Goal: Task Accomplishment & Management: Check status

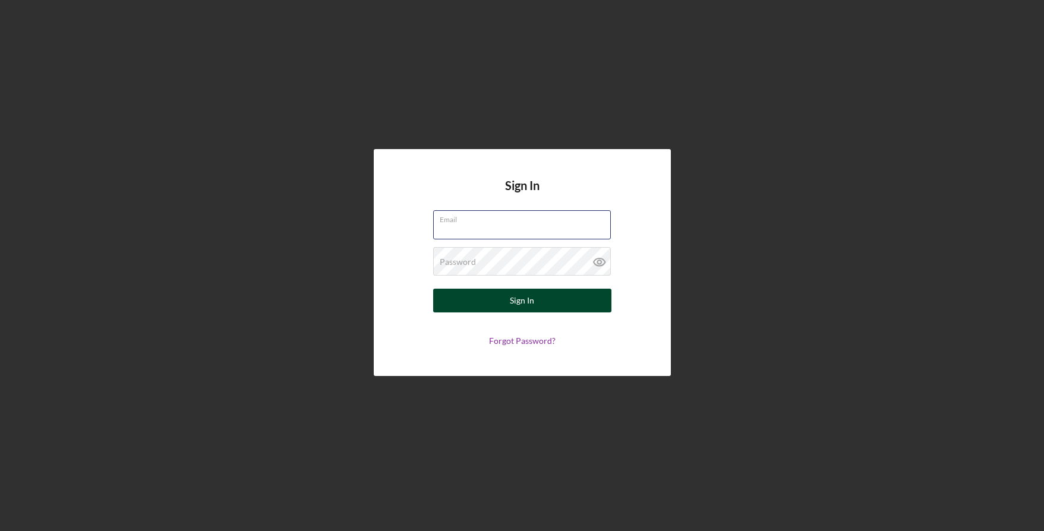
type input "[EMAIL_ADDRESS][DOMAIN_NAME]"
click at [490, 294] on button "Sign In" at bounding box center [522, 301] width 178 height 24
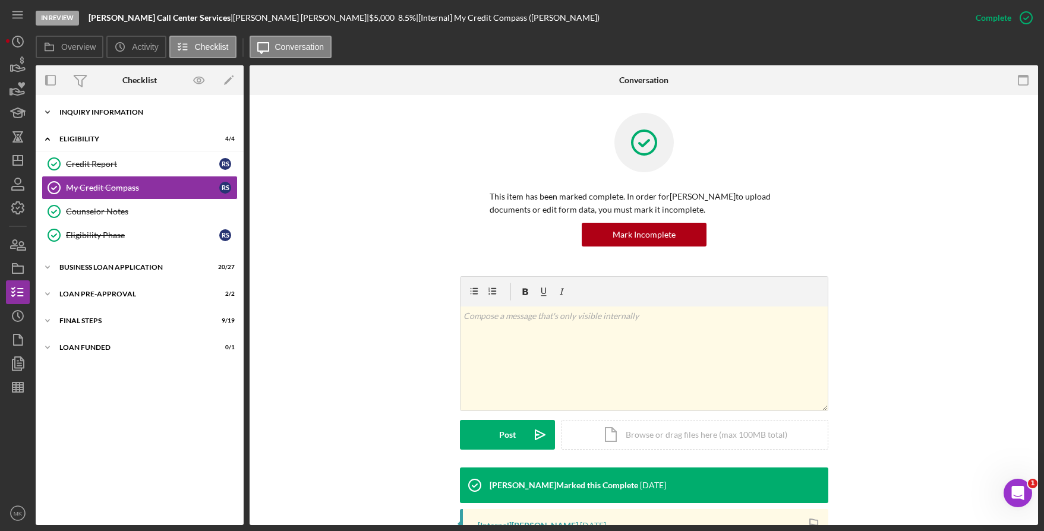
click at [111, 108] on div "Icon/Expander INQUIRY INFORMATION 10 / 11" at bounding box center [140, 112] width 208 height 24
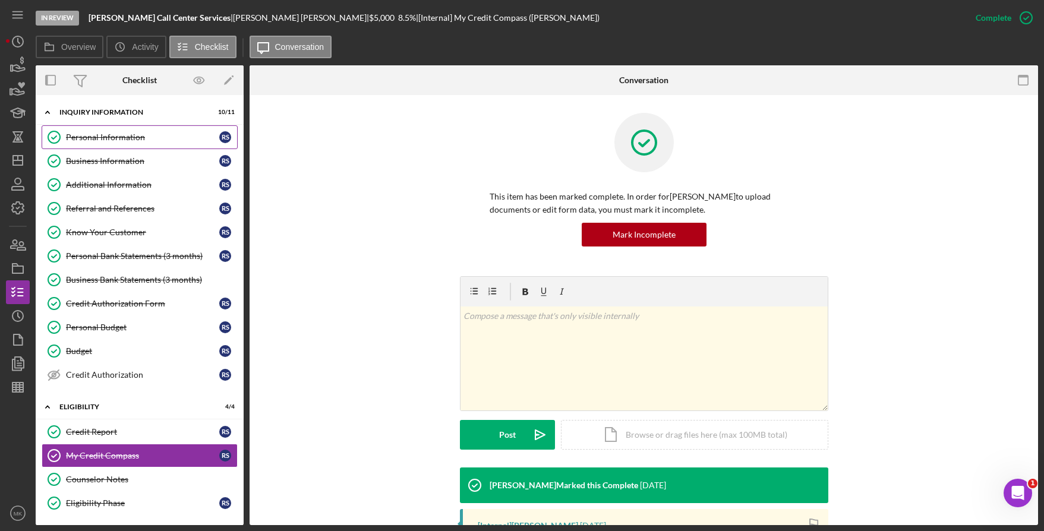
click at [126, 135] on div "Personal Information" at bounding box center [142, 138] width 153 height 10
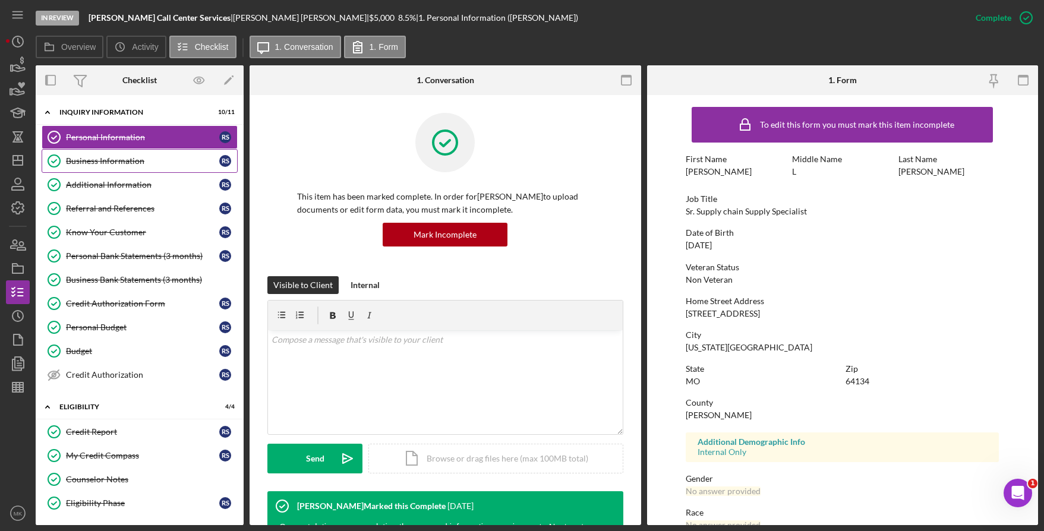
click at [74, 160] on div "Business Information" at bounding box center [142, 161] width 153 height 10
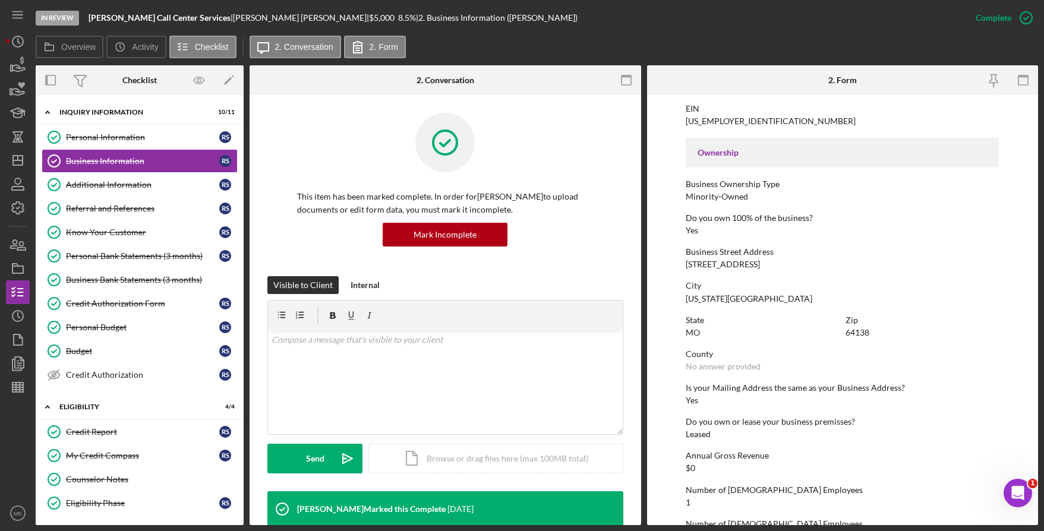
scroll to position [416, 0]
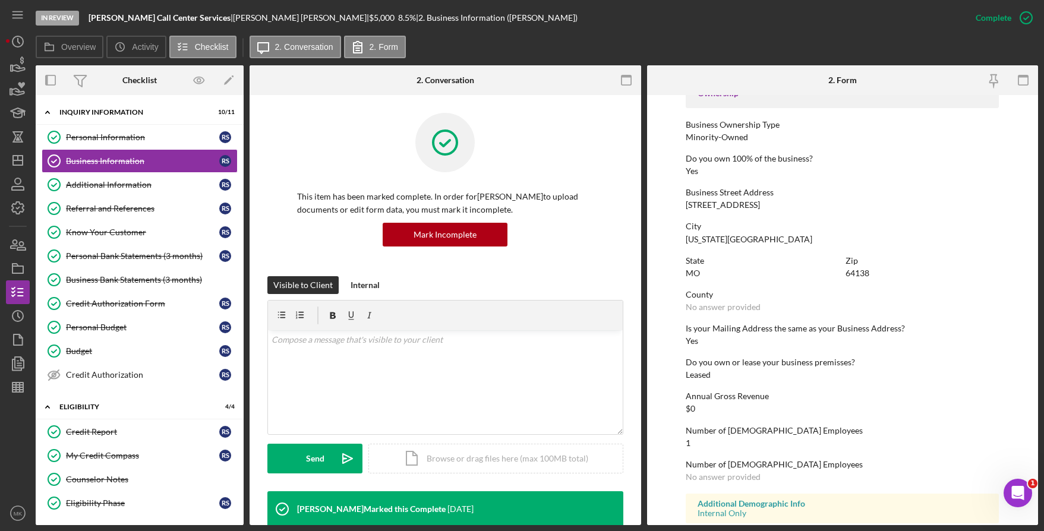
drag, startPoint x: 771, startPoint y: 206, endPoint x: 685, endPoint y: 207, distance: 86.2
click at [686, 207] on div "Business Street Address 8935 Cambridge Ave" at bounding box center [842, 199] width 313 height 22
copy div "8935 Cambridge Ave"
click at [16, 164] on icon "Icon/Dashboard" at bounding box center [18, 161] width 30 height 30
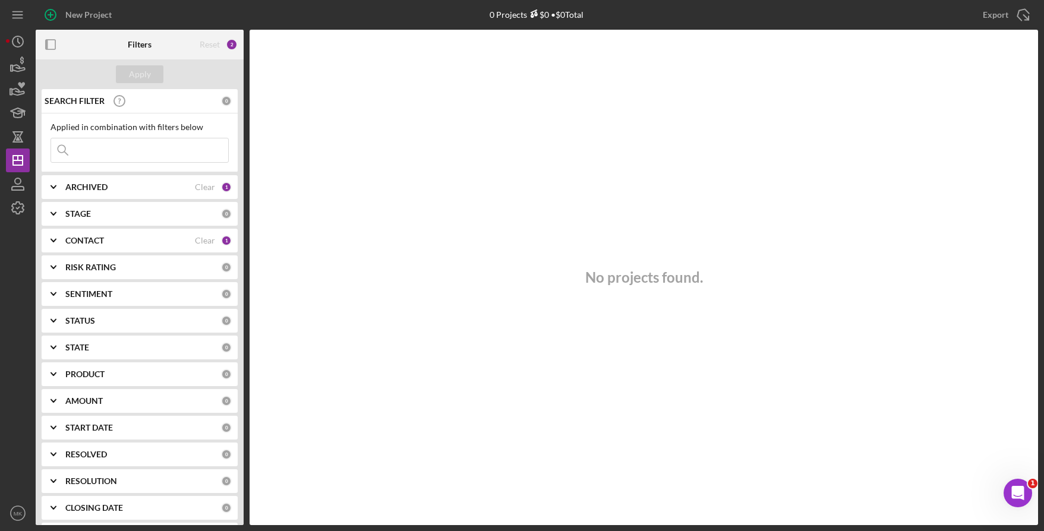
click at [101, 144] on input at bounding box center [139, 150] width 177 height 24
type input "Cardinal"
click at [132, 69] on div "Apply" at bounding box center [140, 74] width 22 height 18
drag, startPoint x: 125, startPoint y: 150, endPoint x: -5, endPoint y: 149, distance: 129.5
click at [0, 149] on html "New Project 0 Projects $0 • $0 Total Export Icon/Export Filters Reset 3 Apply S…" at bounding box center [522, 265] width 1044 height 531
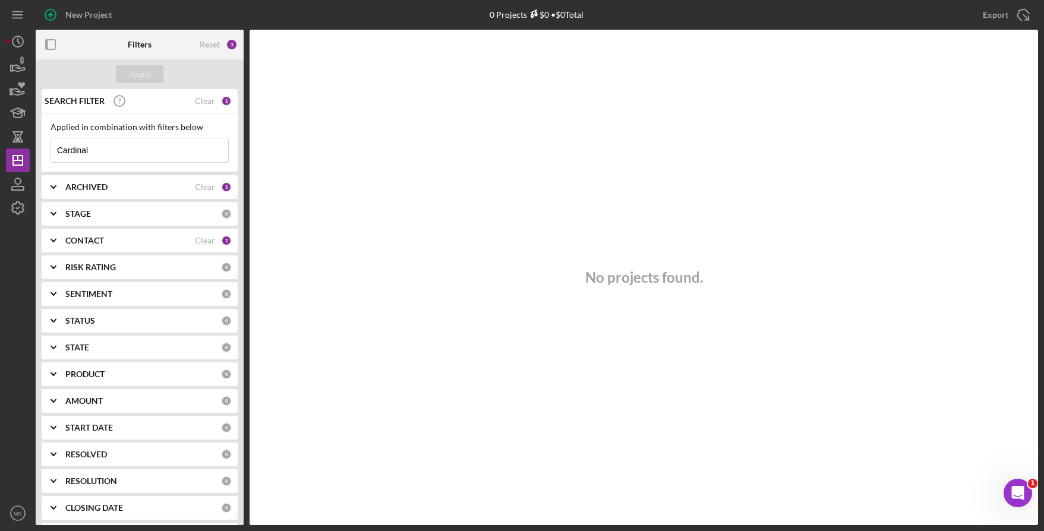
click at [112, 244] on div "CONTACT" at bounding box center [130, 241] width 130 height 10
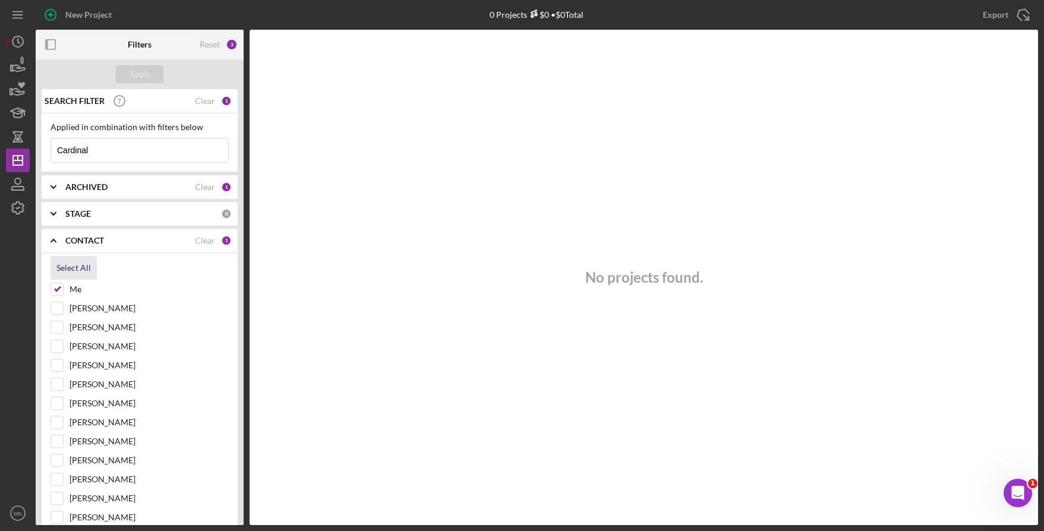
click at [61, 271] on div "Select All" at bounding box center [73, 268] width 34 height 24
checkbox input "true"
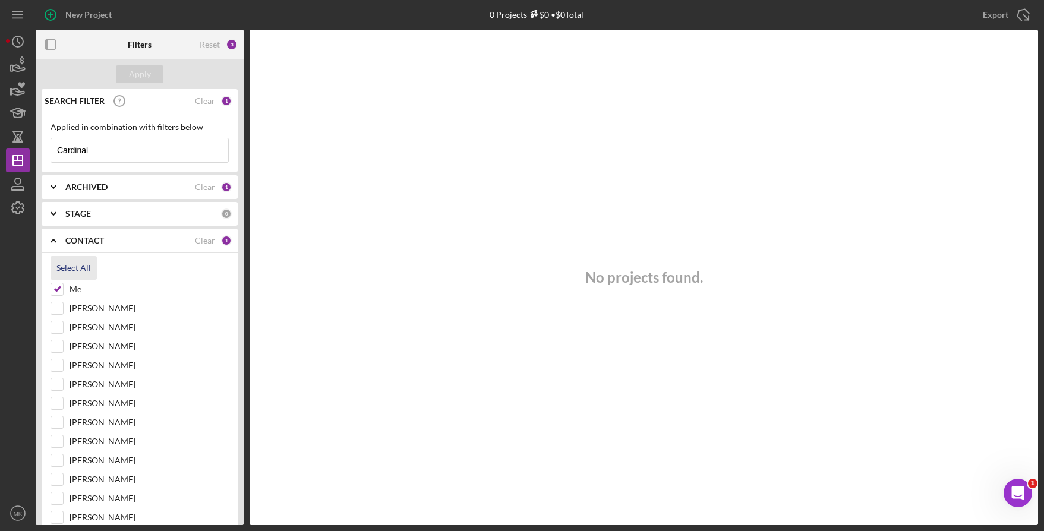
checkbox input "true"
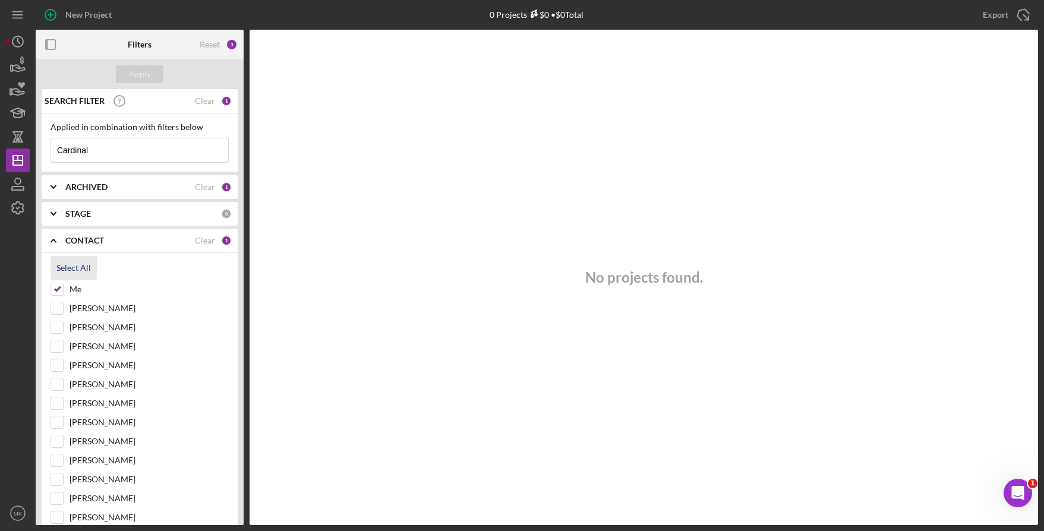
checkbox input "true"
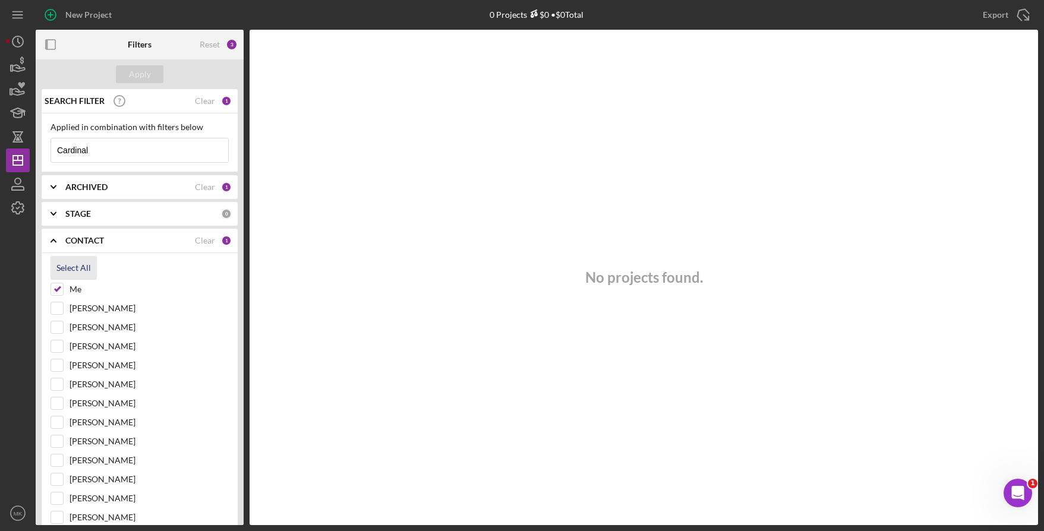
checkbox input "true"
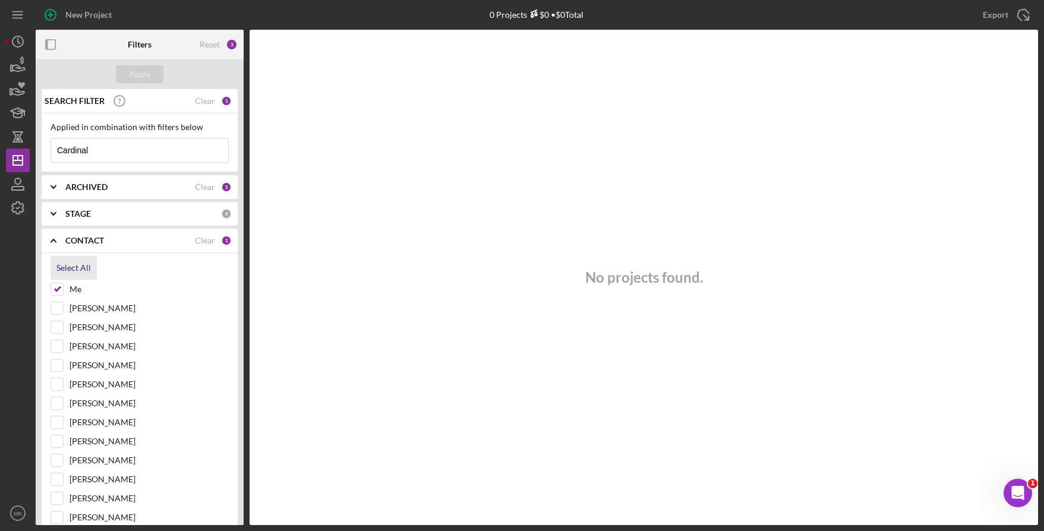
checkbox input "true"
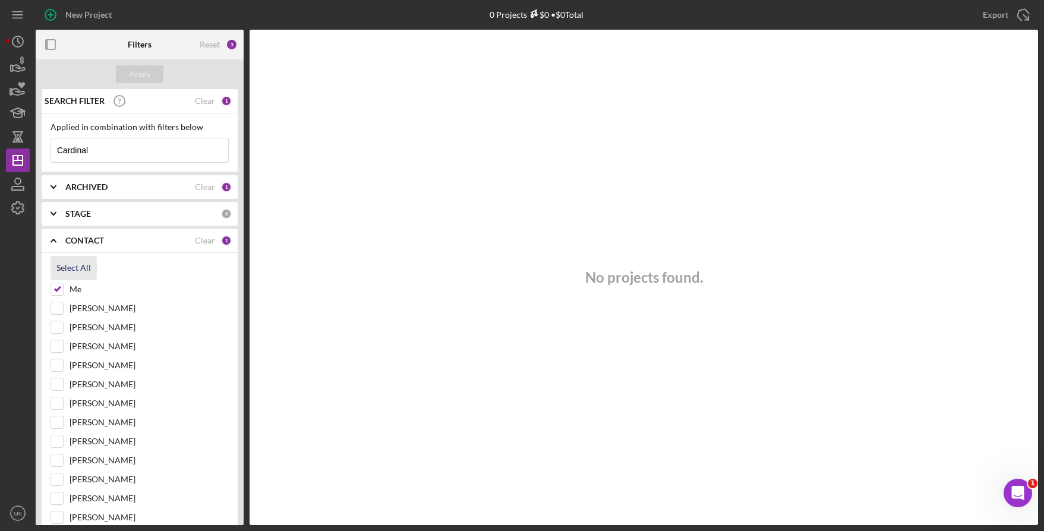
checkbox input "true"
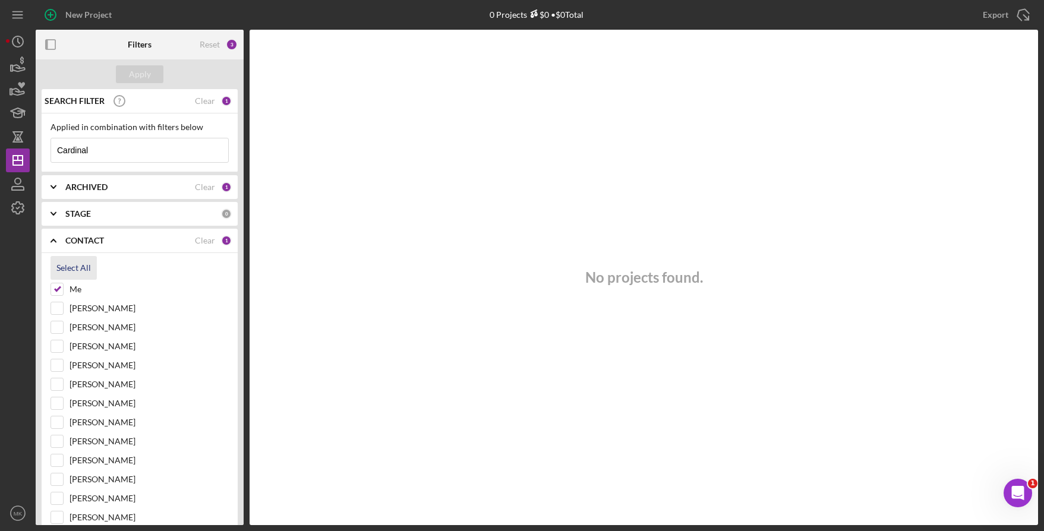
checkbox input "true"
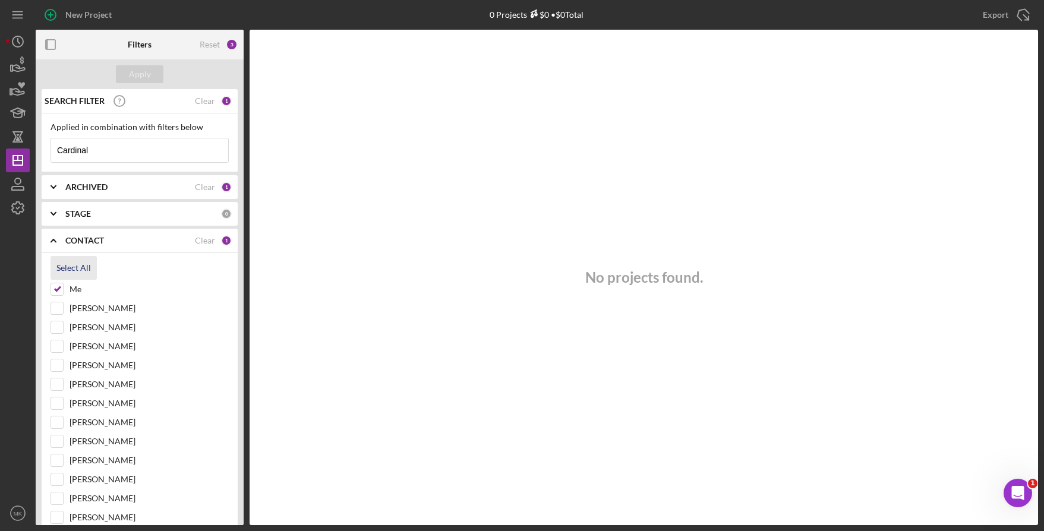
checkbox input "true"
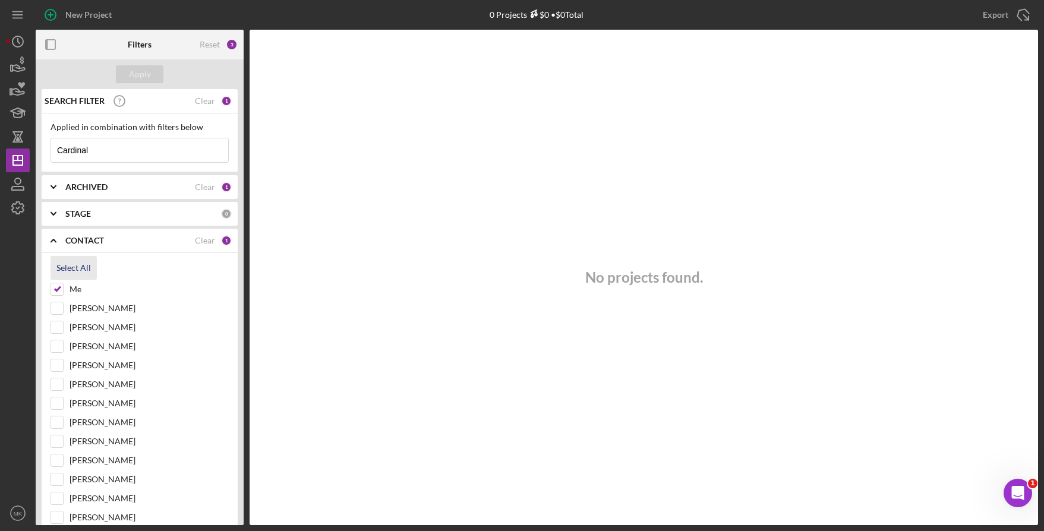
checkbox input "true"
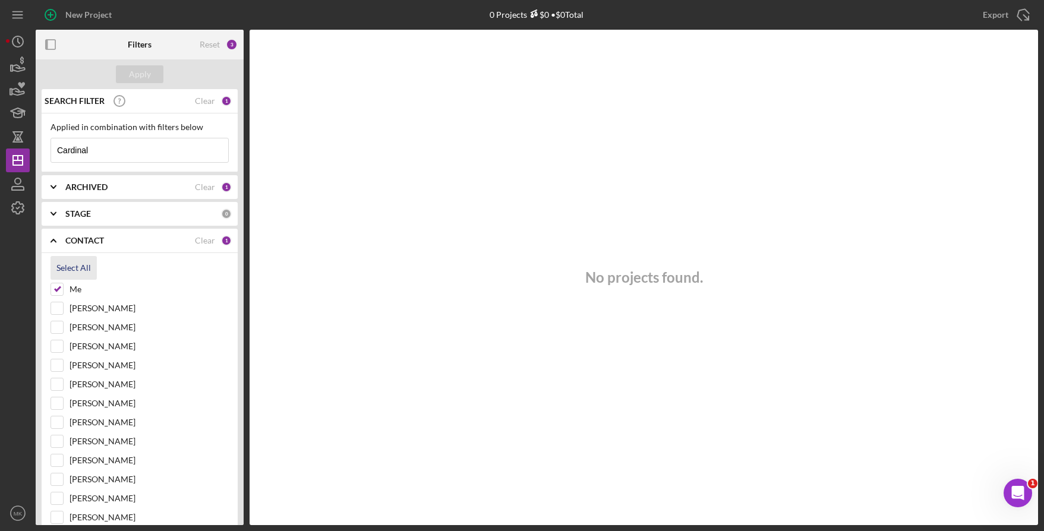
checkbox input "true"
click at [133, 75] on div "Apply" at bounding box center [140, 74] width 22 height 18
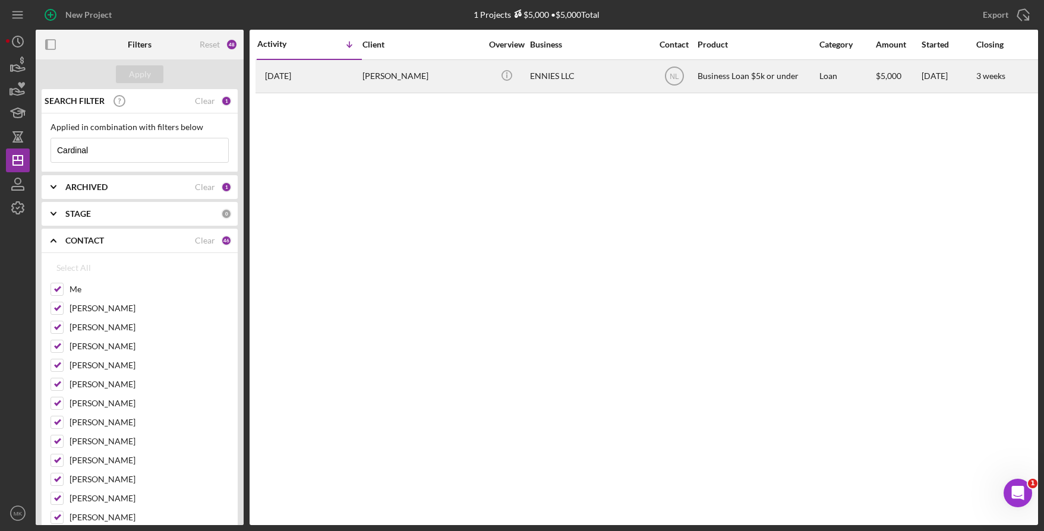
click at [417, 69] on div "Kimberlie Cardinal" at bounding box center [421, 76] width 119 height 31
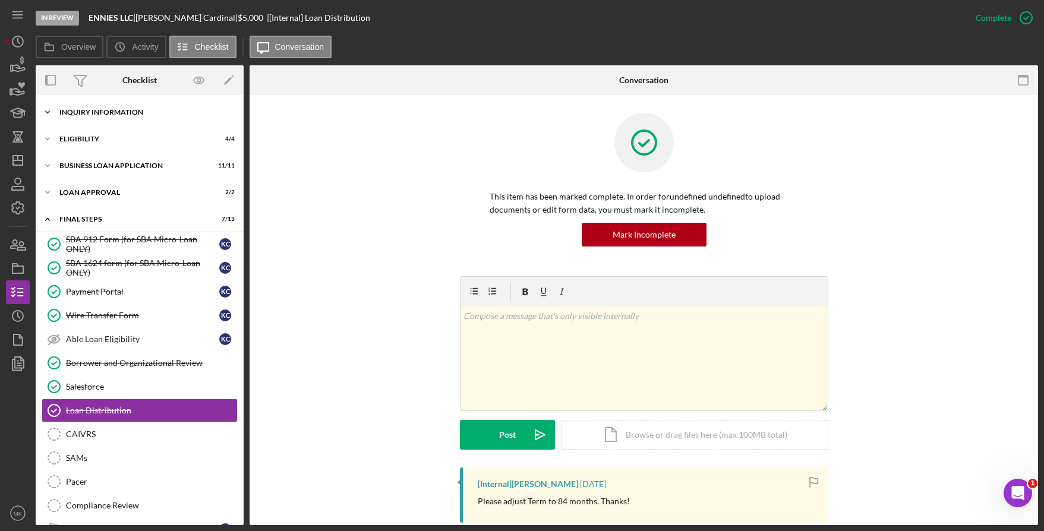
click at [116, 108] on div "Icon/Expander INQUIRY INFORMATION 10 / 11" at bounding box center [140, 112] width 208 height 24
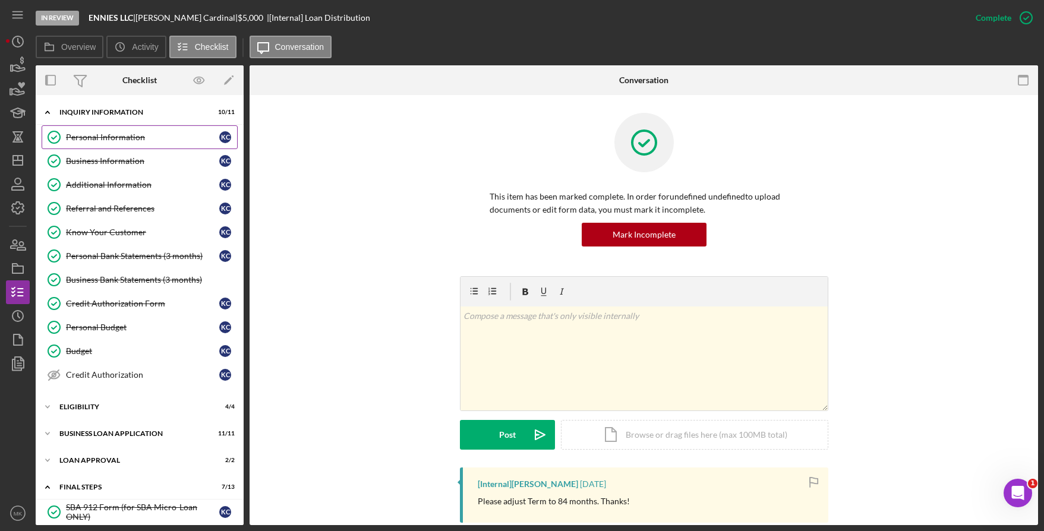
click at [103, 147] on link "Personal Information Personal Information K C" at bounding box center [140, 137] width 196 height 24
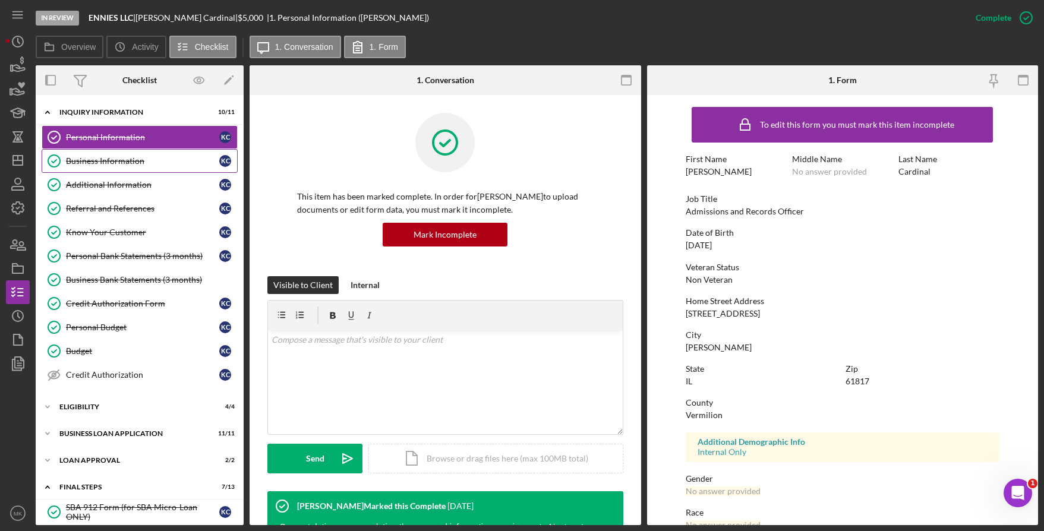
click at [139, 168] on link "Business Information Business Information K C" at bounding box center [140, 161] width 196 height 24
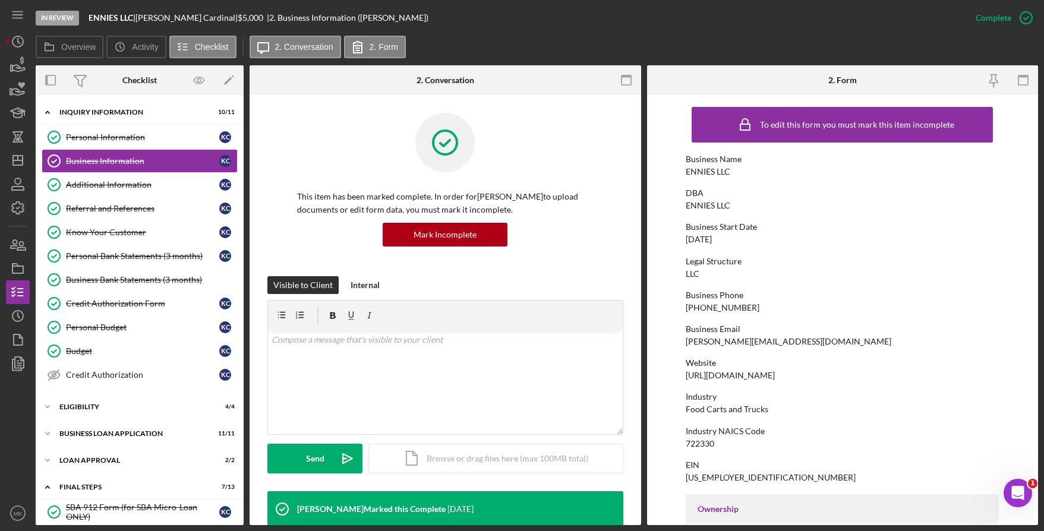
scroll to position [238, 0]
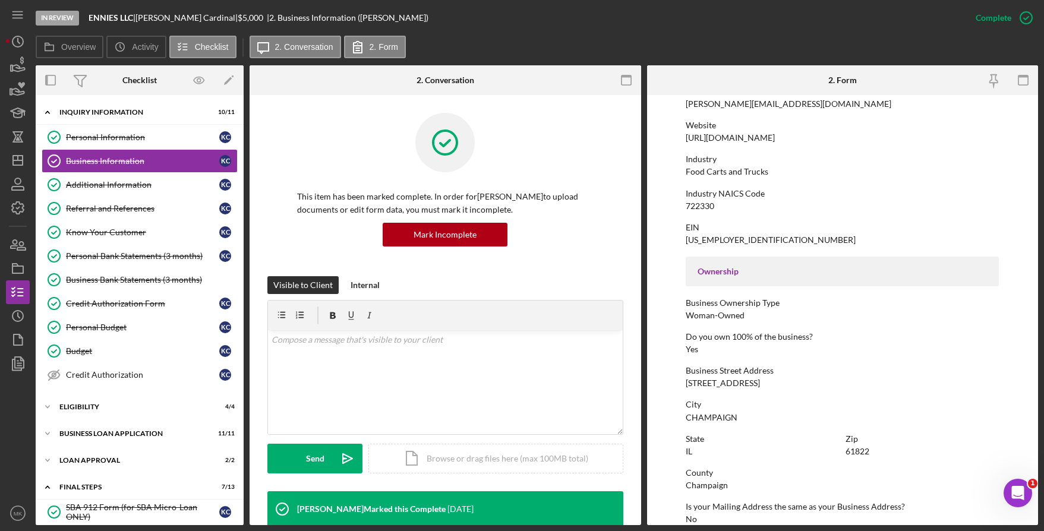
click at [825, 381] on div "Business Street Address 2005 N PROSPECT AVE NUM 1068" at bounding box center [842, 377] width 313 height 22
drag, startPoint x: 828, startPoint y: 381, endPoint x: 680, endPoint y: 388, distance: 147.5
click at [680, 388] on form "To edit this form you must mark this item incomplete Business Name ENNIES LLC D…" at bounding box center [843, 310] width 392 height 430
copy div "2005 N PROSPECT AVE NUM 1068"
drag, startPoint x: 747, startPoint y: 420, endPoint x: 685, endPoint y: 414, distance: 62.1
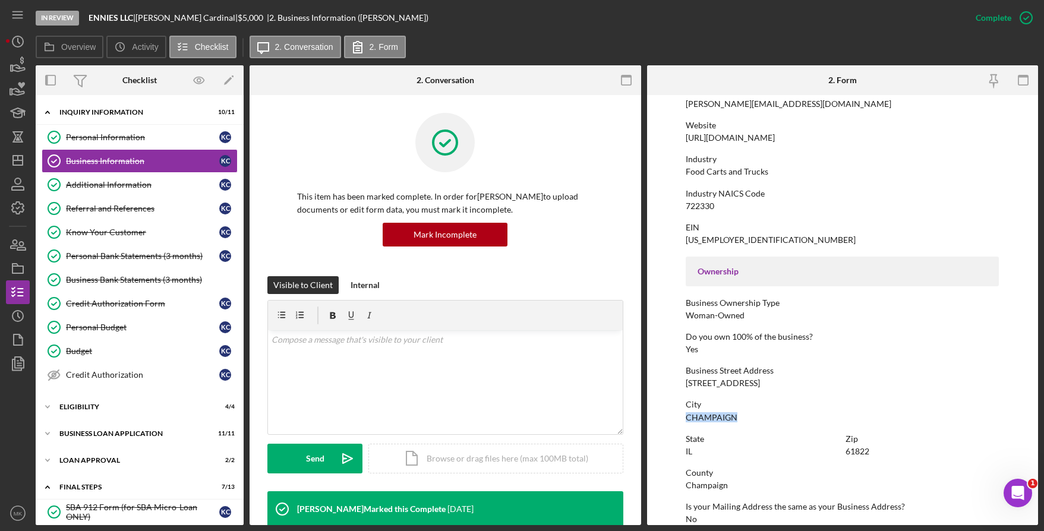
click at [686, 414] on div "City CHAMPAIGN" at bounding box center [842, 411] width 313 height 22
copy div "CHAMPAIGN"
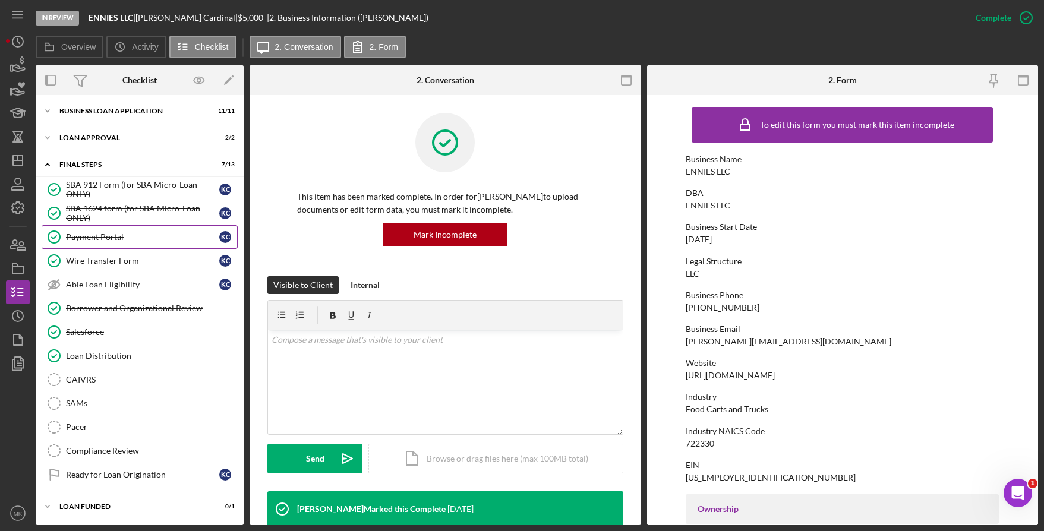
scroll to position [26, 0]
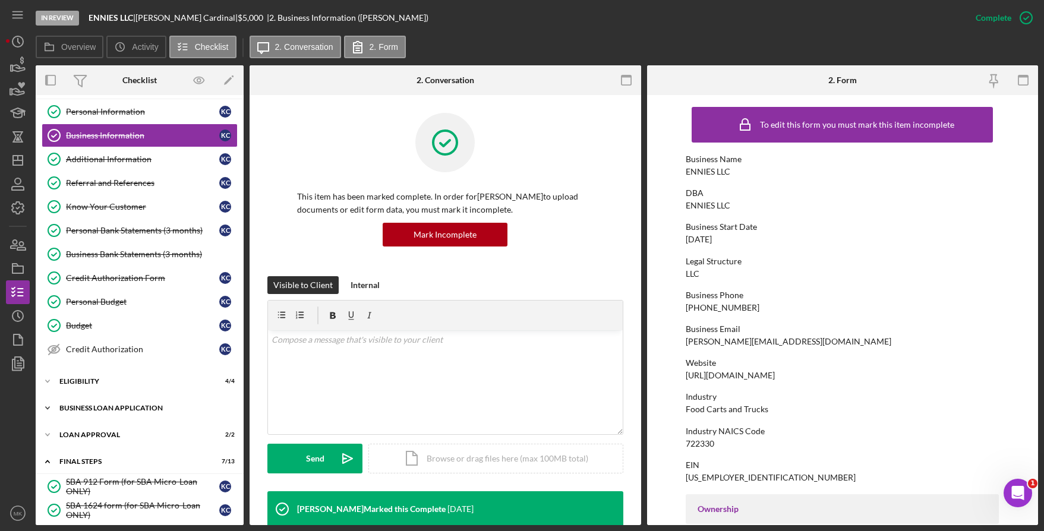
click at [112, 400] on div "Icon/Expander BUSINESS LOAN APPLICATION 11 / 11" at bounding box center [140, 408] width 208 height 24
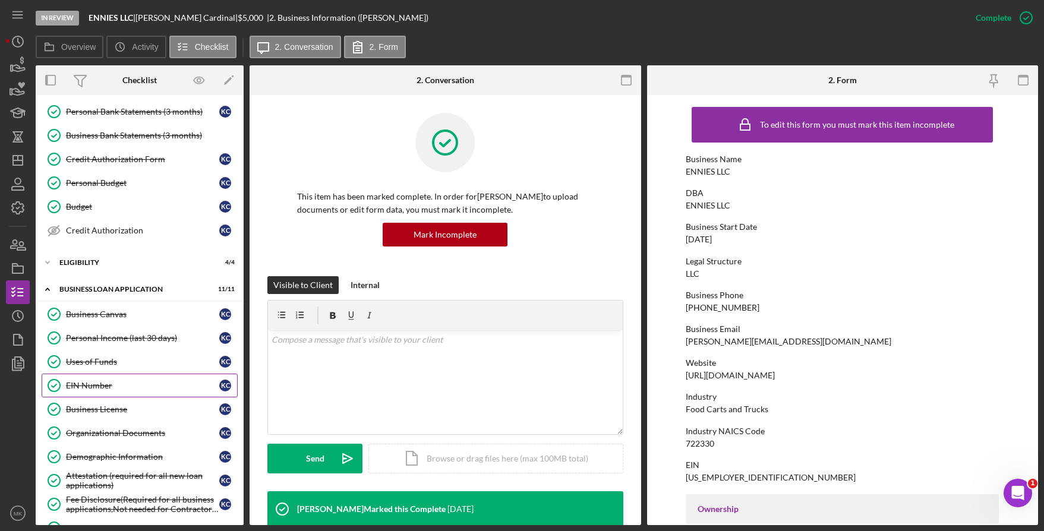
scroll to position [204, 0]
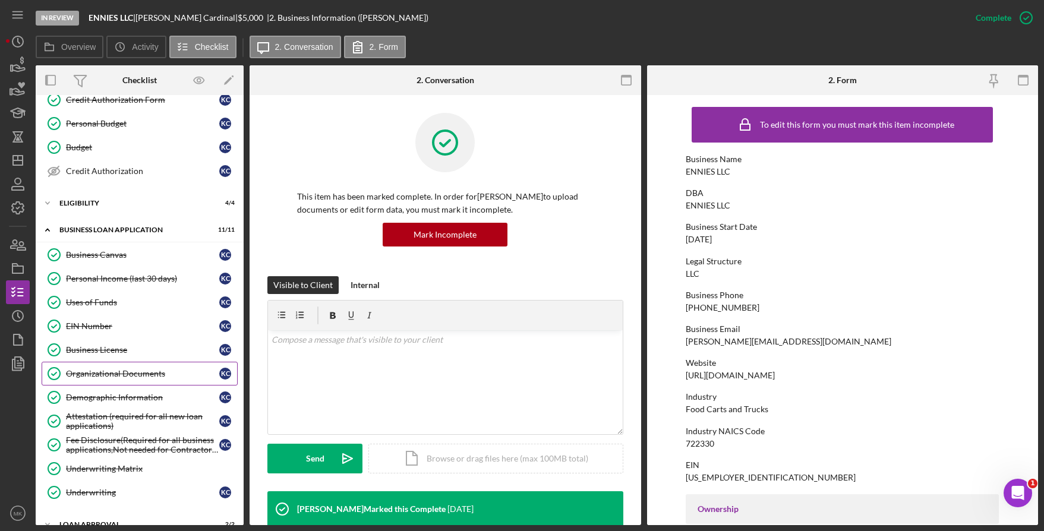
click at [116, 384] on link "Organizational Documents Organizational Documents K C" at bounding box center [140, 374] width 196 height 24
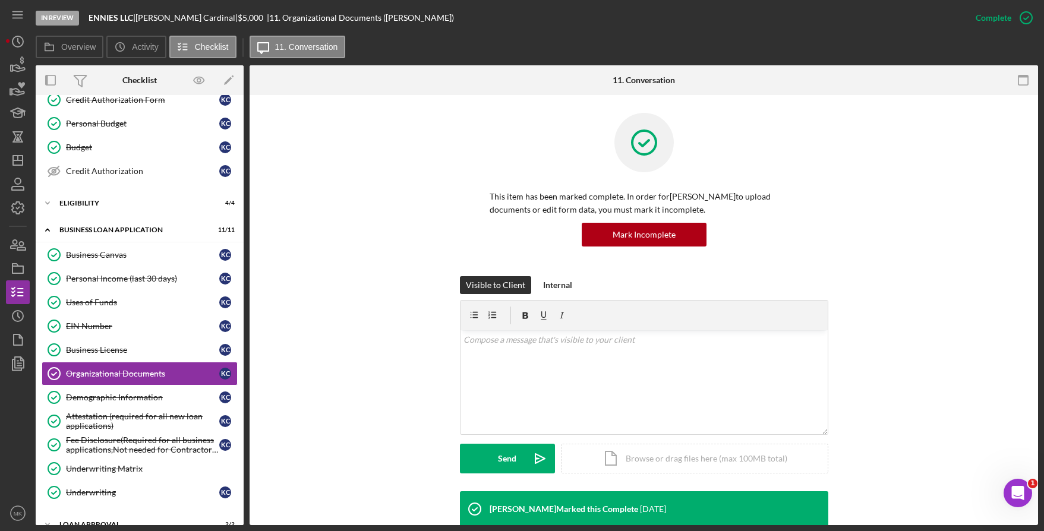
scroll to position [238, 0]
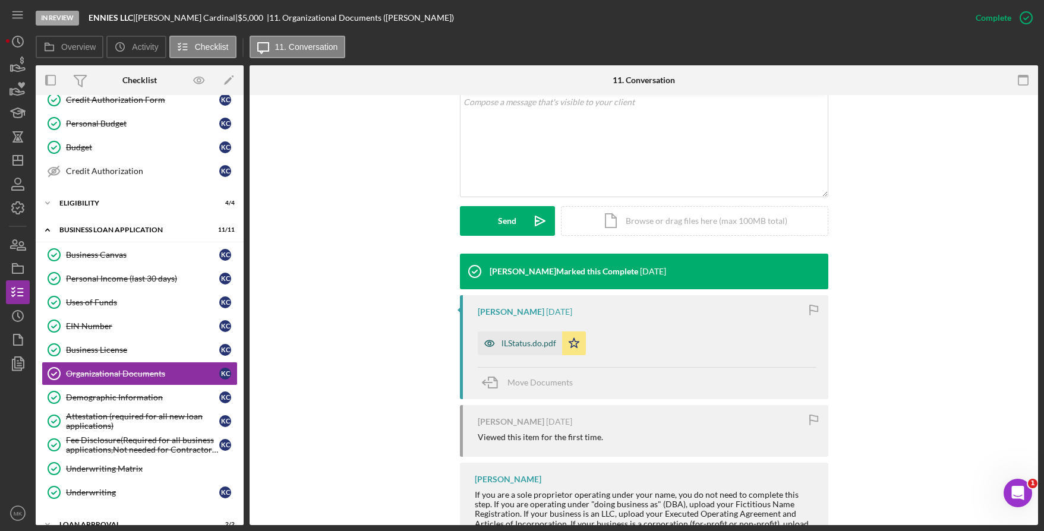
click at [532, 339] on div "lLStatus.do.pdf" at bounding box center [528, 344] width 55 height 10
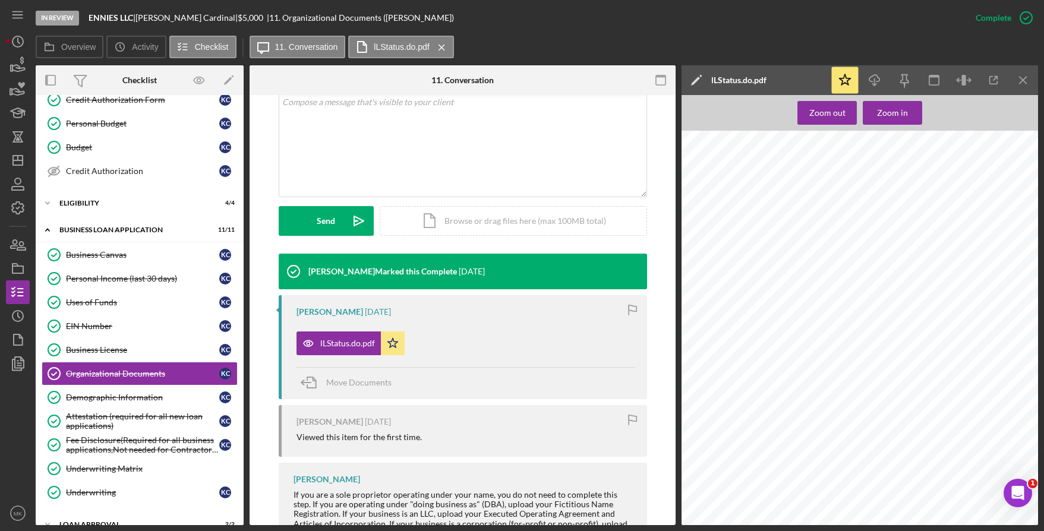
scroll to position [0, 0]
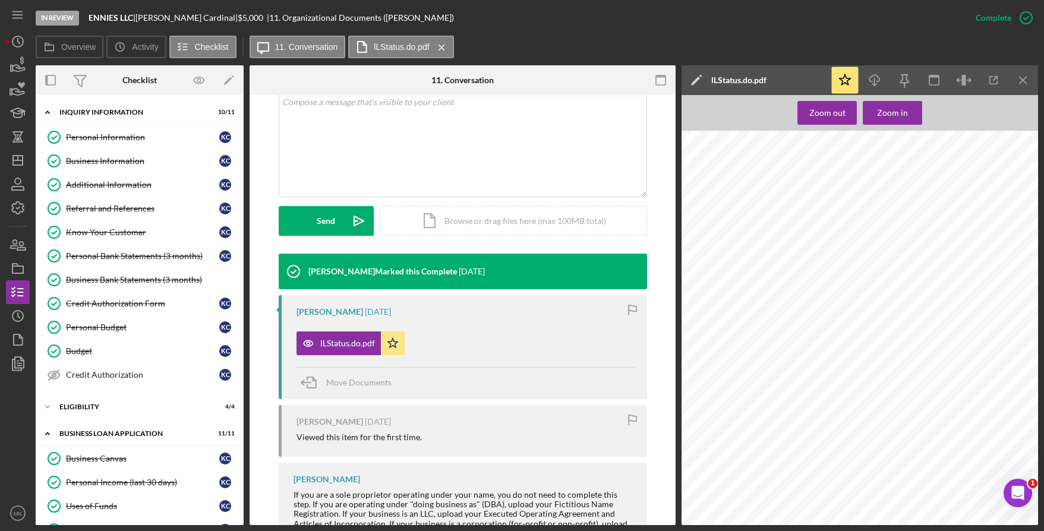
drag, startPoint x: 97, startPoint y: 162, endPoint x: 30, endPoint y: 182, distance: 69.9
click at [97, 162] on div "Business Information" at bounding box center [142, 161] width 153 height 10
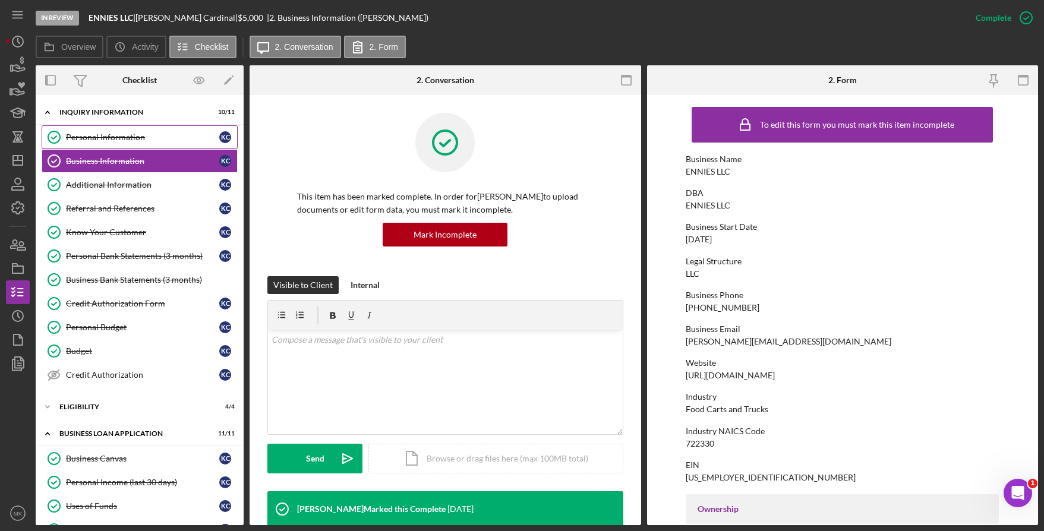
click at [134, 127] on link "Personal Information Personal Information K C" at bounding box center [140, 137] width 196 height 24
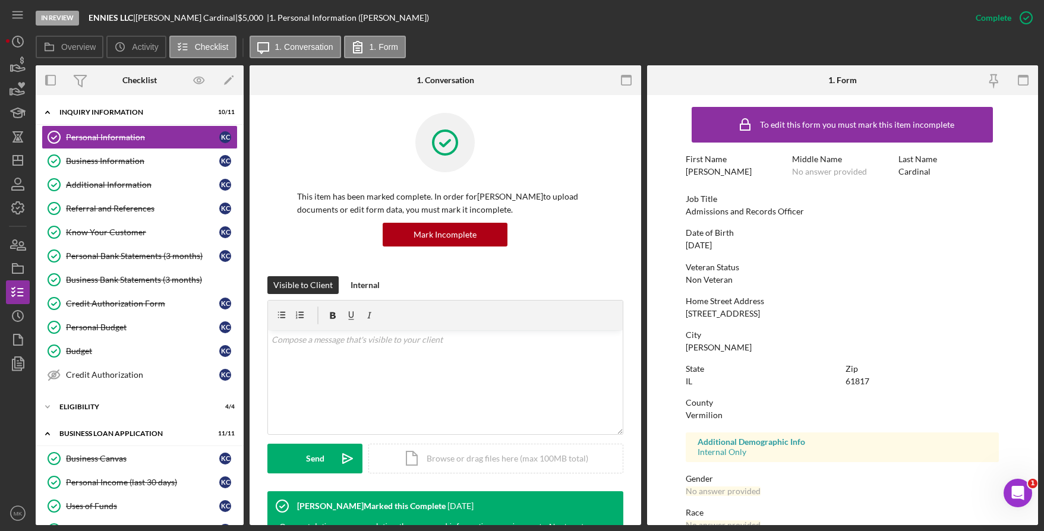
drag, startPoint x: 764, startPoint y: 311, endPoint x: 682, endPoint y: 310, distance: 82.6
click at [682, 310] on form "To edit this form you must mark this item incomplete First Name Kimberlie Middl…" at bounding box center [843, 310] width 392 height 430
copy div "115 Meadowlane Dr"
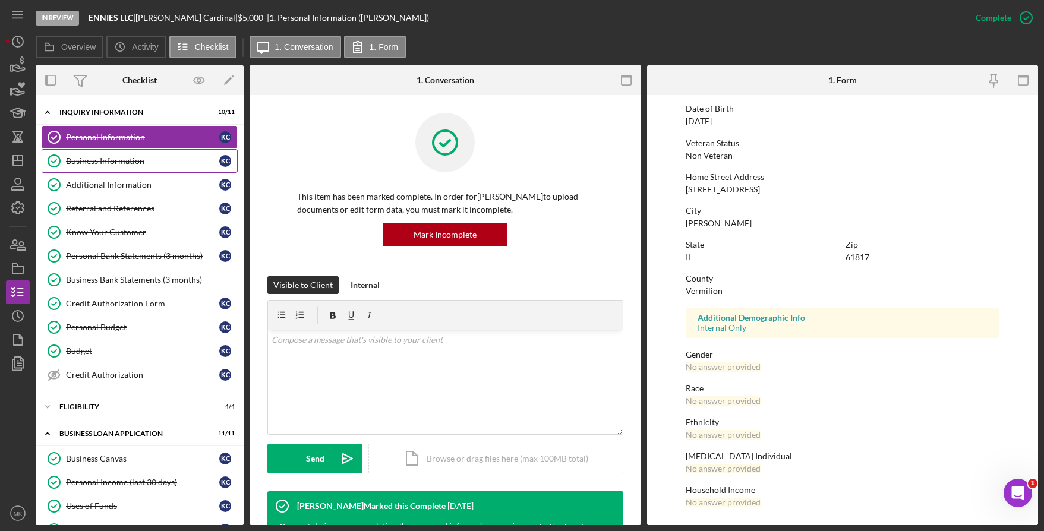
drag, startPoint x: 95, startPoint y: 163, endPoint x: 113, endPoint y: 162, distance: 17.9
click at [95, 163] on div "Business Information" at bounding box center [142, 161] width 153 height 10
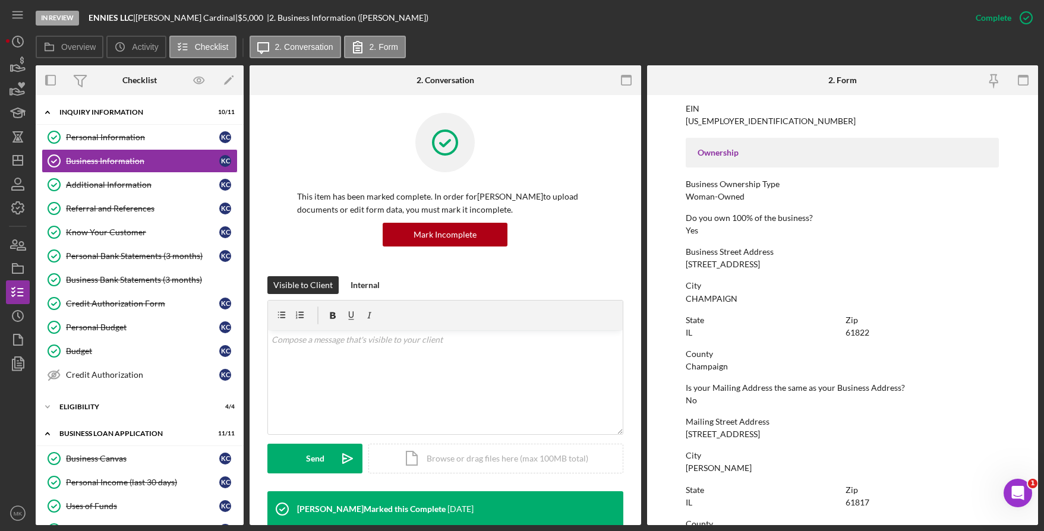
scroll to position [416, 0]
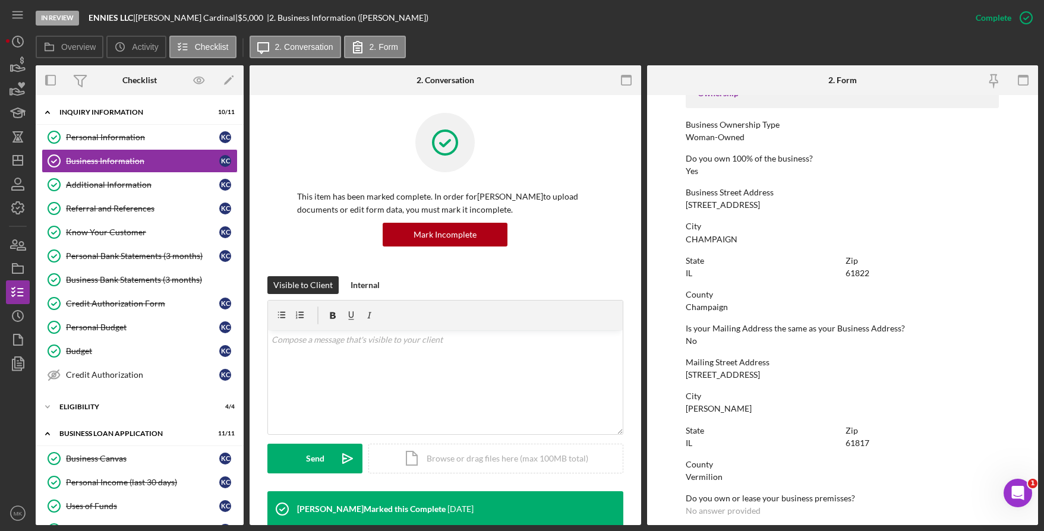
click at [897, 290] on div "County" at bounding box center [842, 295] width 313 height 10
click at [20, 159] on icon "Icon/Dashboard" at bounding box center [18, 161] width 30 height 30
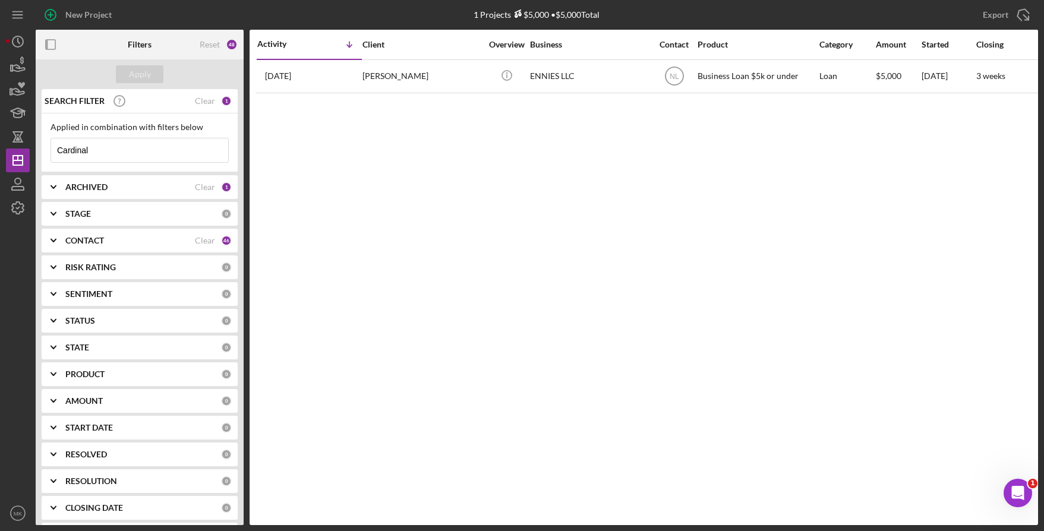
drag, startPoint x: 124, startPoint y: 150, endPoint x: -10, endPoint y: 146, distance: 133.8
click at [0, 146] on html "New Project 1 Projects $5,000 • $5,000 Total Cardinal Export Icon/Export Filter…" at bounding box center [522, 265] width 1044 height 531
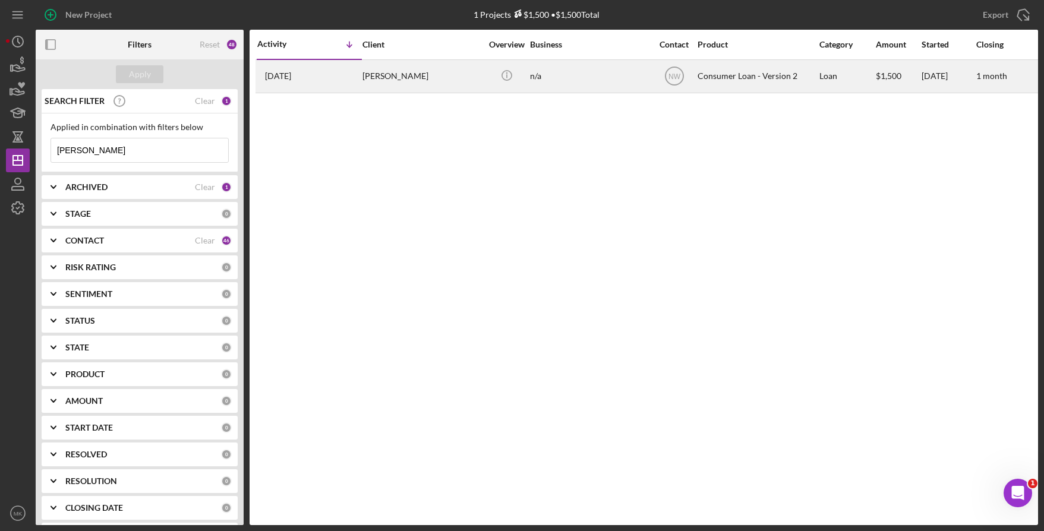
type input "Janeice"
click at [386, 78] on div "Janeice Brefford" at bounding box center [421, 76] width 119 height 31
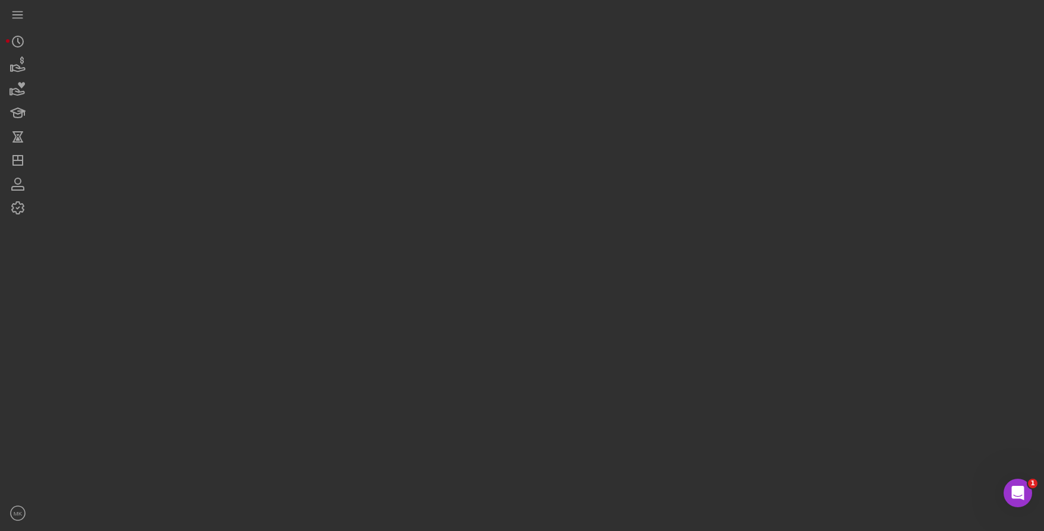
click at [386, 78] on div at bounding box center [537, 262] width 1002 height 525
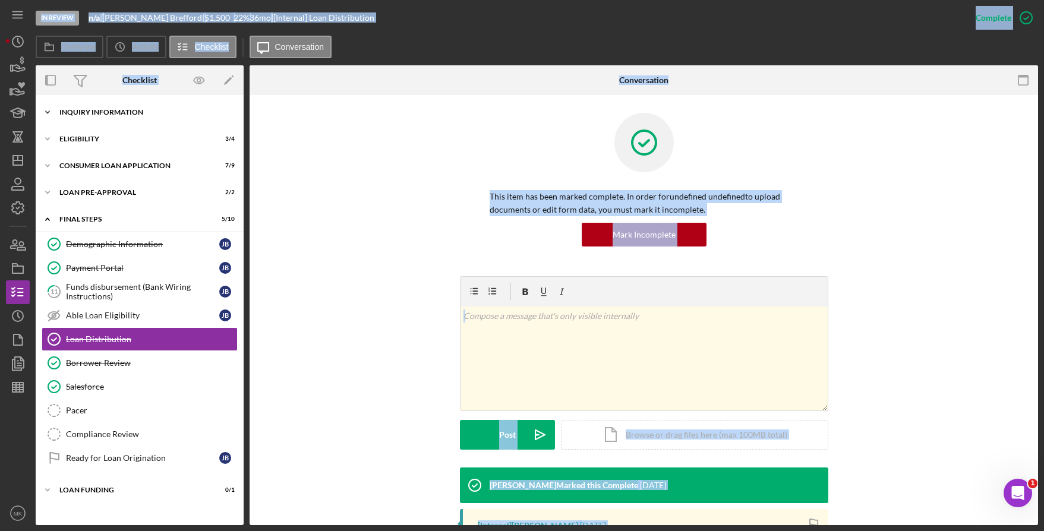
click at [115, 112] on div "Inquiry Information" at bounding box center [143, 112] width 169 height 7
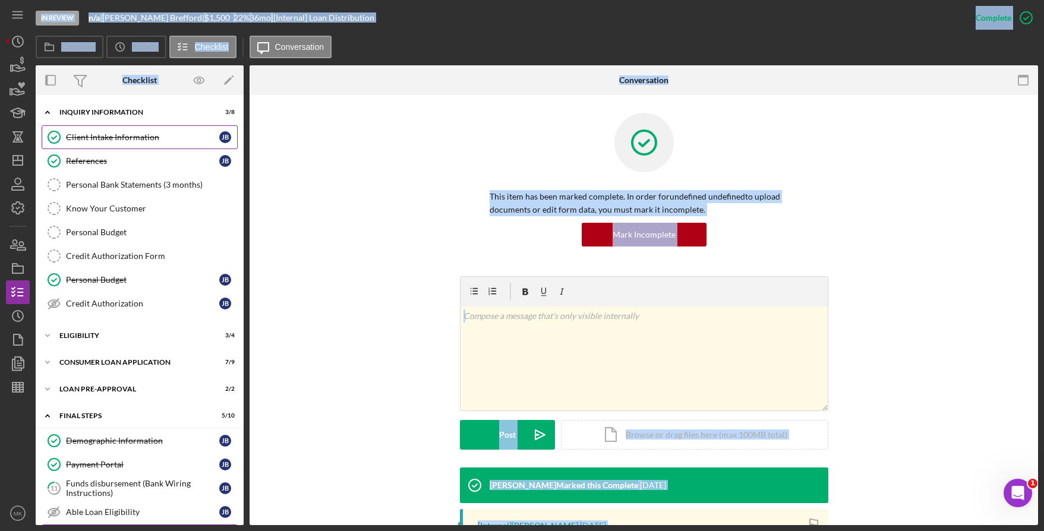
click at [105, 140] on div "Client Intake Information" at bounding box center [142, 138] width 153 height 10
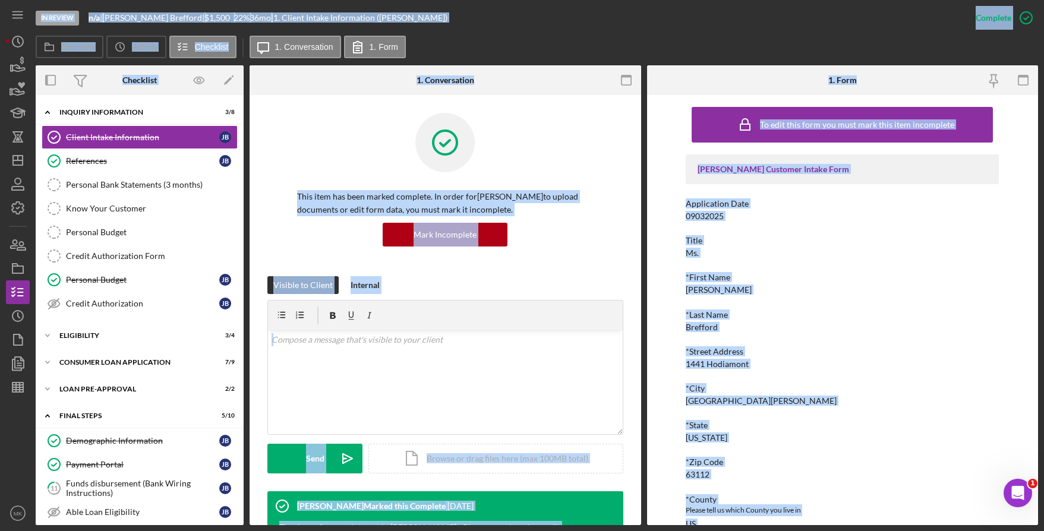
click at [809, 254] on div "Title Ms." at bounding box center [842, 247] width 313 height 22
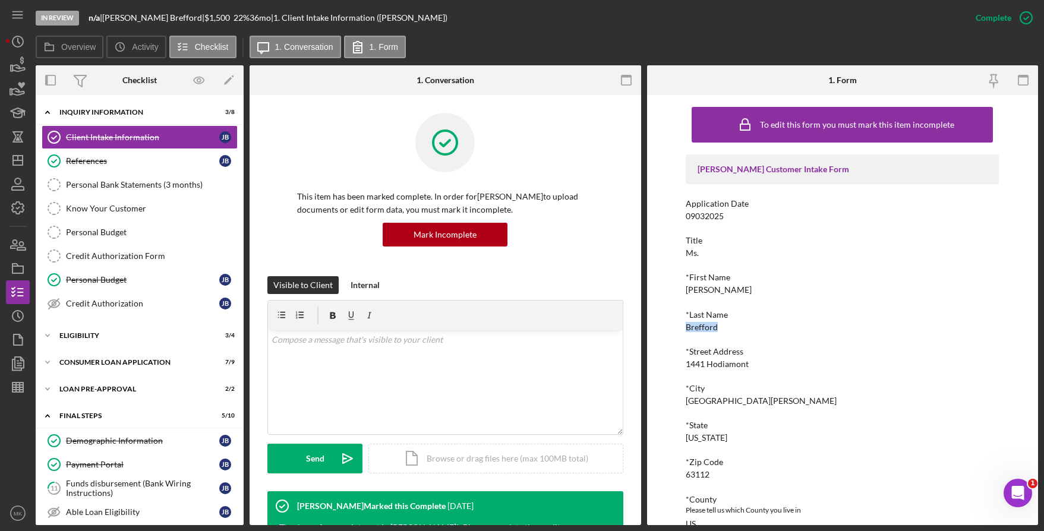
drag, startPoint x: 720, startPoint y: 326, endPoint x: 687, endPoint y: 328, distance: 32.2
click at [687, 328] on div "*Last Name Brefford" at bounding box center [842, 321] width 313 height 22
copy div "Brefford"
drag, startPoint x: 789, startPoint y: 279, endPoint x: 769, endPoint y: 283, distance: 20.6
click at [789, 279] on div "*First Name" at bounding box center [842, 278] width 313 height 10
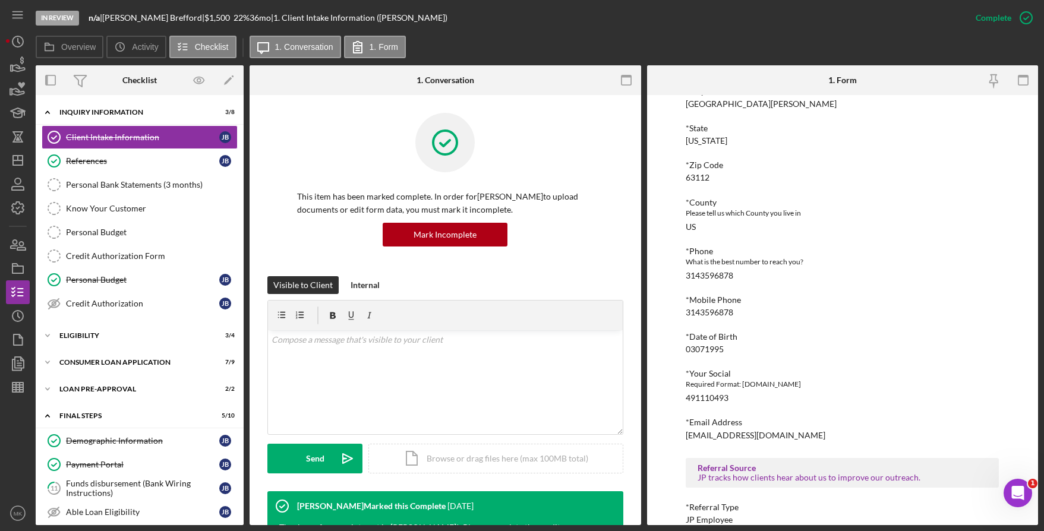
scroll to position [363, 0]
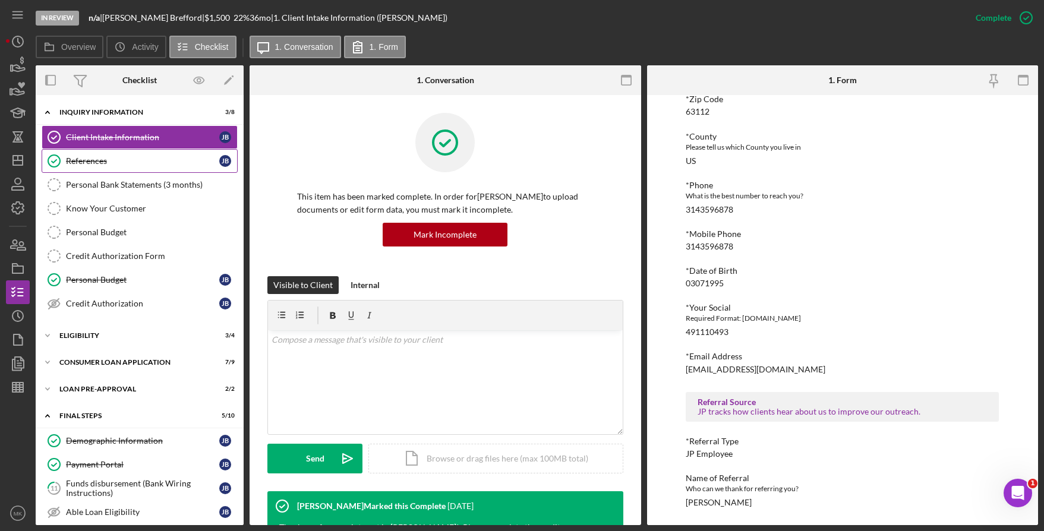
click at [97, 165] on div "References" at bounding box center [142, 161] width 153 height 10
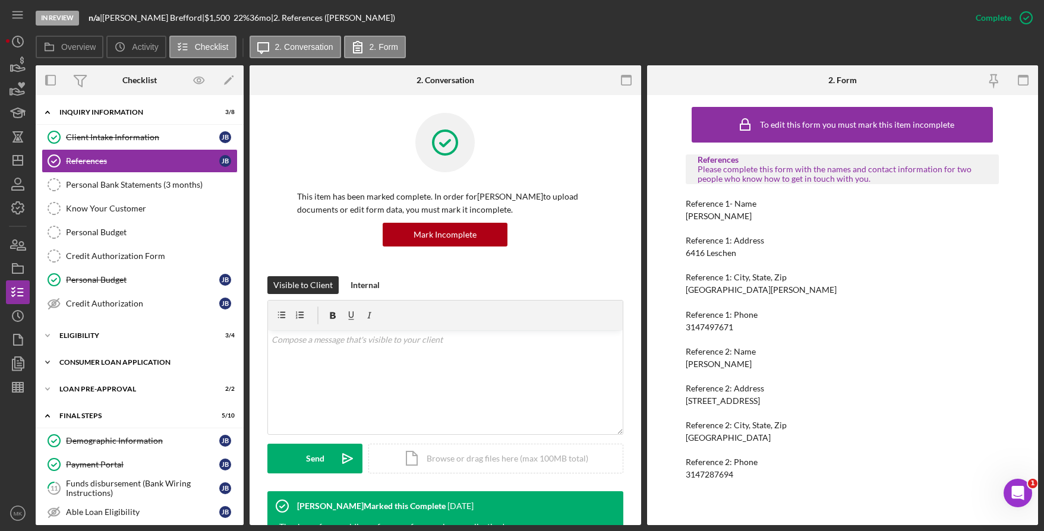
click at [102, 362] on div "Consumer Loan Application" at bounding box center [143, 362] width 169 height 7
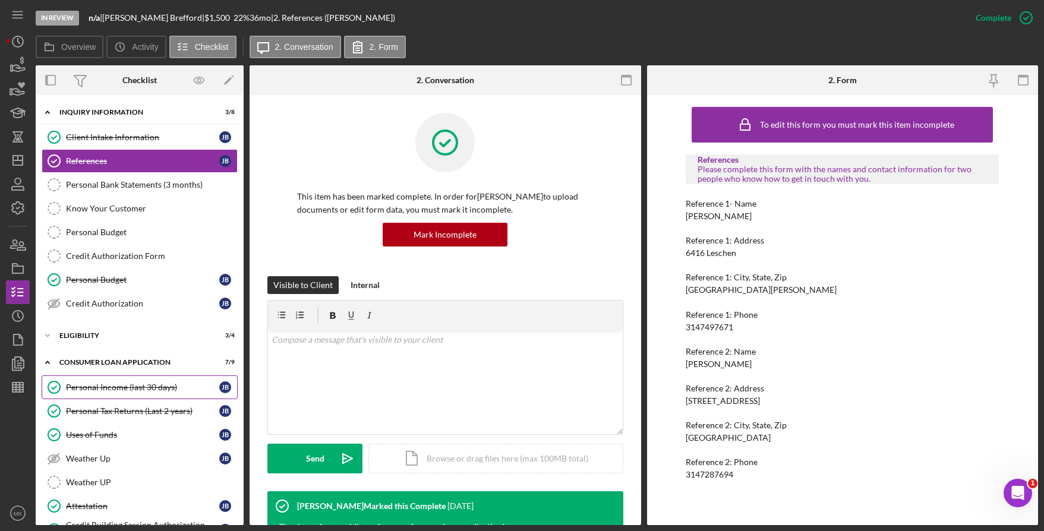
click at [99, 387] on div "Personal Income (last 30 days)" at bounding box center [142, 388] width 153 height 10
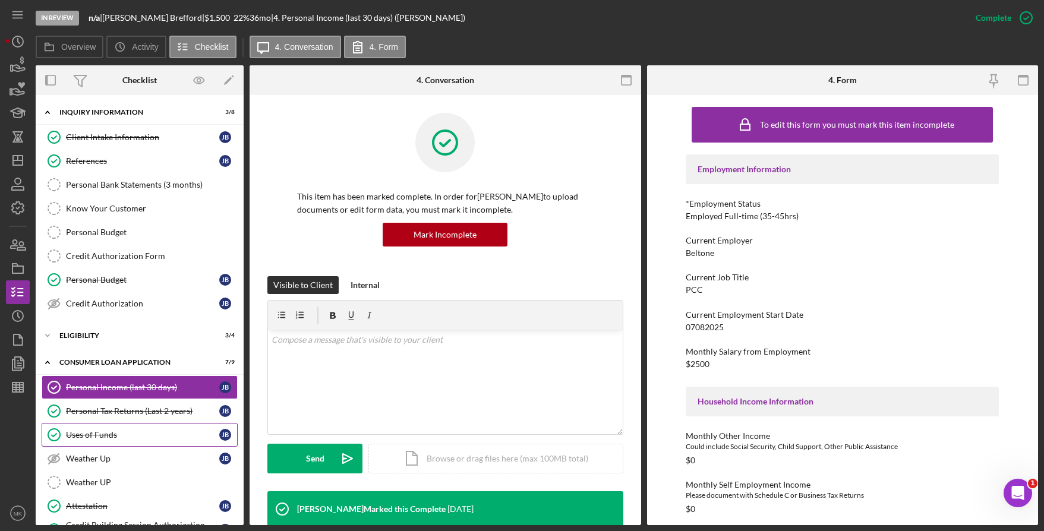
click at [109, 439] on div "Uses of Funds" at bounding box center [142, 435] width 153 height 10
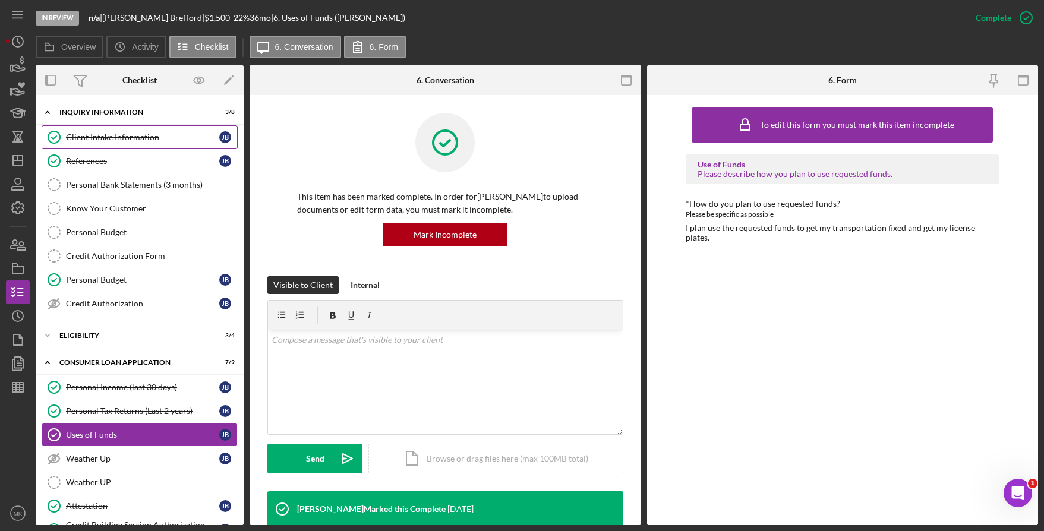
click at [121, 135] on div "Client Intake Information" at bounding box center [142, 138] width 153 height 10
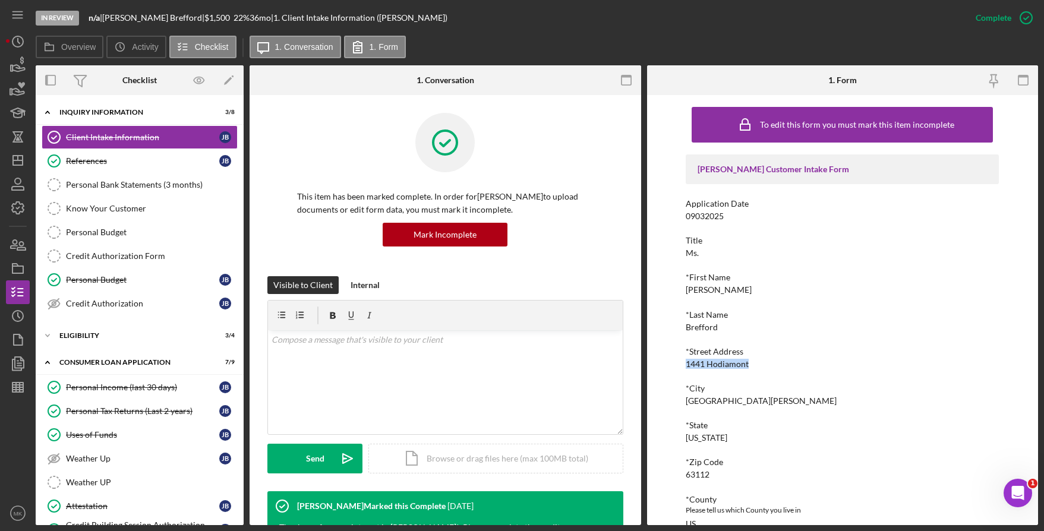
drag, startPoint x: 679, startPoint y: 366, endPoint x: 750, endPoint y: 364, distance: 70.7
click at [750, 364] on div "To edit this form you must mark this item incomplete Justine PETERSEN Customer …" at bounding box center [843, 310] width 392 height 430
copy div "1441 Hodiamont"
click at [776, 311] on div "*Last Name" at bounding box center [842, 315] width 313 height 10
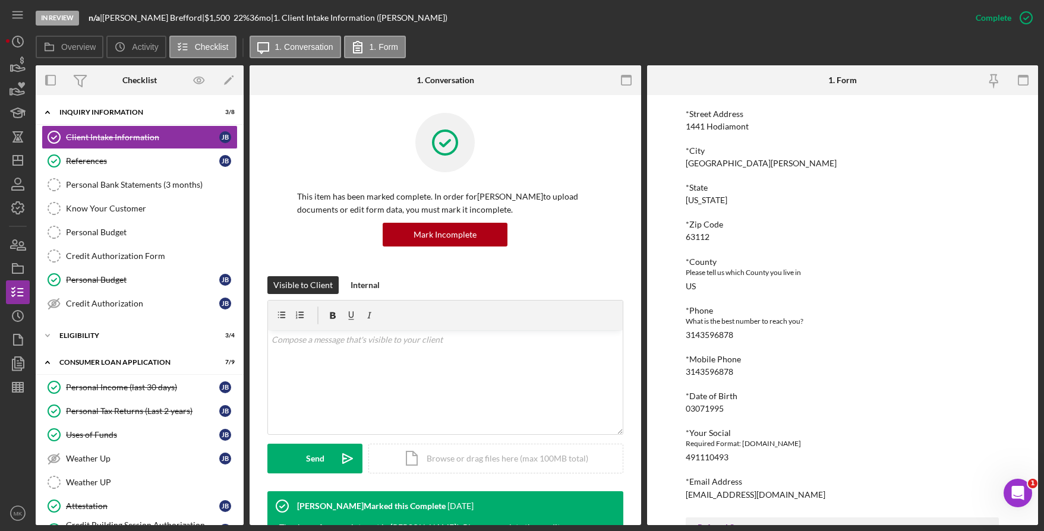
scroll to position [363, 0]
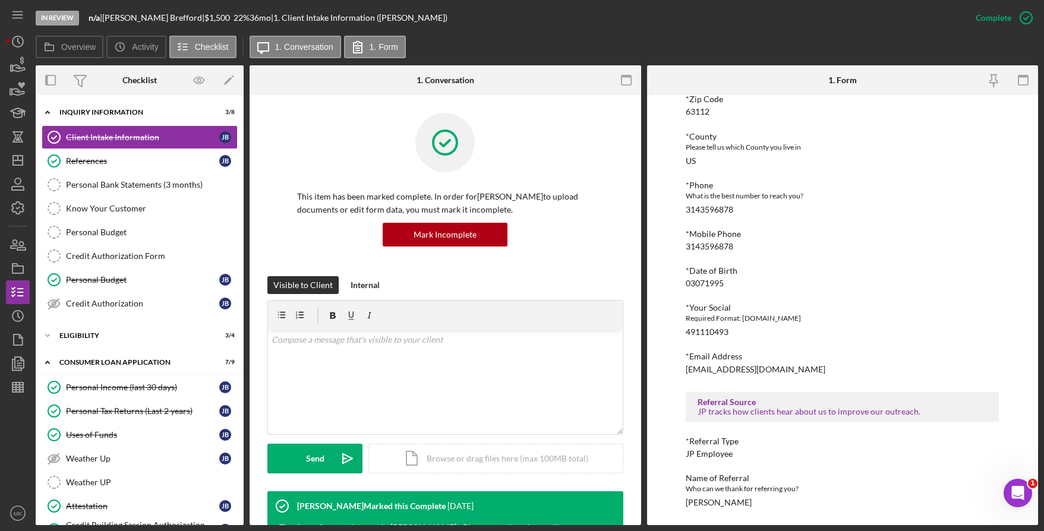
drag, startPoint x: 735, startPoint y: 506, endPoint x: 685, endPoint y: 503, distance: 50.0
click at [686, 503] on div "To edit this form you must mark this item incomplete Justine PETERSEN Customer …" at bounding box center [842, 128] width 313 height 781
copy div "Latrisha Gandy"
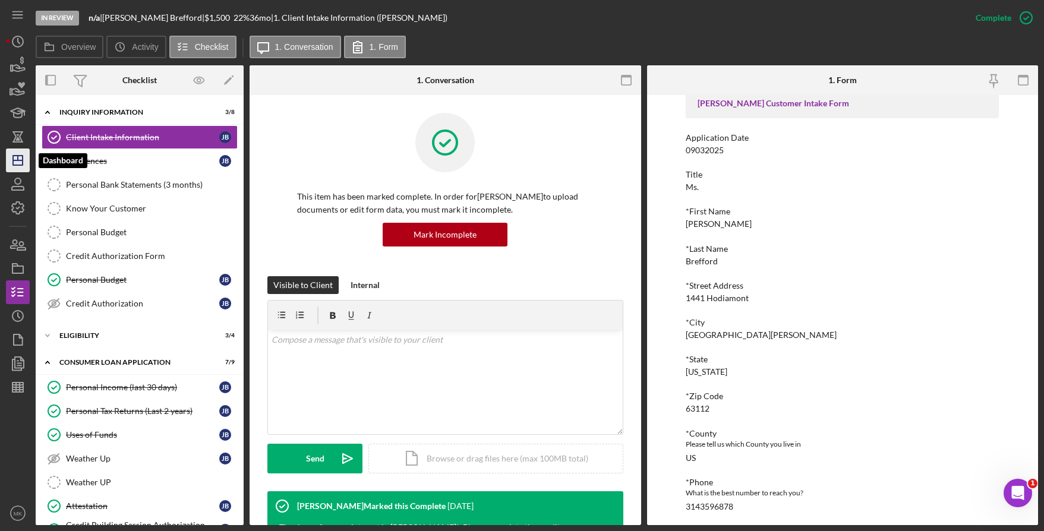
click at [19, 160] on line "button" at bounding box center [18, 160] width 10 height 0
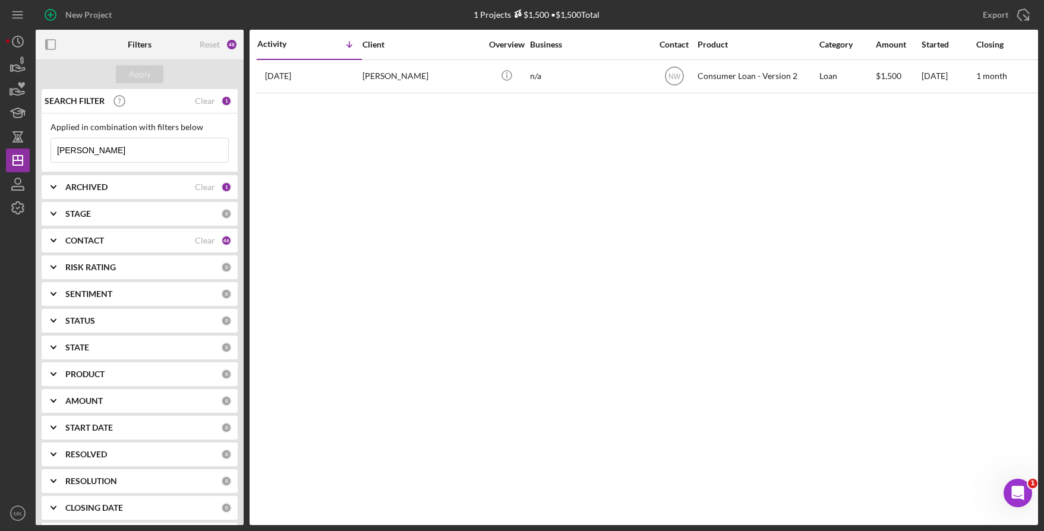
drag, startPoint x: 116, startPoint y: 147, endPoint x: -44, endPoint y: 134, distance: 160.4
click at [0, 134] on html "New Project 1 Projects $1,500 • $1,500 Total Janeice Export Icon/Export Filters…" at bounding box center [522, 265] width 1044 height 531
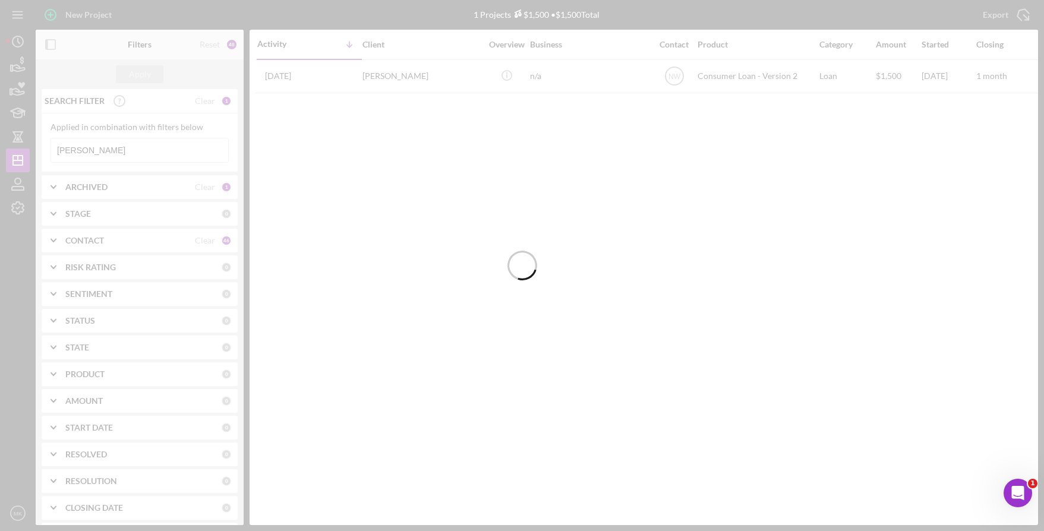
type input "Hudman"
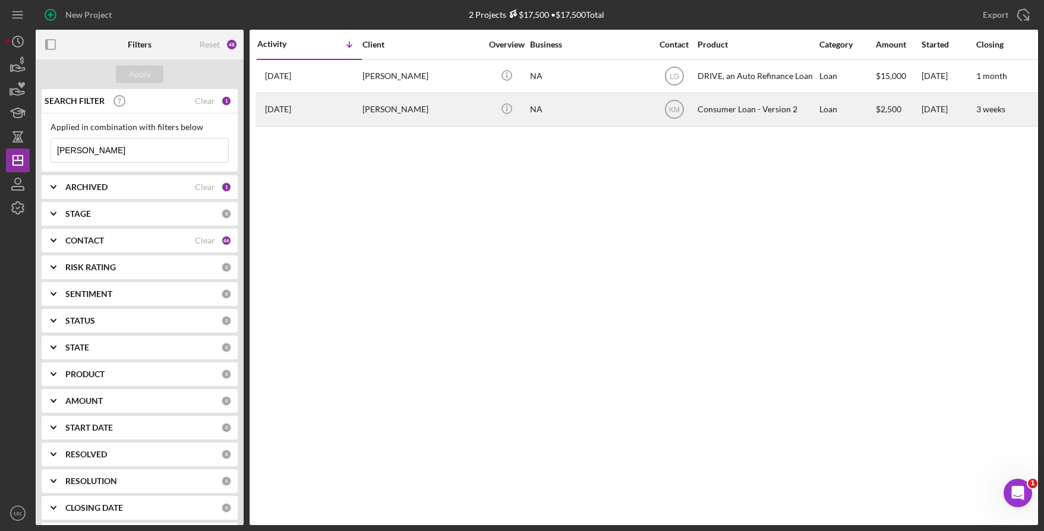
click at [616, 112] on div "NA" at bounding box center [589, 109] width 119 height 31
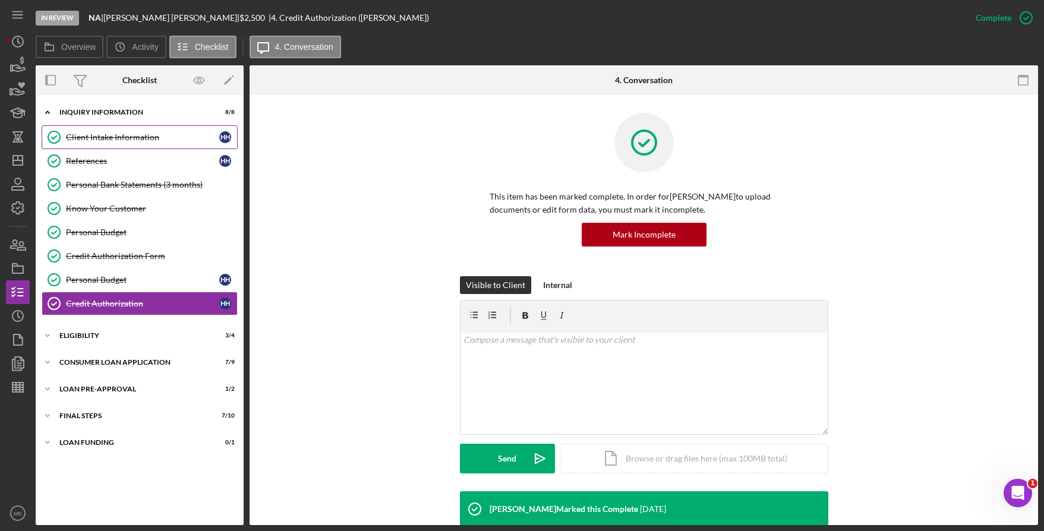
drag, startPoint x: 93, startPoint y: 136, endPoint x: 96, endPoint y: 142, distance: 6.6
click at [93, 136] on div "Client Intake Information" at bounding box center [142, 138] width 153 height 10
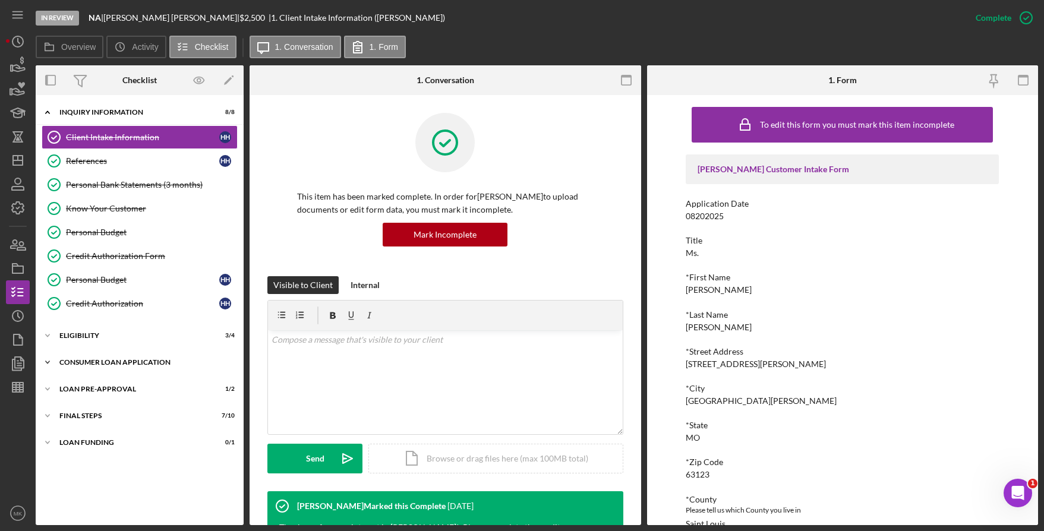
click at [109, 361] on div "Consumer Loan Application" at bounding box center [143, 362] width 169 height 7
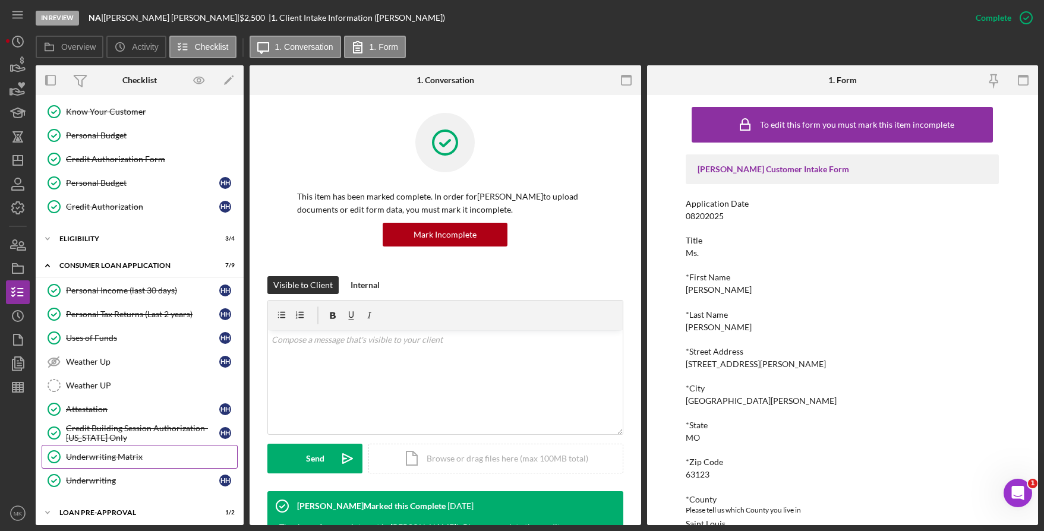
scroll to position [156, 0]
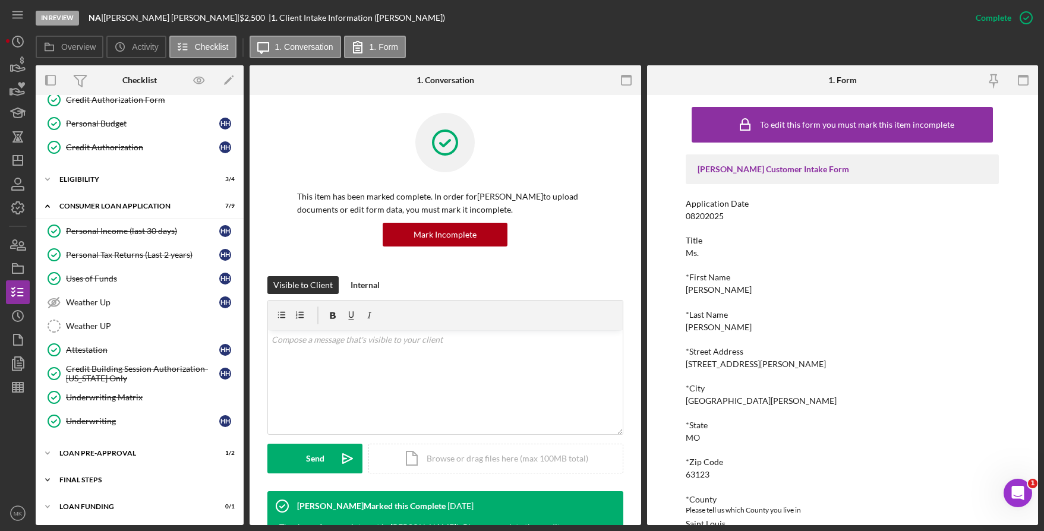
click at [100, 474] on div "Icon/Expander FINAL STEPS 7 / 10" at bounding box center [140, 480] width 208 height 24
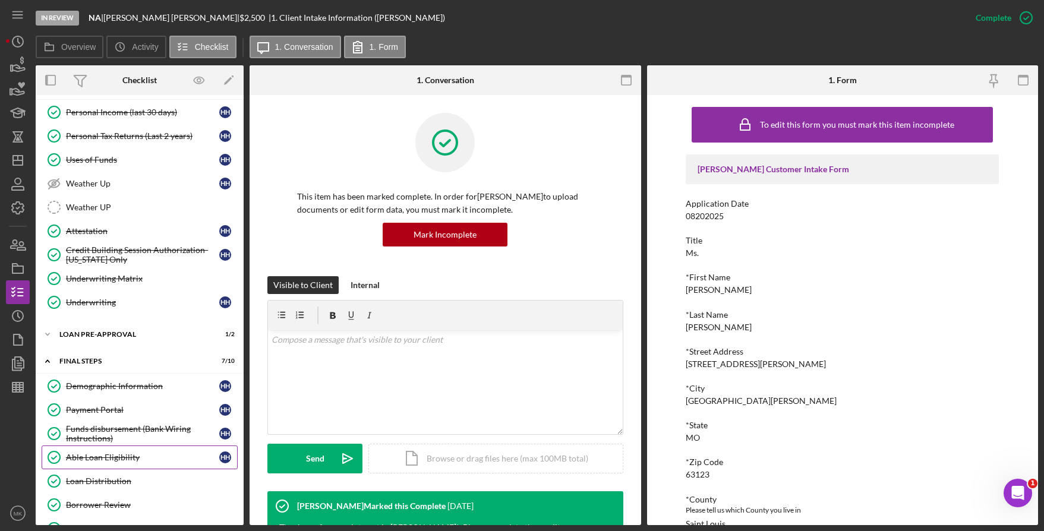
click at [142, 455] on div "Able Loan Eligibility" at bounding box center [142, 458] width 153 height 10
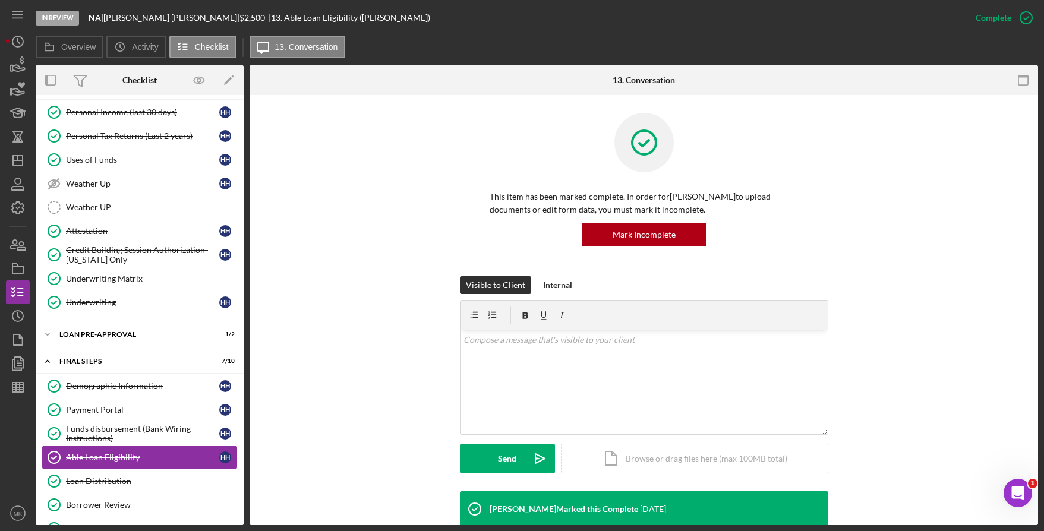
scroll to position [238, 0]
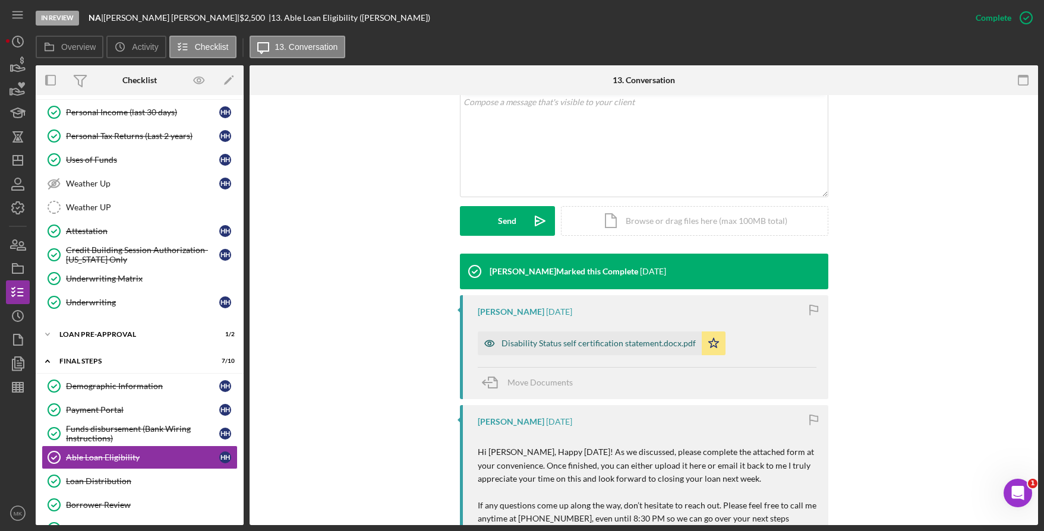
click at [556, 339] on div "Disability Status self certification statement.docx.pdf" at bounding box center [598, 344] width 194 height 10
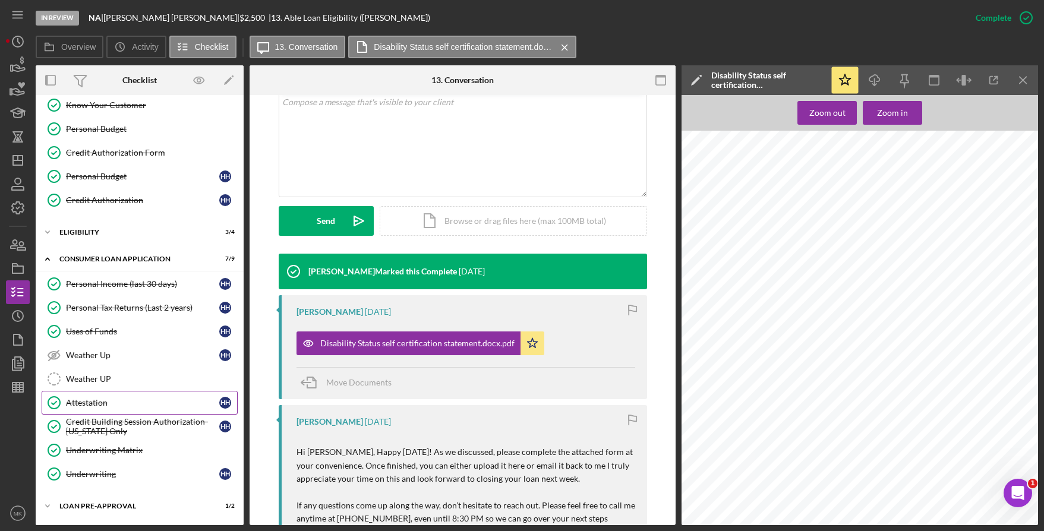
scroll to position [0, 0]
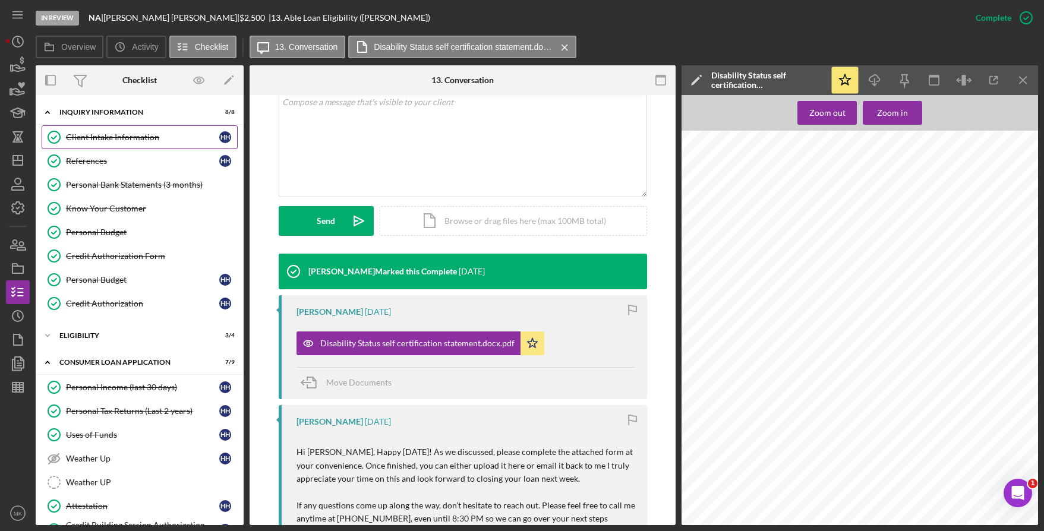
click at [151, 140] on div "Client Intake Information" at bounding box center [142, 138] width 153 height 10
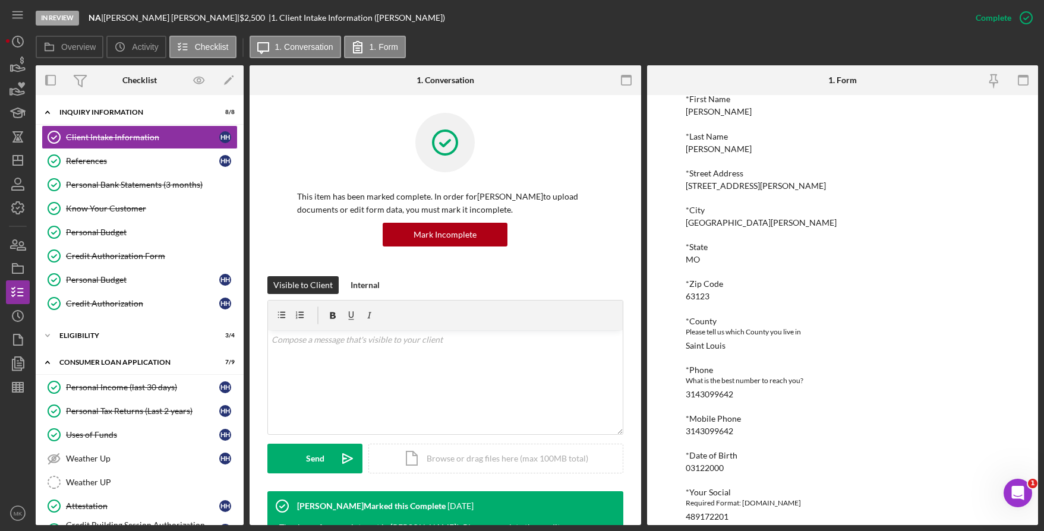
scroll to position [363, 0]
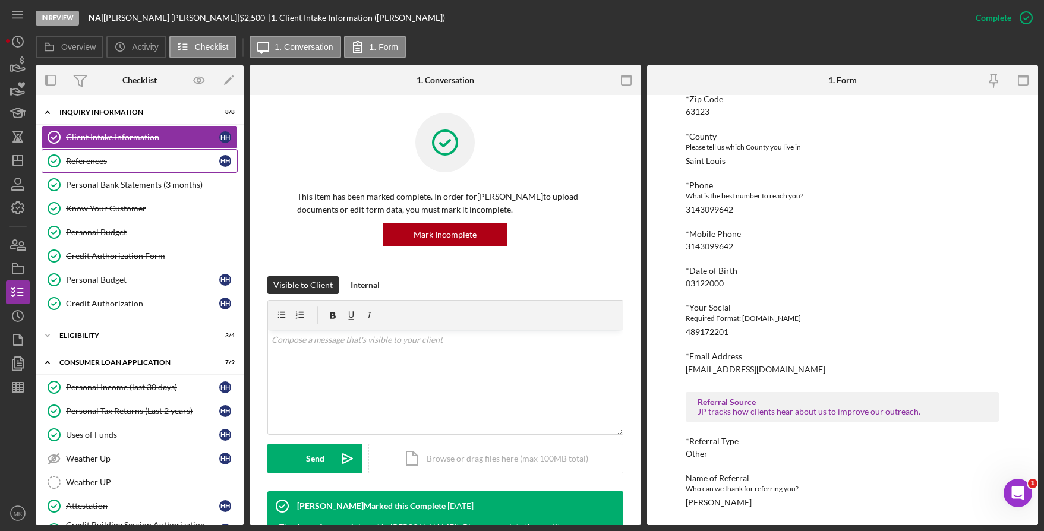
click at [160, 159] on div "References" at bounding box center [142, 161] width 153 height 10
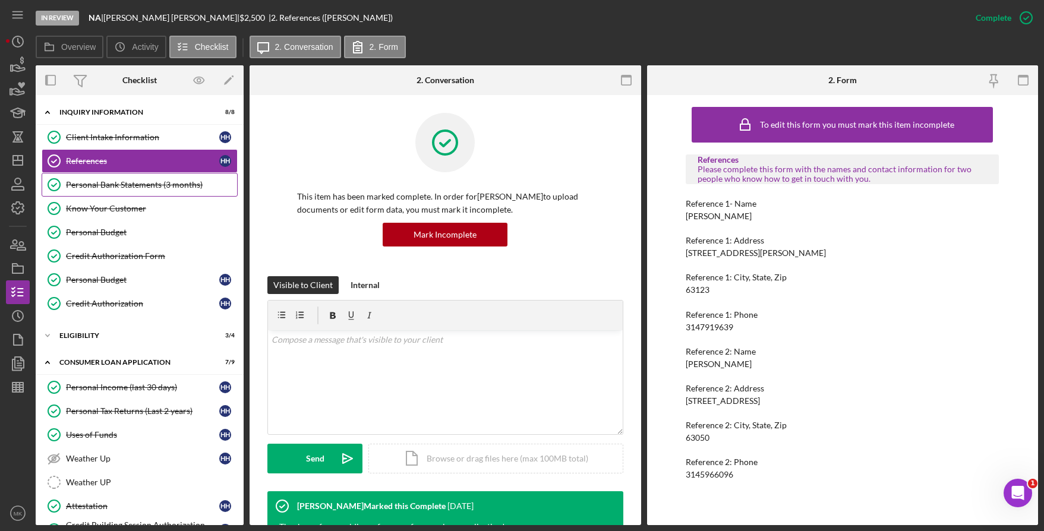
click at [108, 182] on div "Personal Bank Statements (3 months)" at bounding box center [151, 185] width 171 height 10
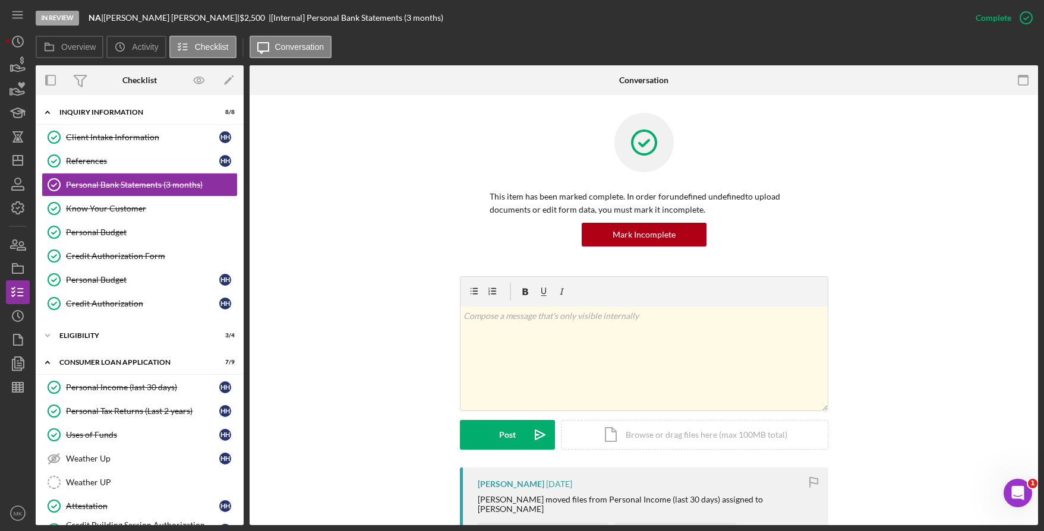
scroll to position [357, 0]
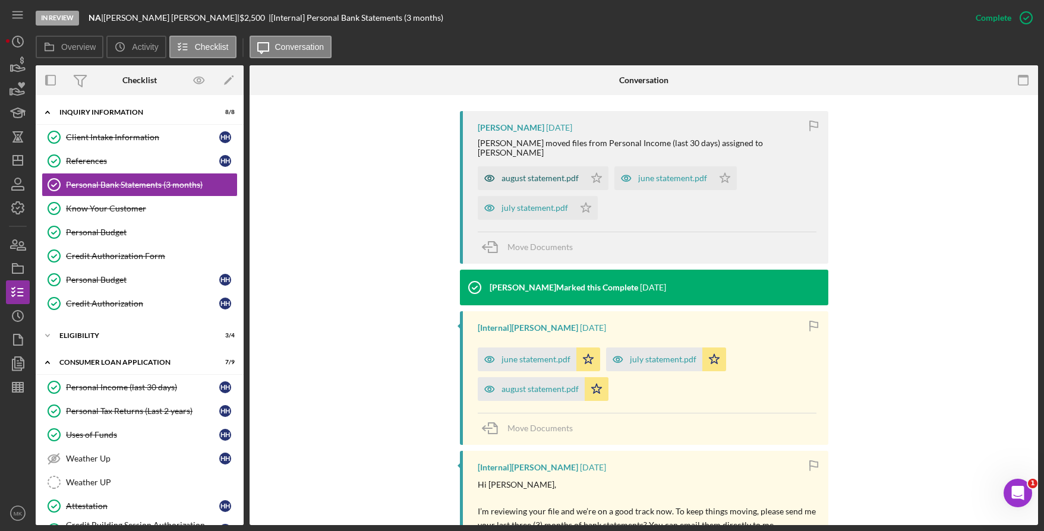
click at [517, 174] on div "august statement.pdf" at bounding box center [539, 179] width 77 height 10
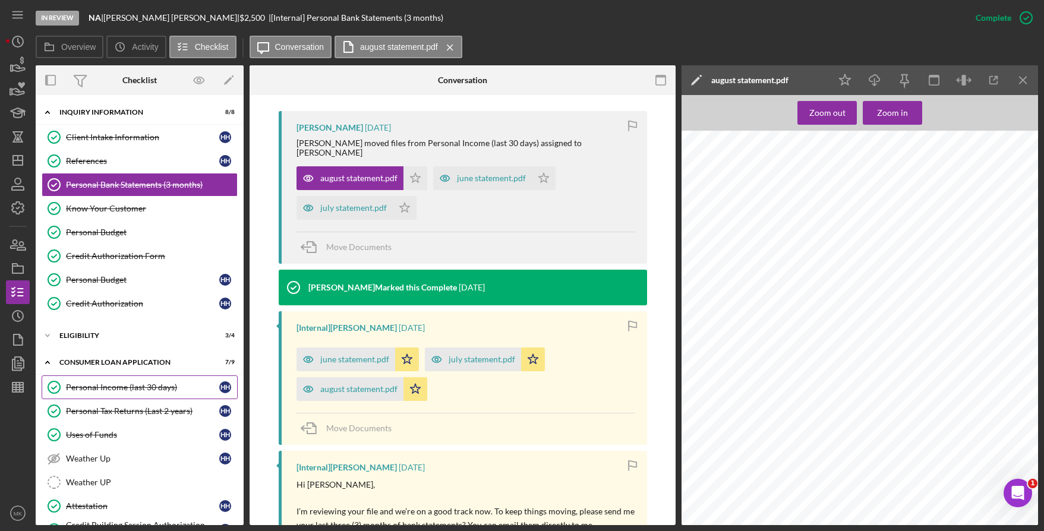
scroll to position [59, 0]
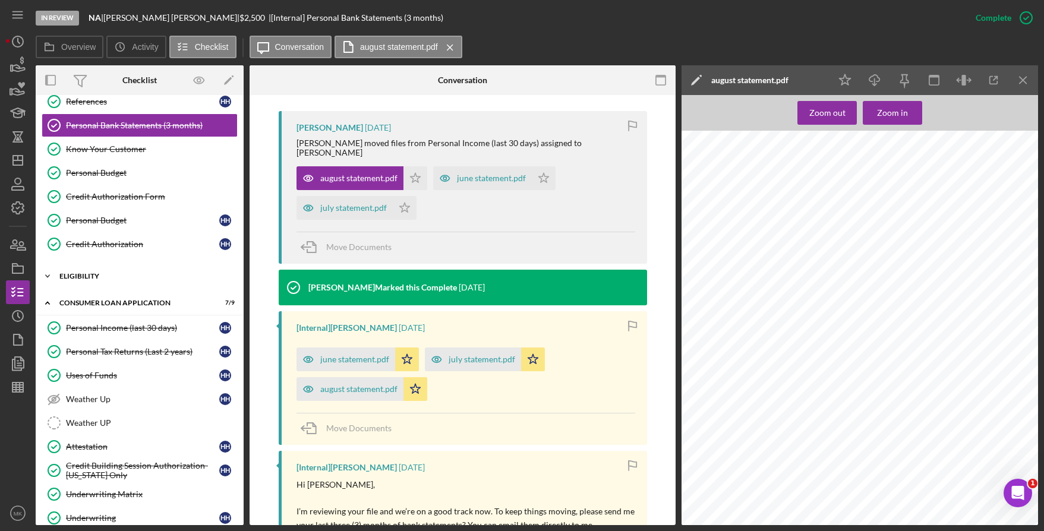
click at [135, 273] on div "Eligibility" at bounding box center [143, 276] width 169 height 7
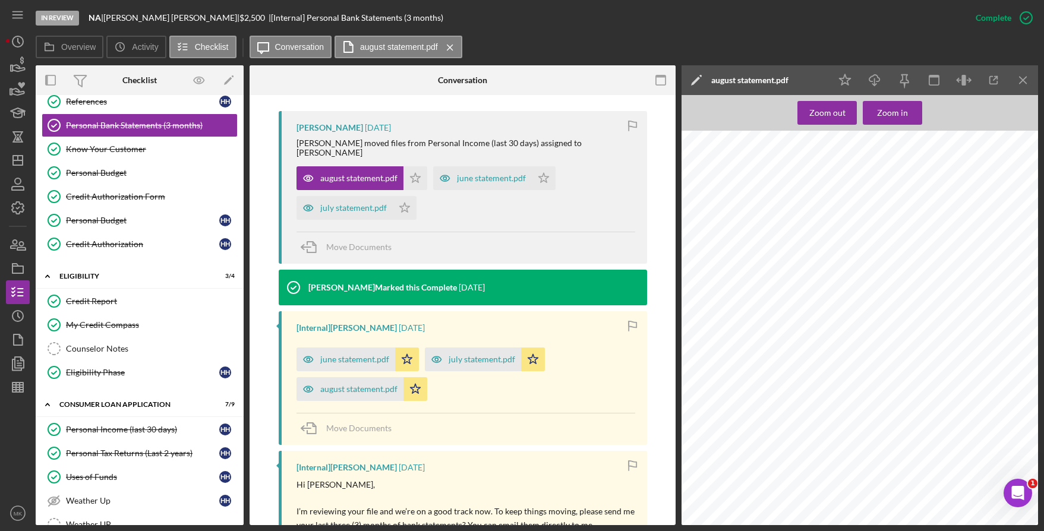
scroll to position [0, 0]
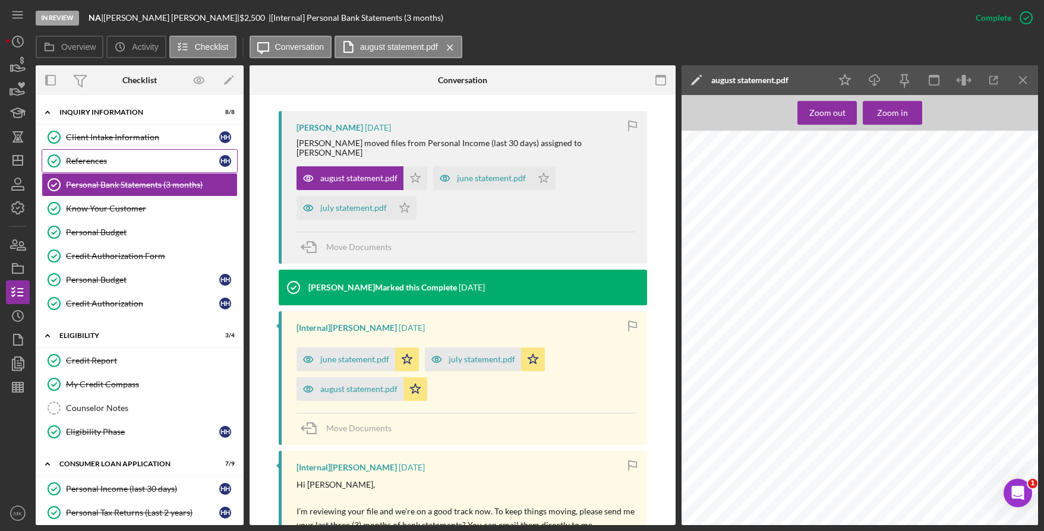
click at [102, 168] on link "References References H H" at bounding box center [140, 161] width 196 height 24
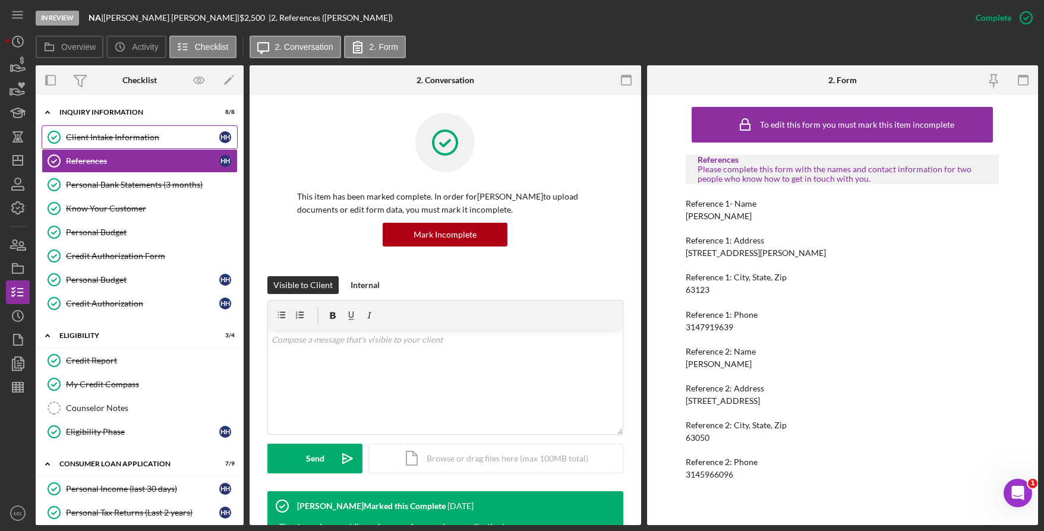
click at [137, 129] on link "Client Intake Information Client Intake Information H H" at bounding box center [140, 137] width 196 height 24
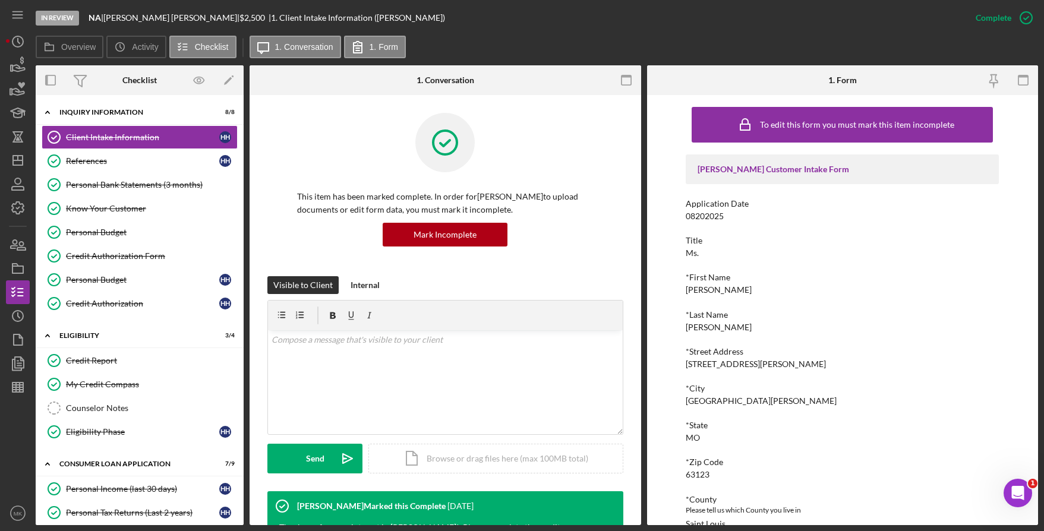
scroll to position [238, 0]
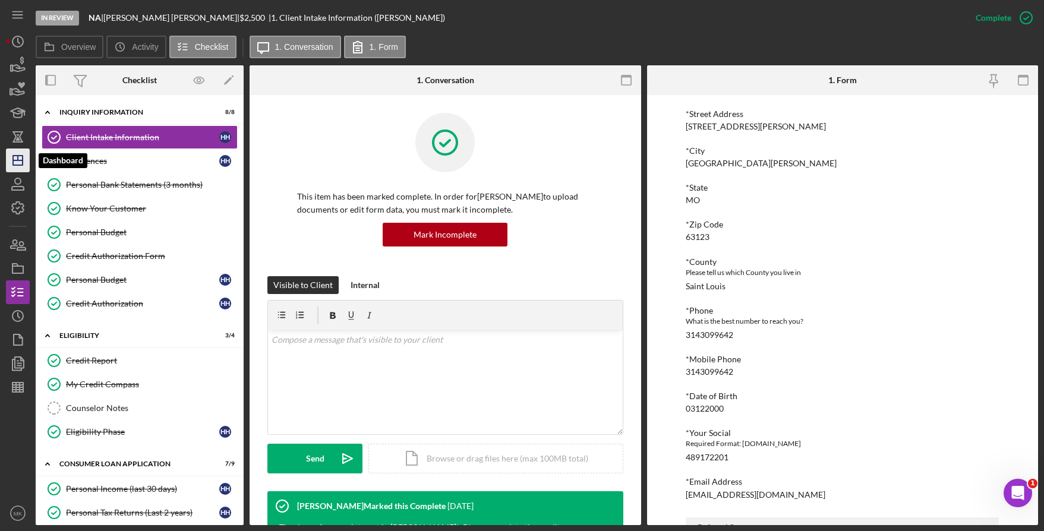
click at [21, 153] on icon "Icon/Dashboard" at bounding box center [18, 161] width 30 height 30
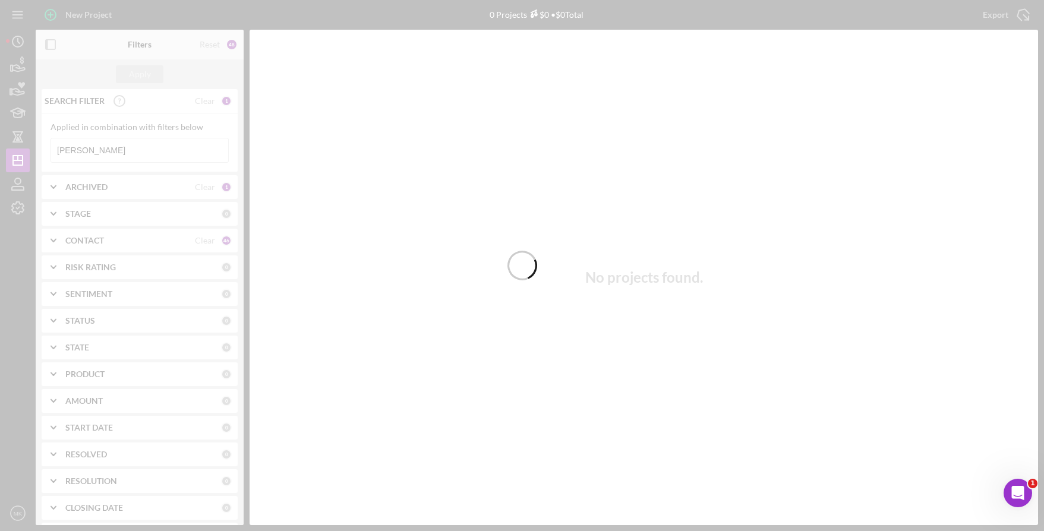
click at [89, 151] on div at bounding box center [522, 265] width 1044 height 531
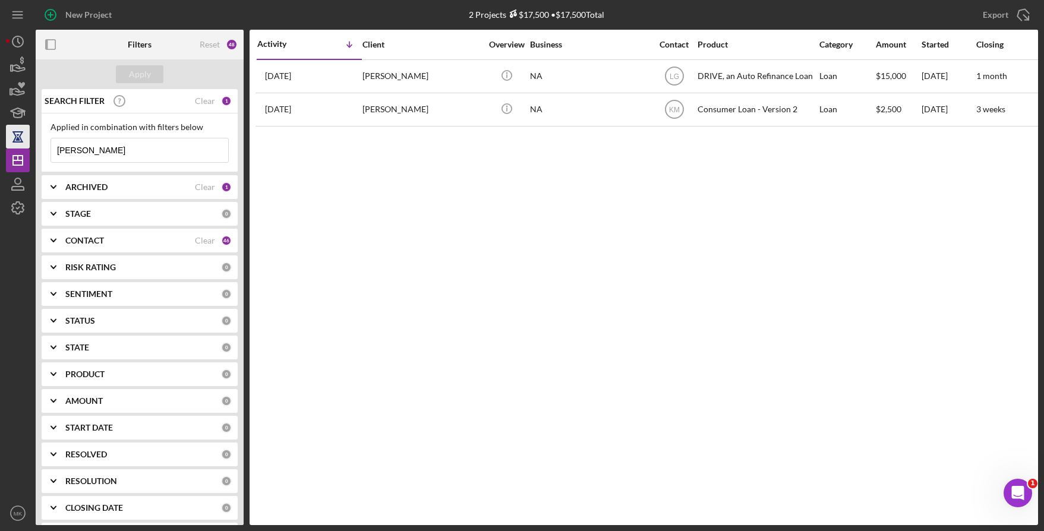
drag, startPoint x: 97, startPoint y: 151, endPoint x: 12, endPoint y: 141, distance: 86.1
click at [12, 141] on div "New Project 2 Projects $17,500 • $17,500 Total Hudman Export Icon/Export Filter…" at bounding box center [522, 262] width 1032 height 525
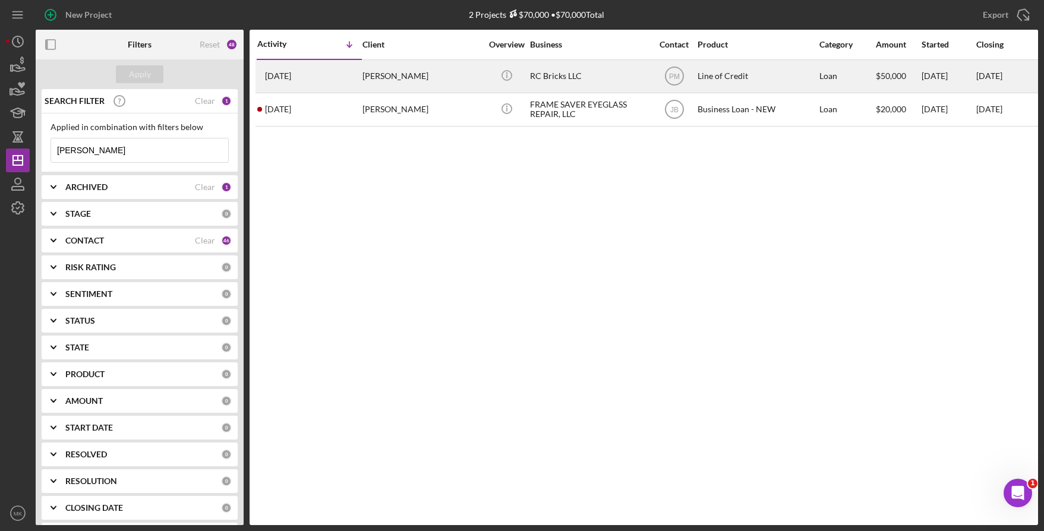
type input "Wooten"
click at [416, 74] on div "Richard Wooten" at bounding box center [421, 76] width 119 height 31
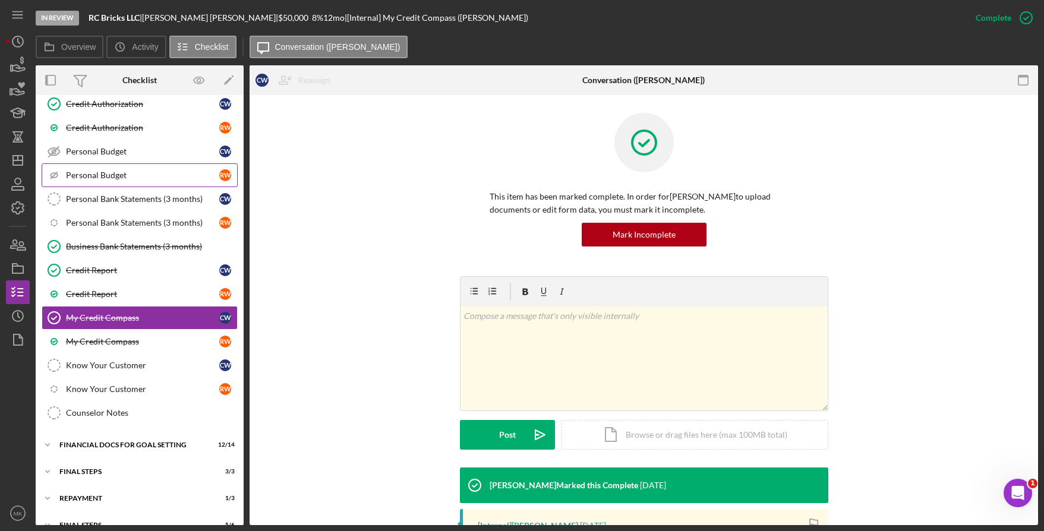
scroll to position [197, 0]
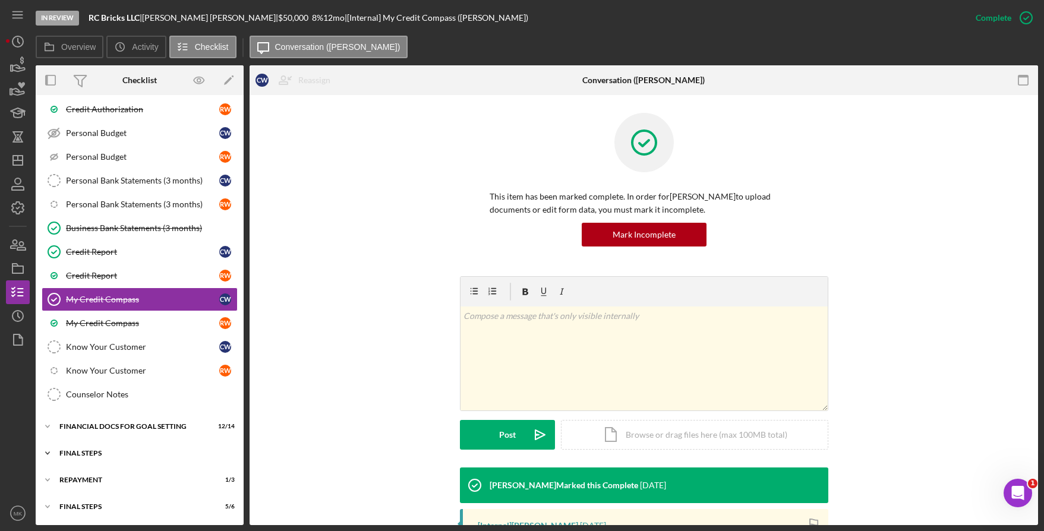
click at [105, 452] on div "FINAL STEPS" at bounding box center [143, 453] width 169 height 7
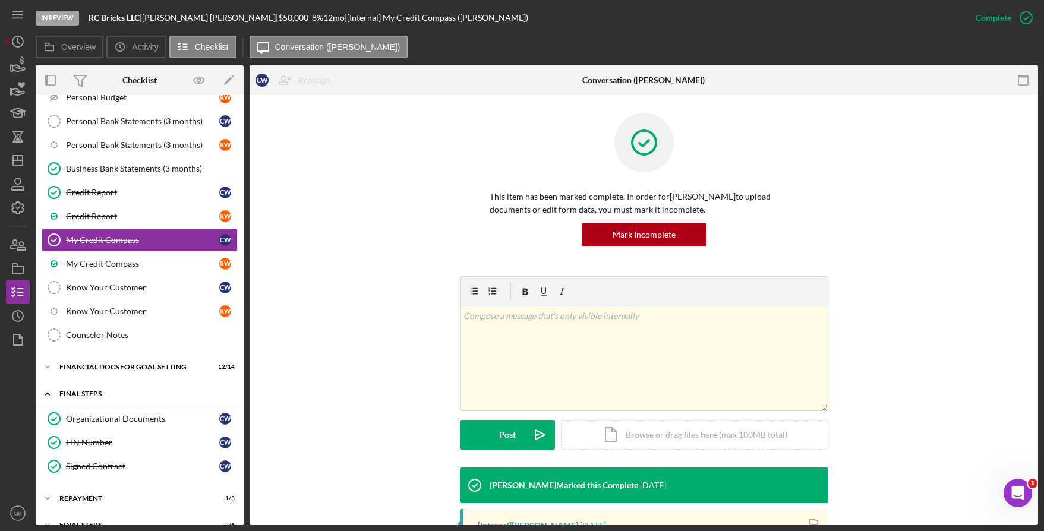
scroll to position [275, 0]
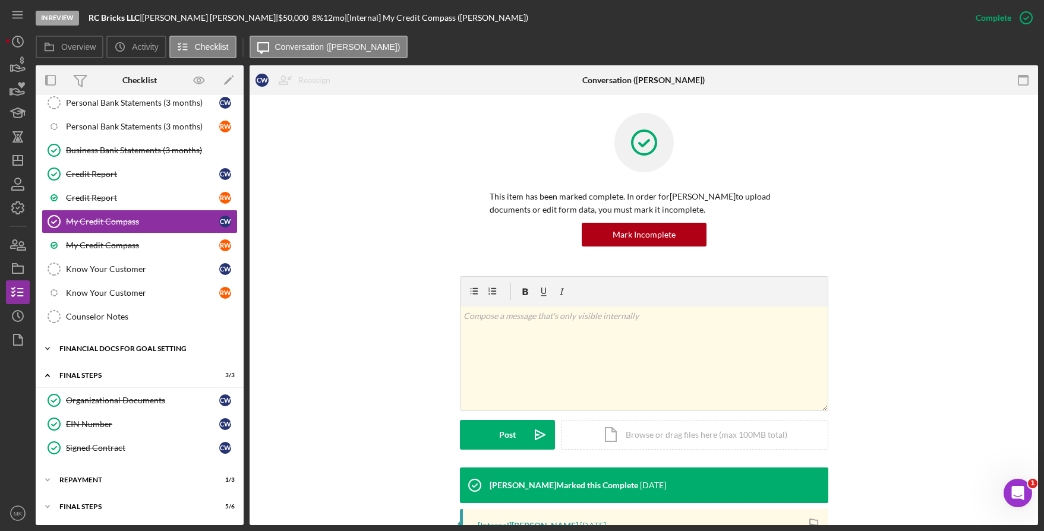
click at [133, 348] on div "Financial Docs for Goal Setting" at bounding box center [143, 348] width 169 height 7
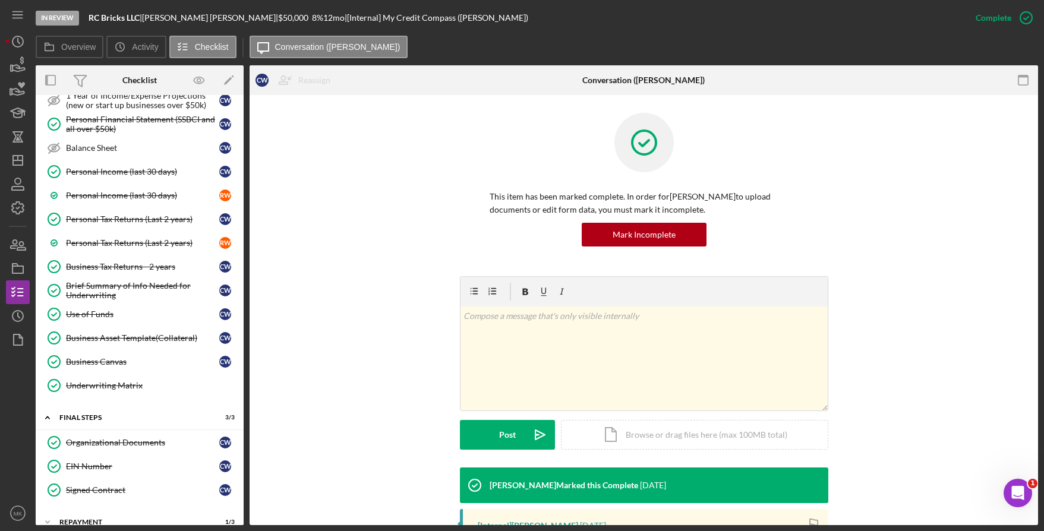
scroll to position [614, 0]
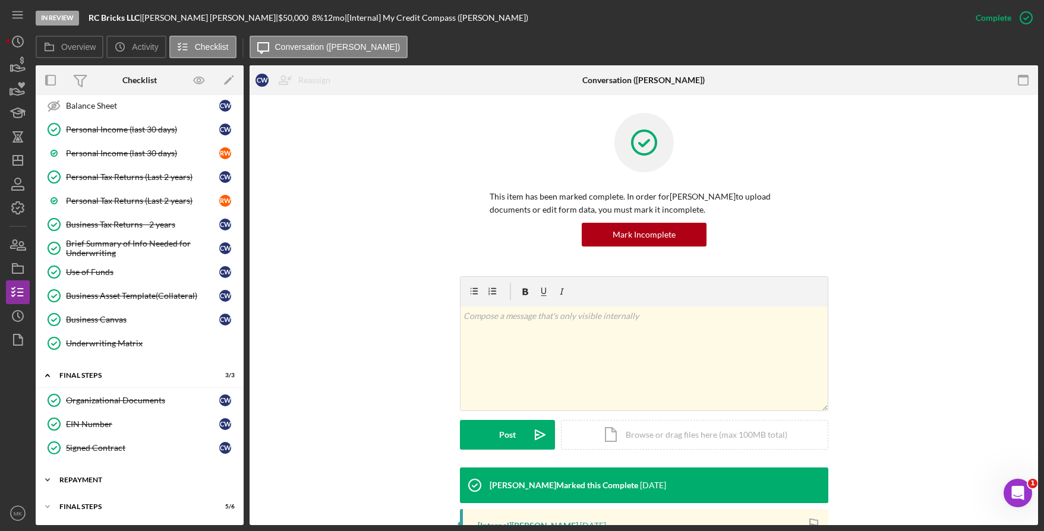
click at [103, 480] on div "Repayment" at bounding box center [143, 480] width 169 height 7
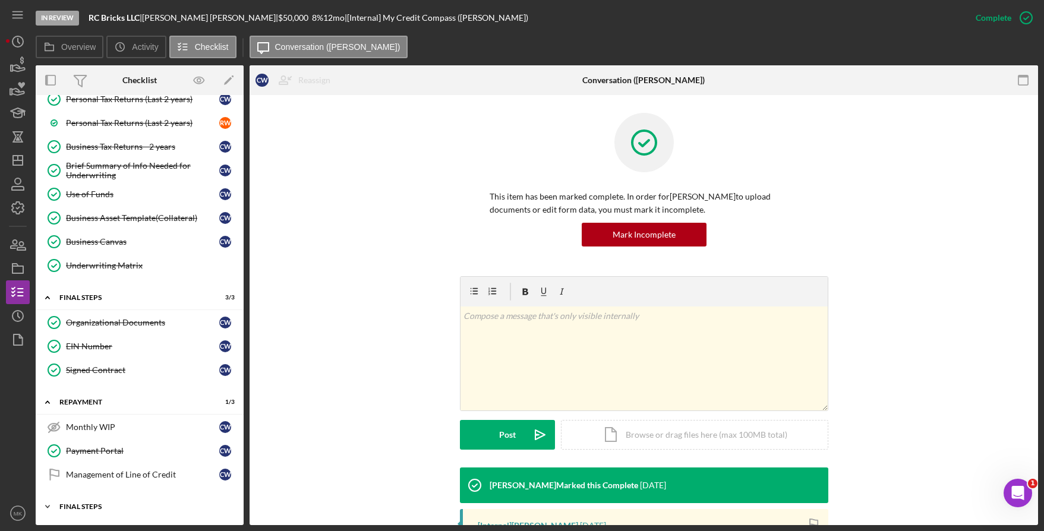
click at [92, 499] on div "Icon/Expander Final Steps 5 / 6" at bounding box center [140, 507] width 208 height 24
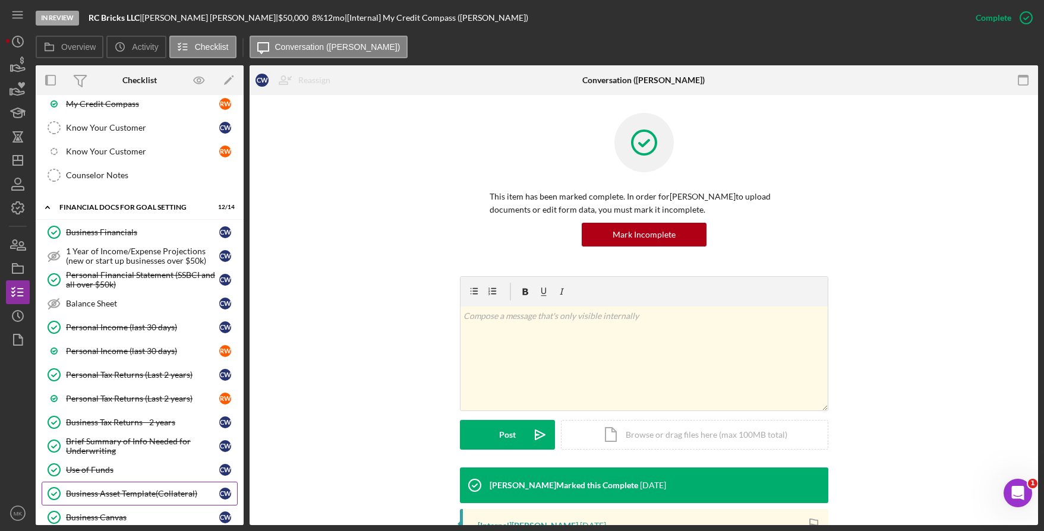
scroll to position [475, 0]
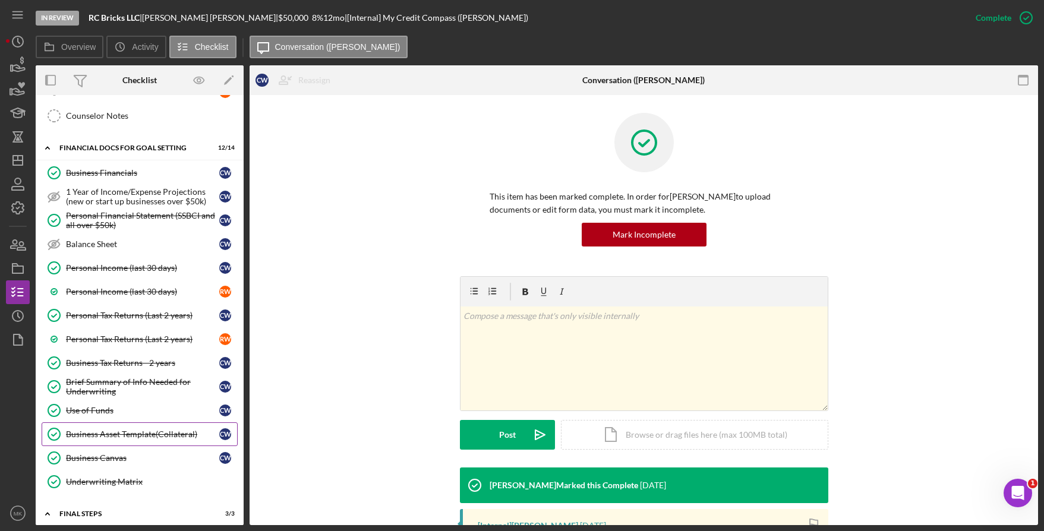
click at [118, 434] on div "Business Asset Template(Collateral)" at bounding box center [142, 435] width 153 height 10
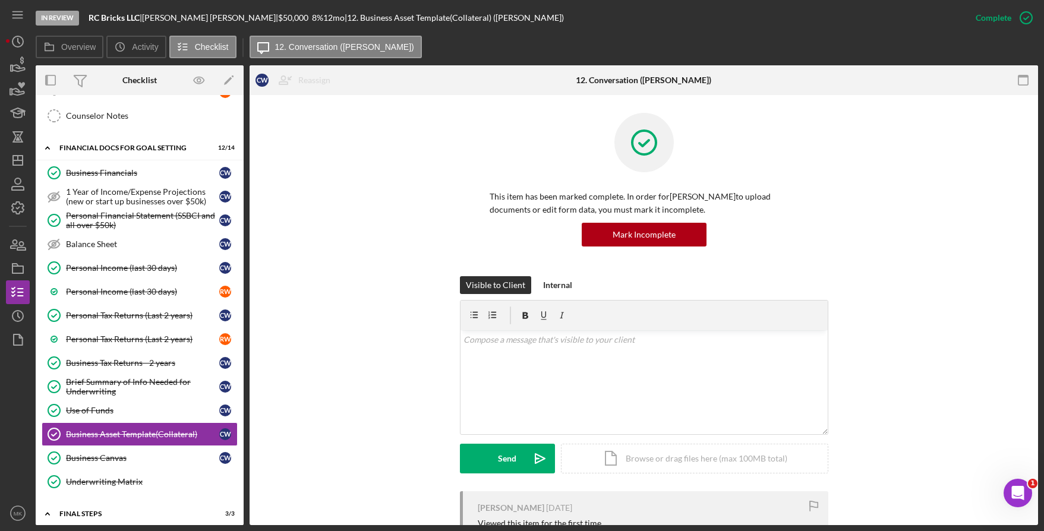
scroll to position [280, 0]
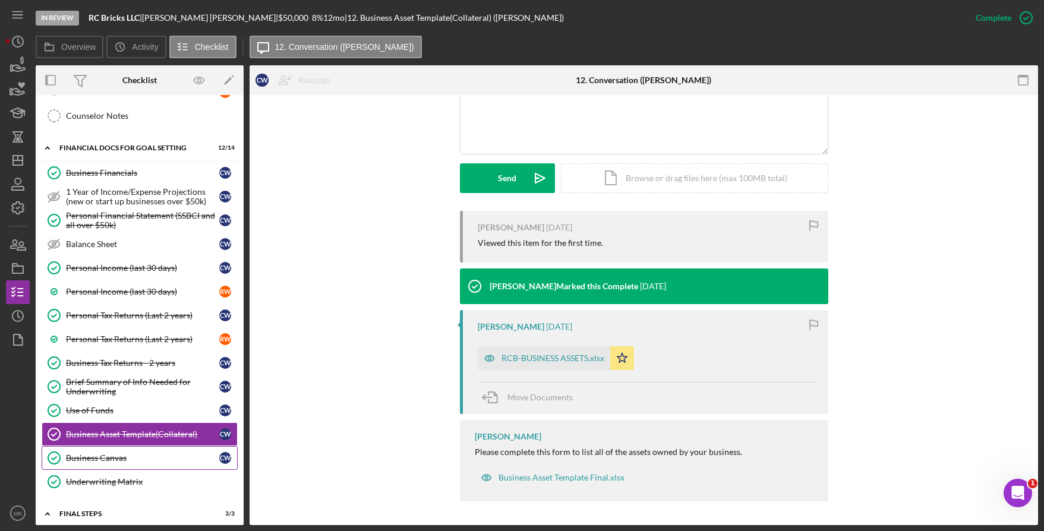
click at [143, 456] on div "Business Canvas" at bounding box center [142, 458] width 153 height 10
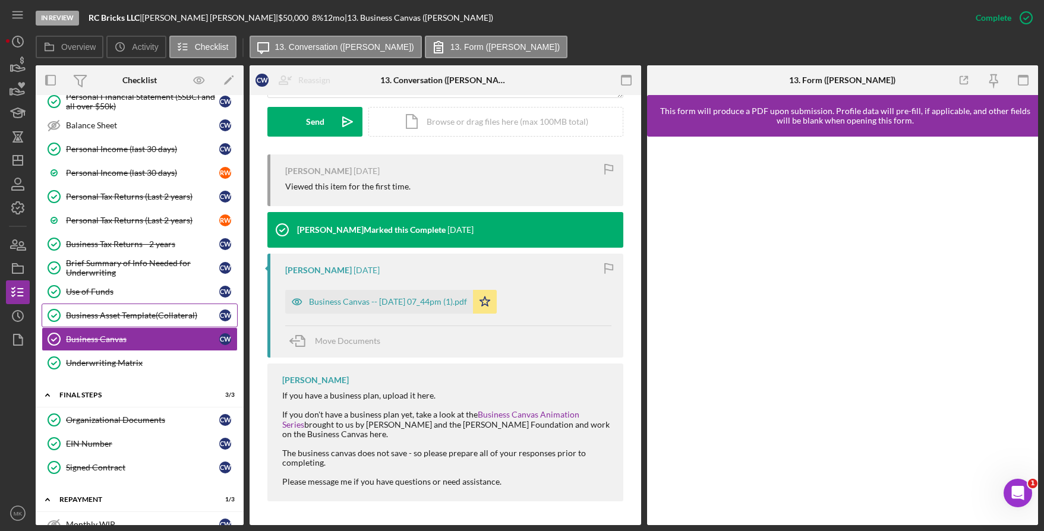
scroll to position [654, 0]
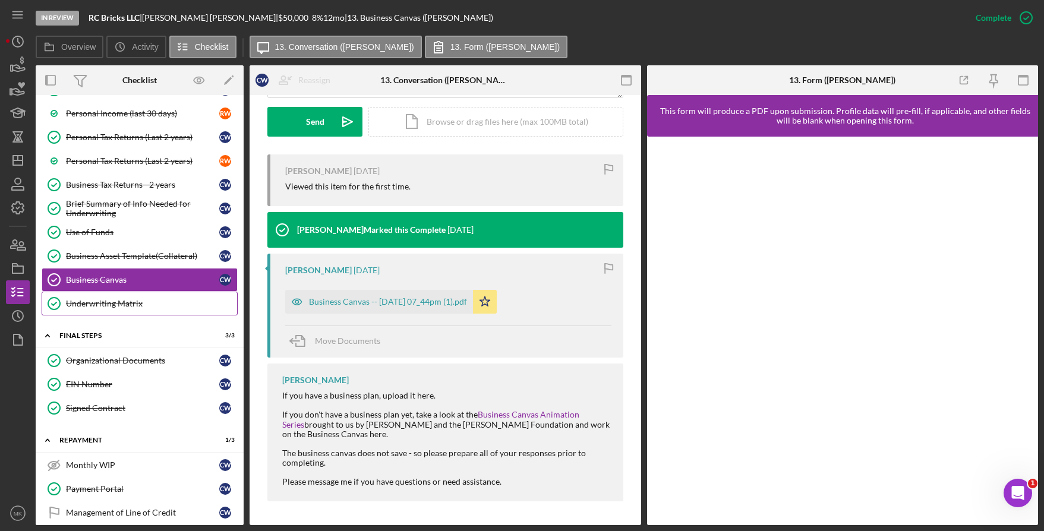
click at [147, 305] on div "Underwriting Matrix" at bounding box center [151, 304] width 171 height 10
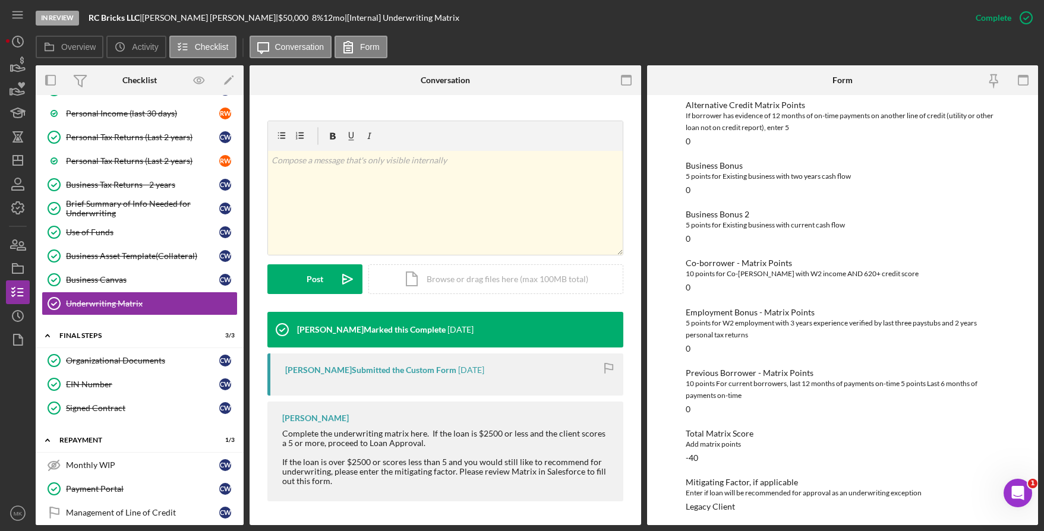
scroll to position [301, 0]
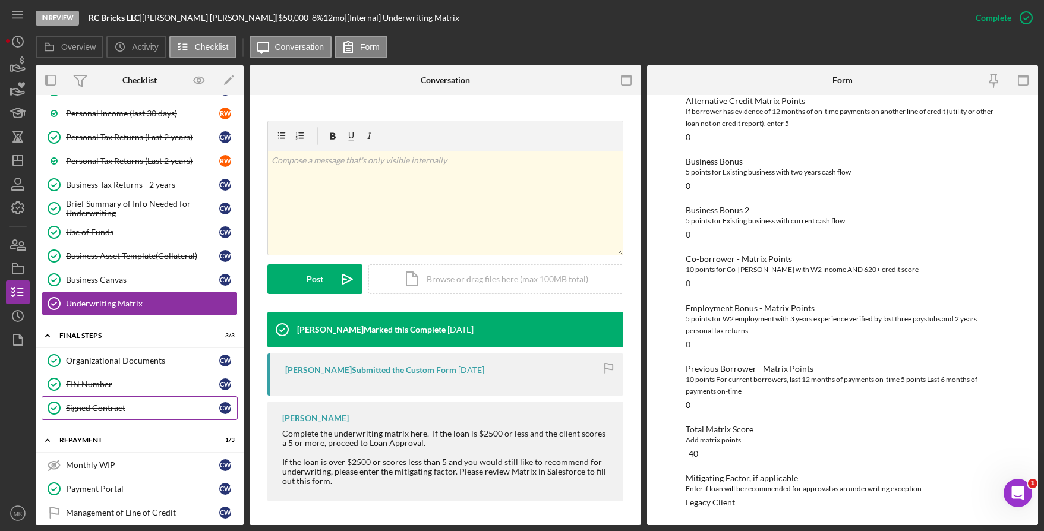
click at [122, 406] on div "Signed Contract" at bounding box center [142, 408] width 153 height 10
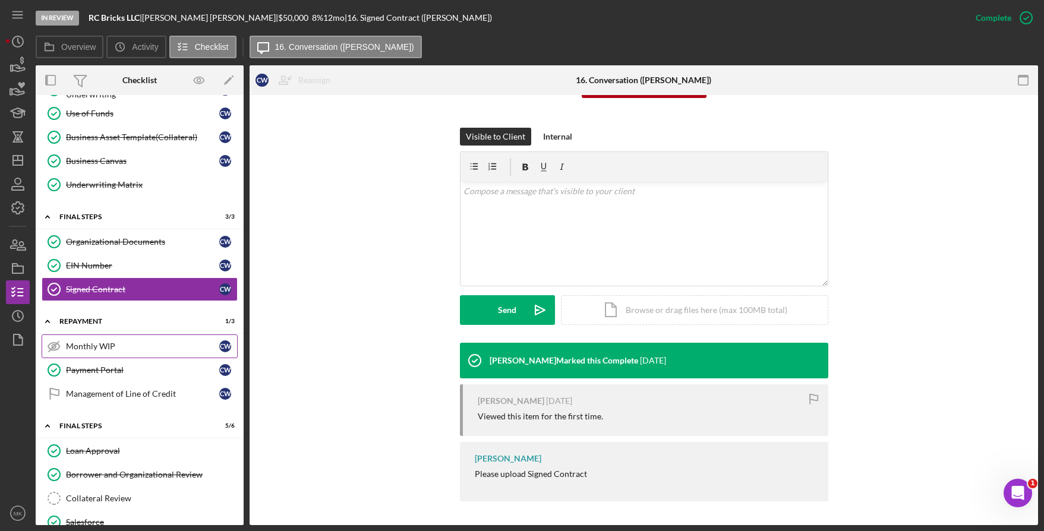
scroll to position [841, 0]
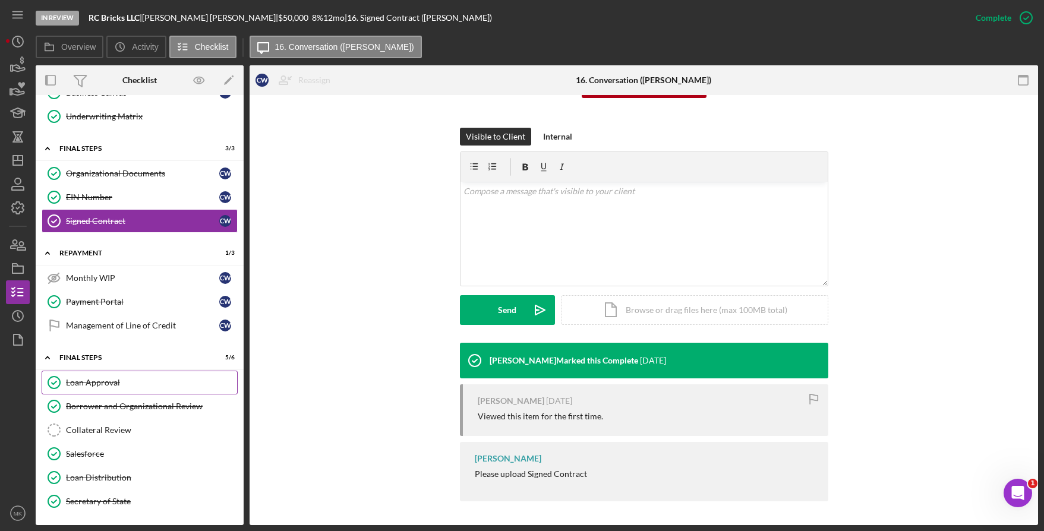
click at [121, 384] on div "Loan Approval" at bounding box center [151, 383] width 171 height 10
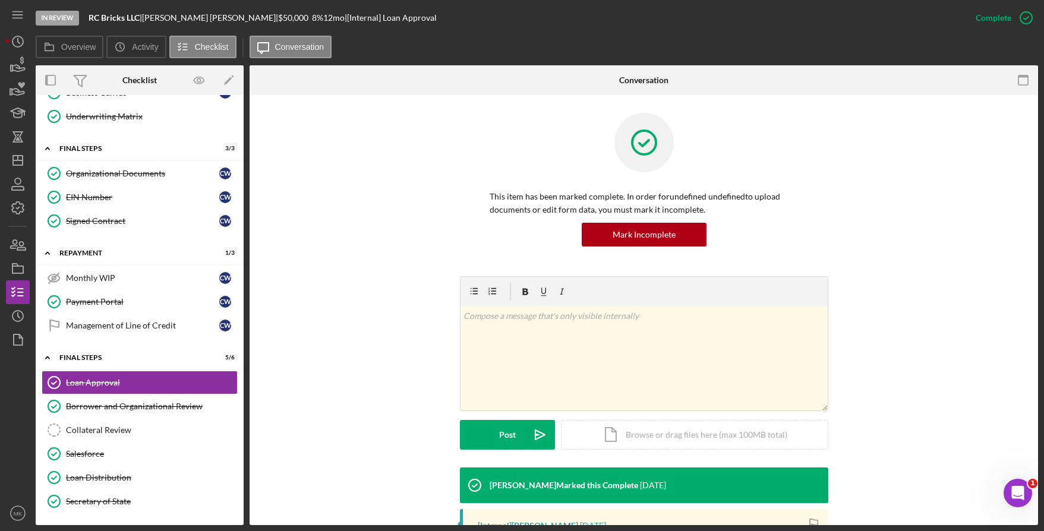
scroll to position [177, 0]
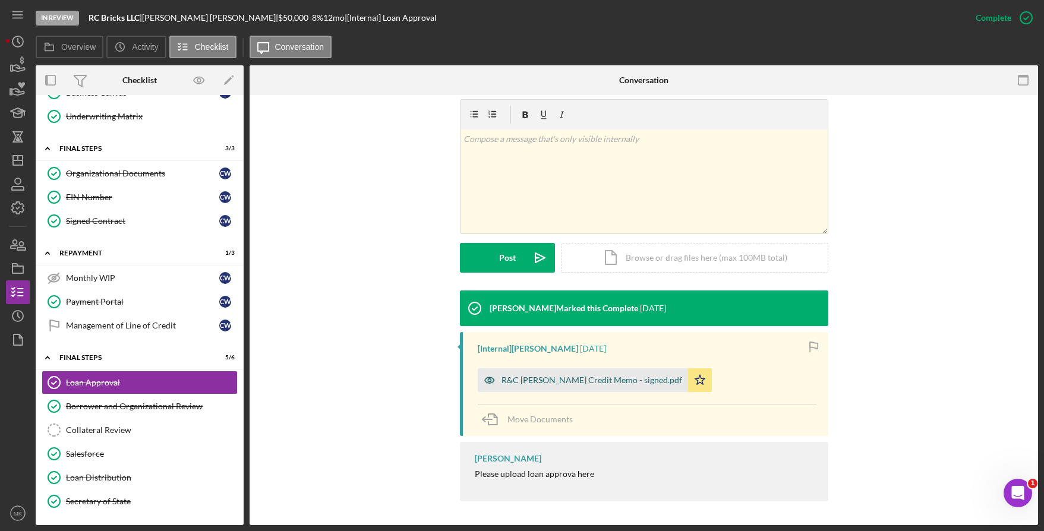
click at [559, 378] on div "R&C Wooten Credit Memo - signed.pdf" at bounding box center [591, 381] width 181 height 10
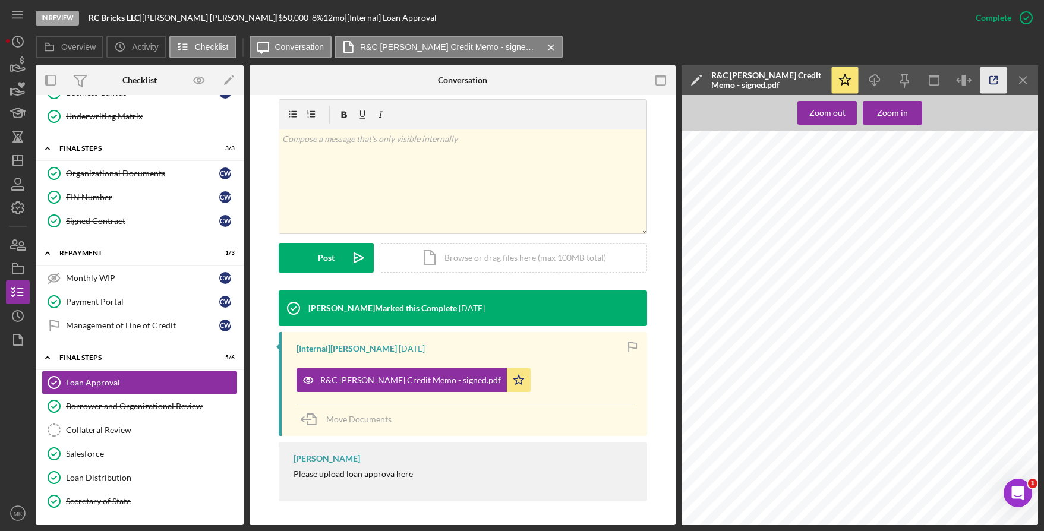
click at [992, 77] on icon "button" at bounding box center [994, 81] width 8 height 8
click at [151, 404] on div "Borrower and Organizational Review" at bounding box center [151, 407] width 171 height 10
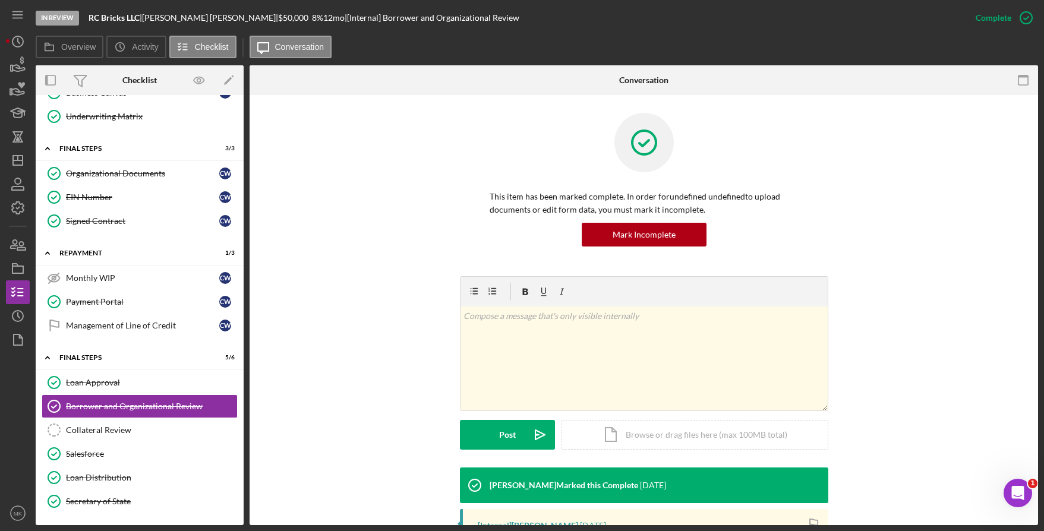
scroll to position [188, 0]
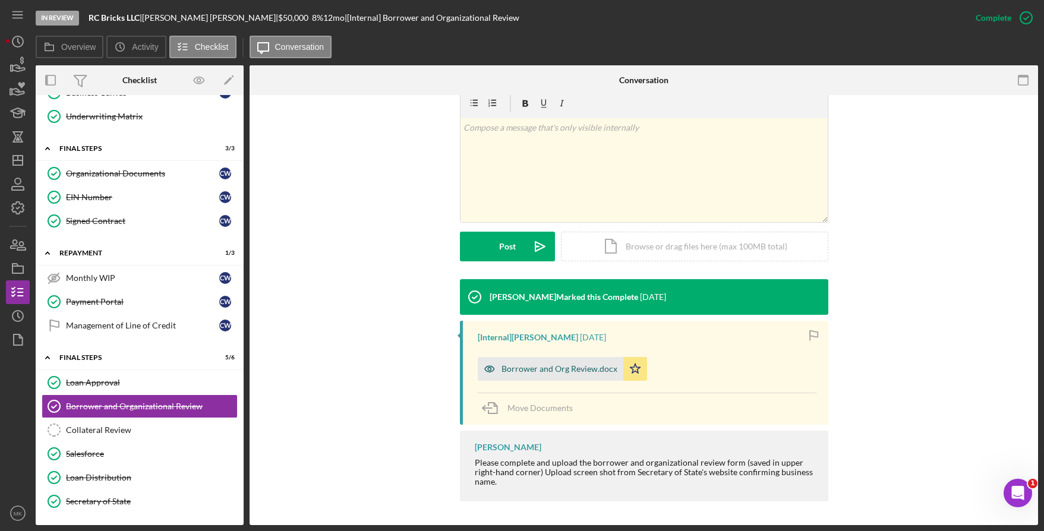
click at [526, 371] on div "Borrower and Org Review.docx" at bounding box center [559, 369] width 116 height 10
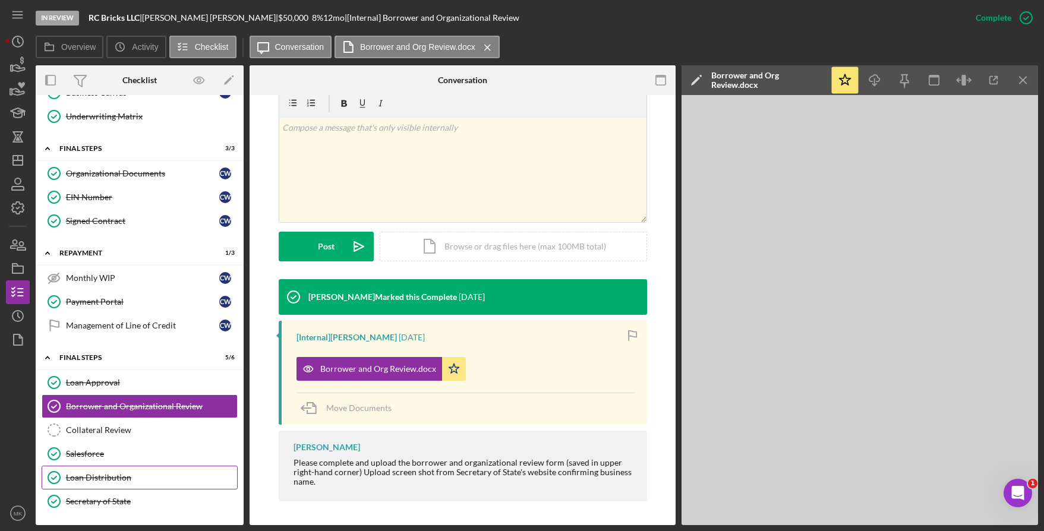
click at [125, 477] on div "Loan Distribution" at bounding box center [151, 478] width 171 height 10
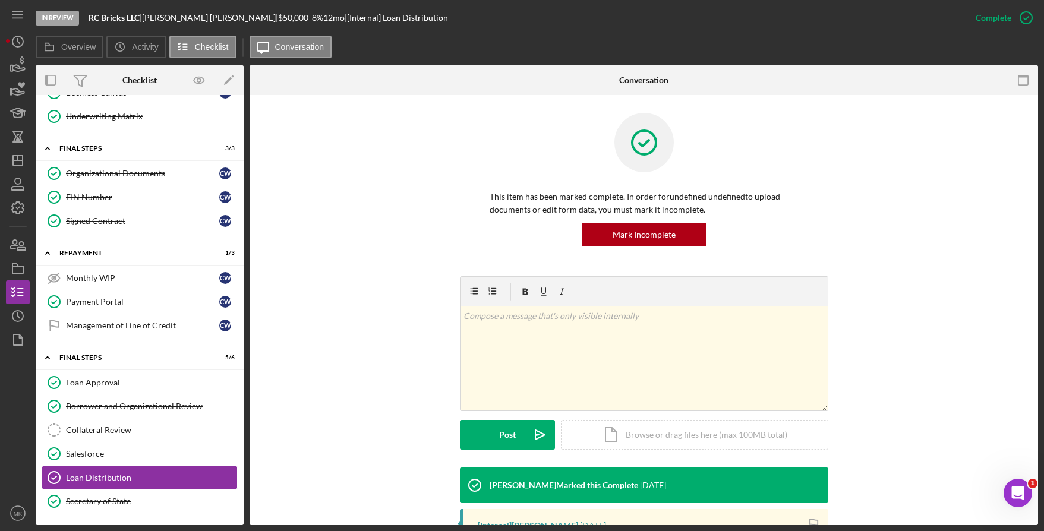
scroll to position [179, 0]
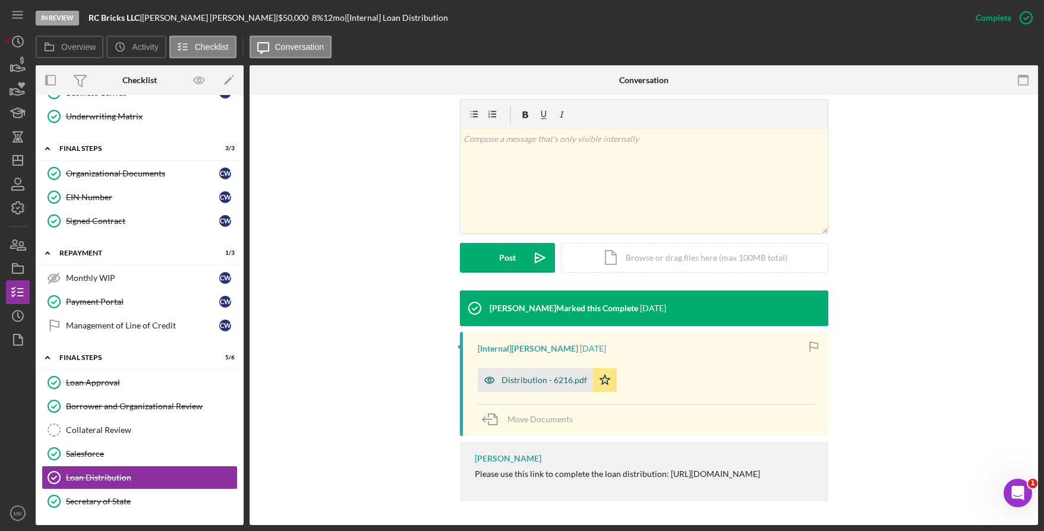
click at [547, 387] on div "Distribution - 6216.pdf" at bounding box center [535, 380] width 115 height 24
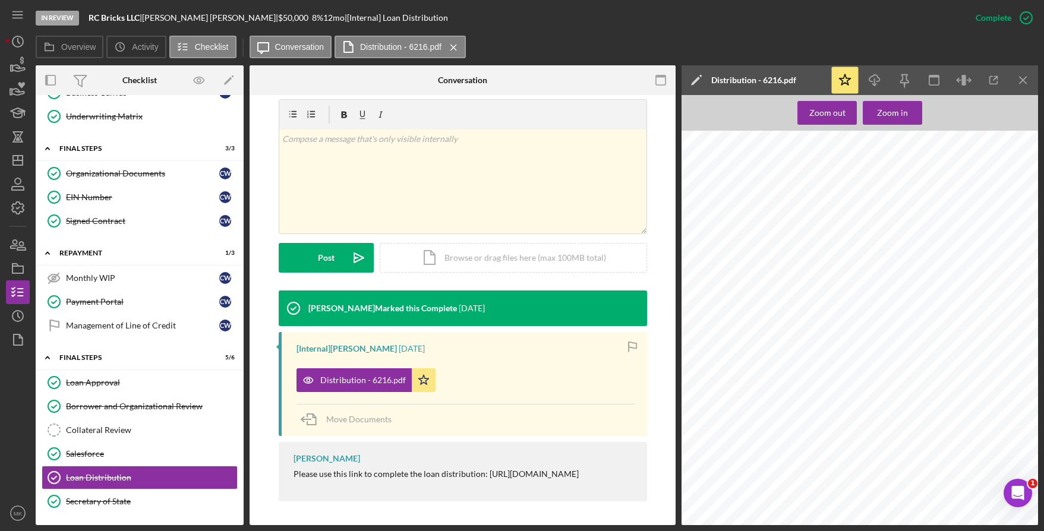
scroll to position [1901, 0]
click at [15, 157] on icon "Icon/Dashboard" at bounding box center [18, 161] width 30 height 30
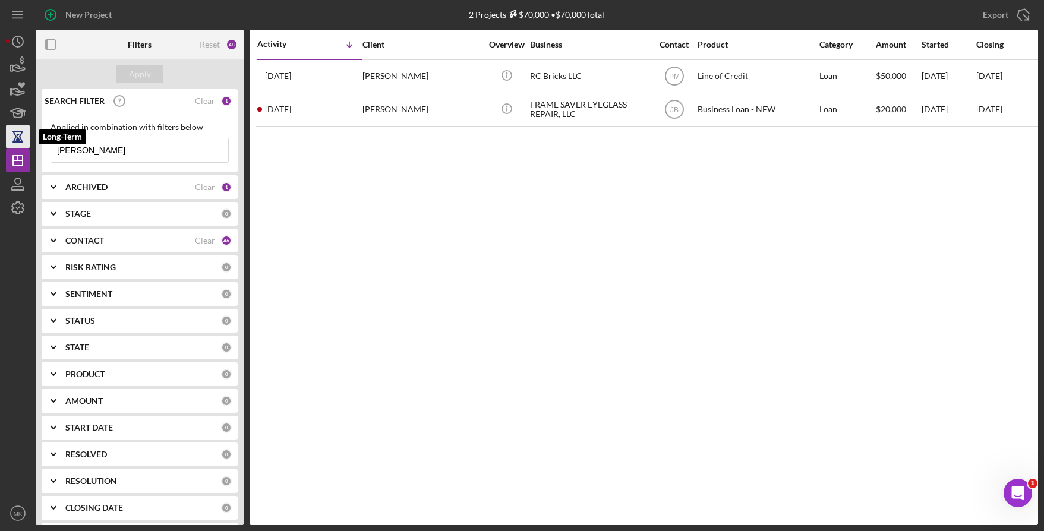
drag, startPoint x: 23, startPoint y: 147, endPoint x: 12, endPoint y: 147, distance: 10.7
click at [12, 147] on div "New Project 2 Projects $70,000 • $70,000 Total Wooten Export Icon/Export Filter…" at bounding box center [522, 262] width 1032 height 525
type input "Lewis"
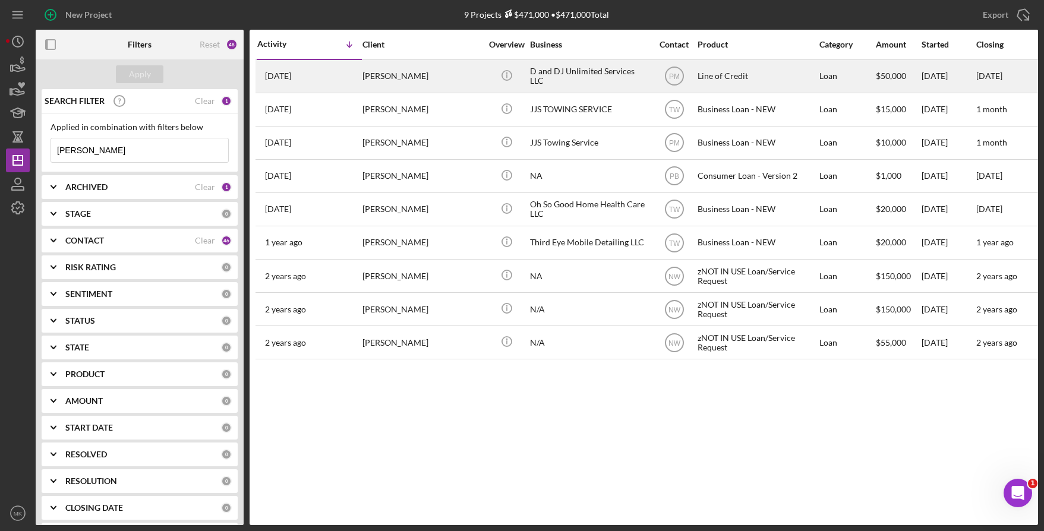
click at [446, 75] on div "[PERSON_NAME]" at bounding box center [421, 76] width 119 height 31
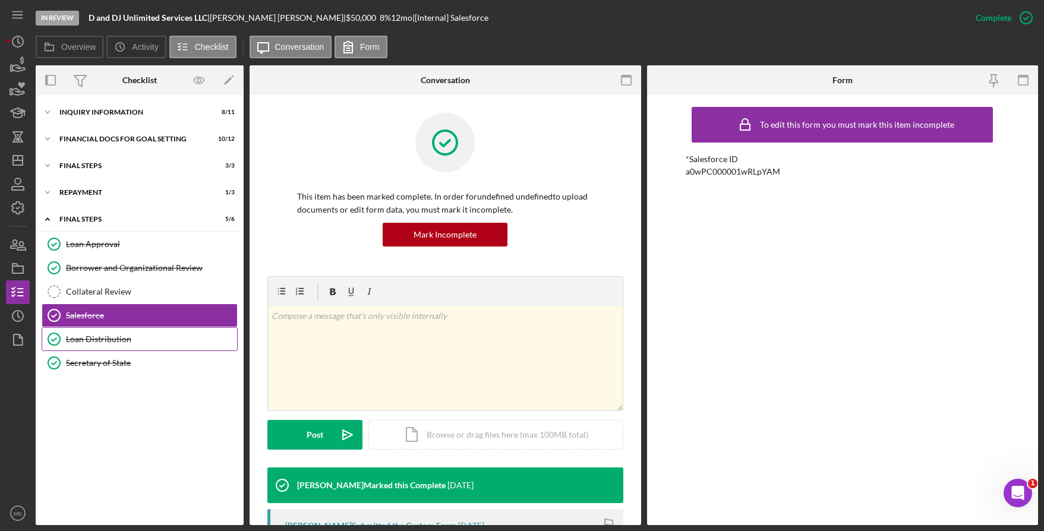
click at [77, 340] on div "Loan Distribution" at bounding box center [151, 340] width 171 height 10
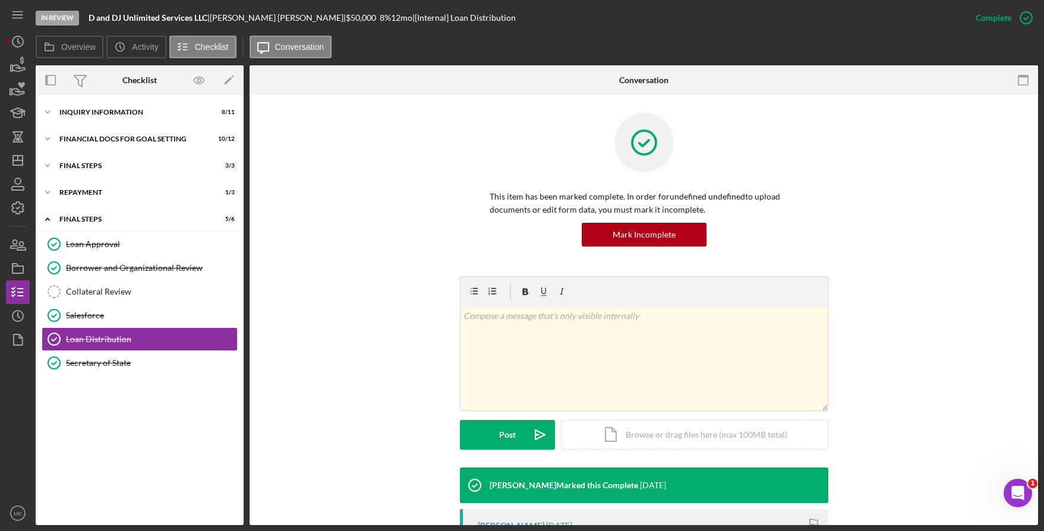
scroll to position [188, 0]
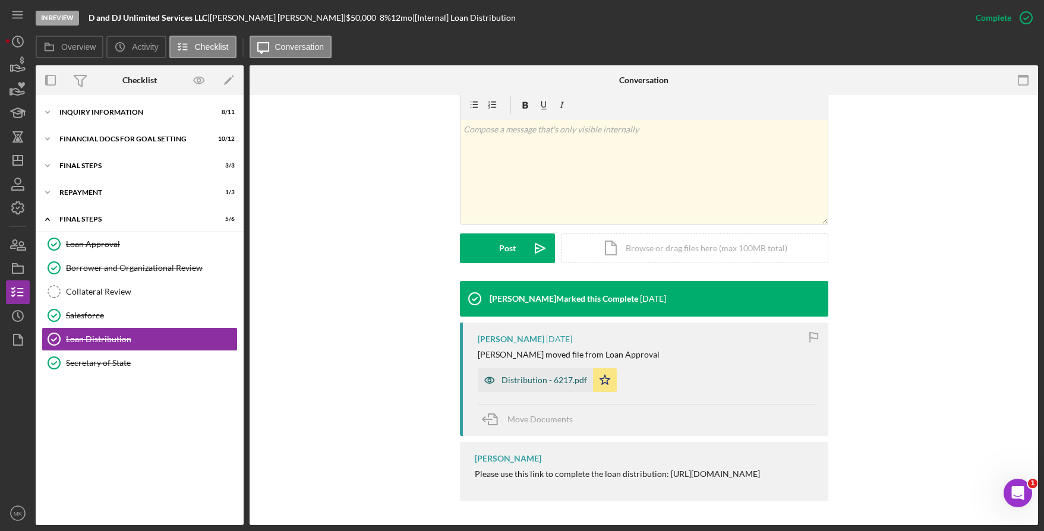
click at [546, 377] on div "Distribution - 6217.pdf" at bounding box center [544, 381] width 86 height 10
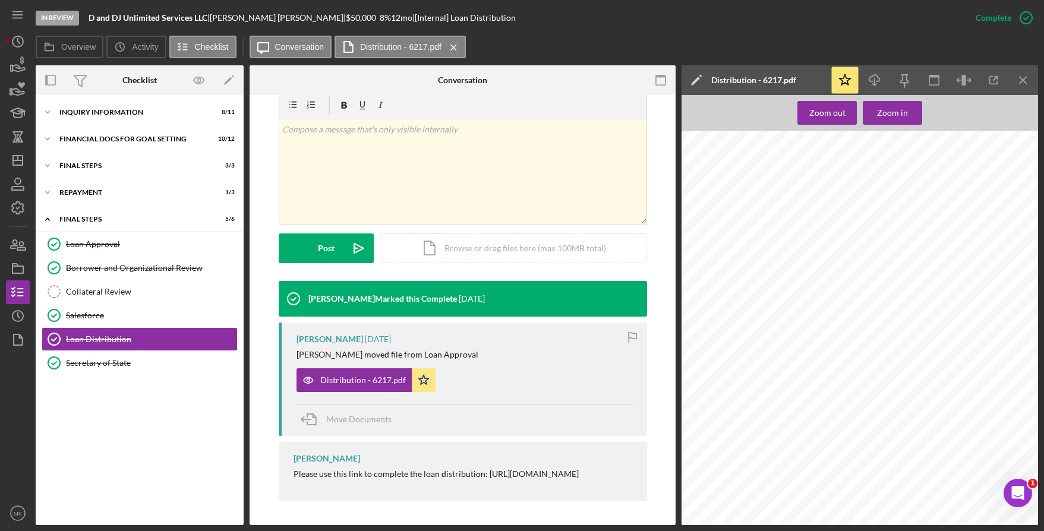
scroll to position [1842, 0]
click at [79, 164] on div "FINAL STEPS" at bounding box center [143, 165] width 169 height 7
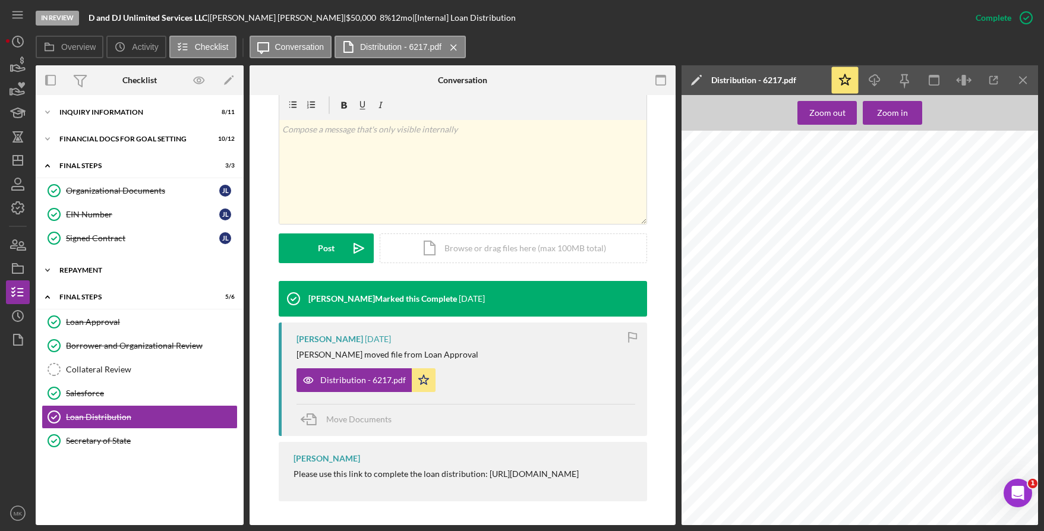
click at [84, 272] on div "Repayment" at bounding box center [143, 270] width 169 height 7
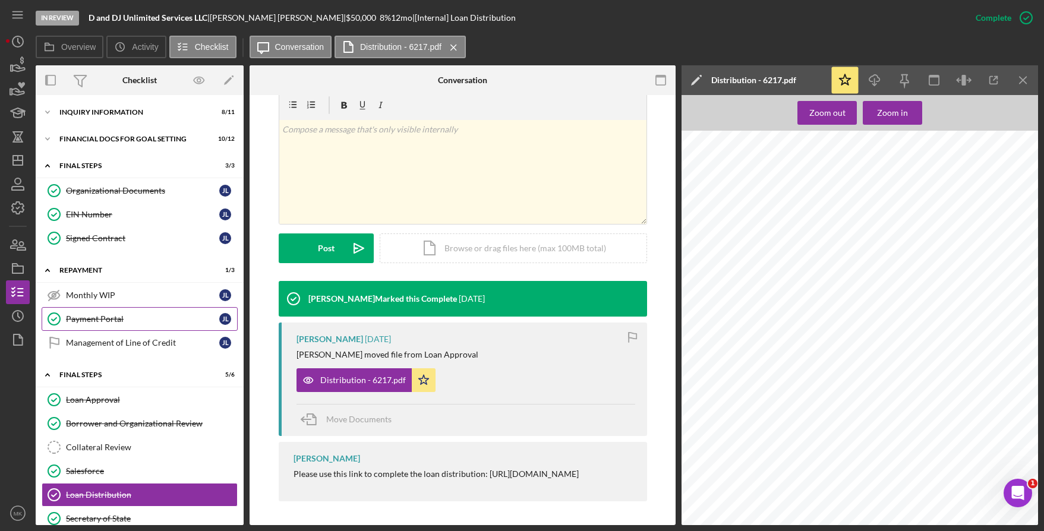
click at [107, 308] on link "Payment Portal Payment Portal J L" at bounding box center [140, 319] width 196 height 24
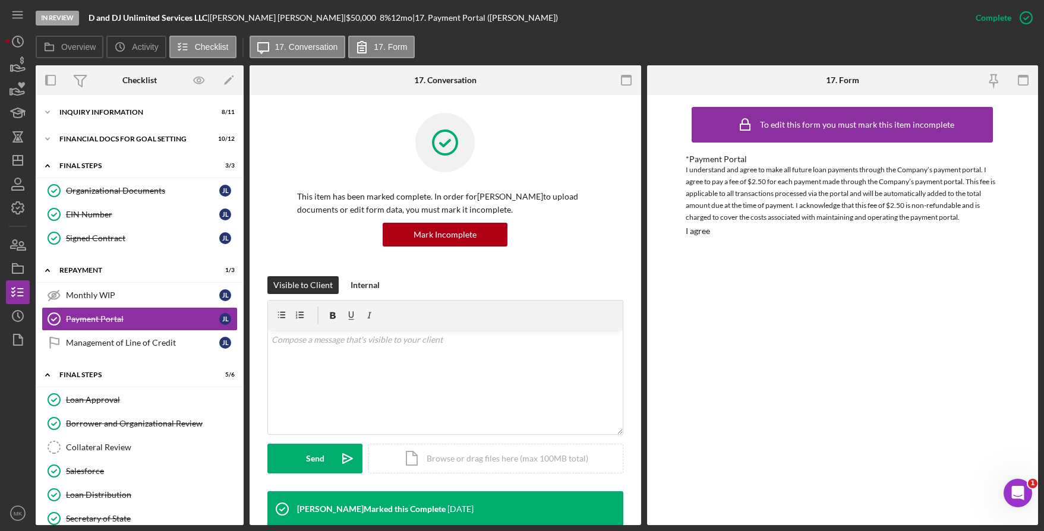
scroll to position [299, 0]
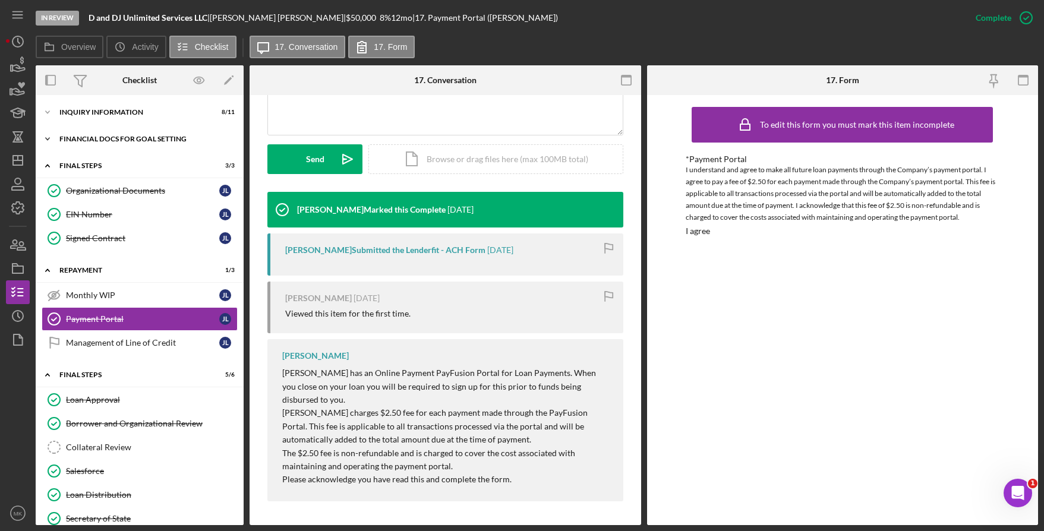
click at [110, 141] on div "Financial Docs for Goal Setting" at bounding box center [143, 138] width 169 height 7
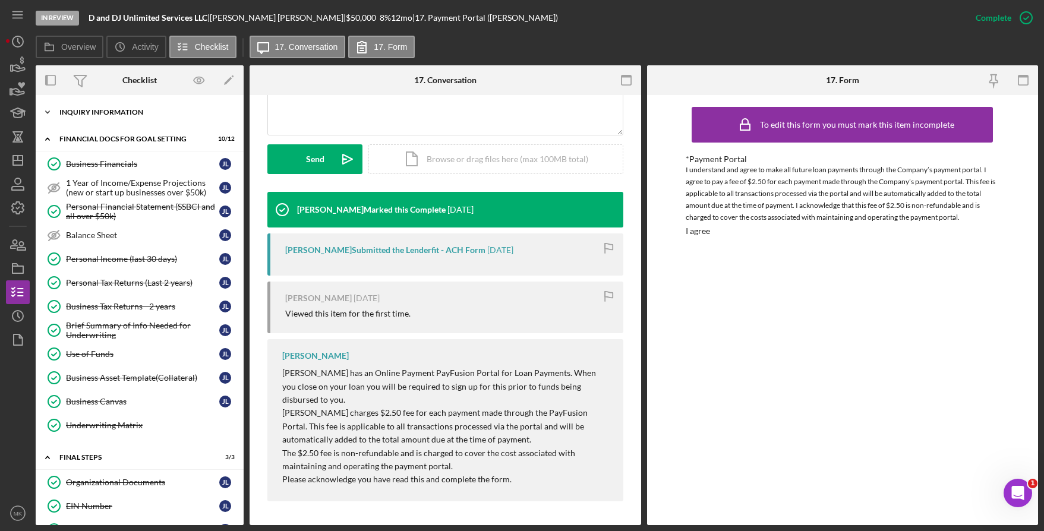
click at [102, 112] on div "INQUIRY INFORMATION" at bounding box center [143, 112] width 169 height 7
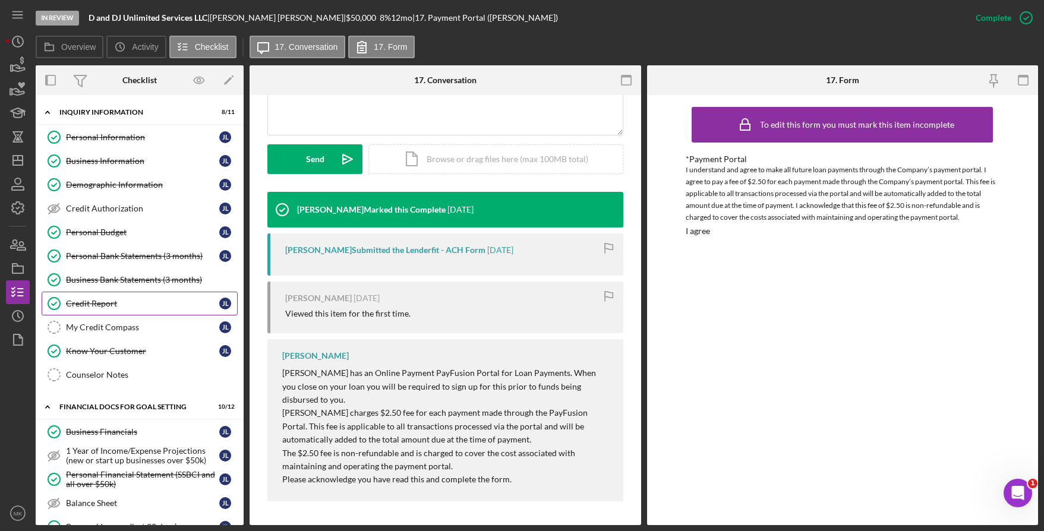
click at [104, 299] on div "Credit Report" at bounding box center [142, 304] width 153 height 10
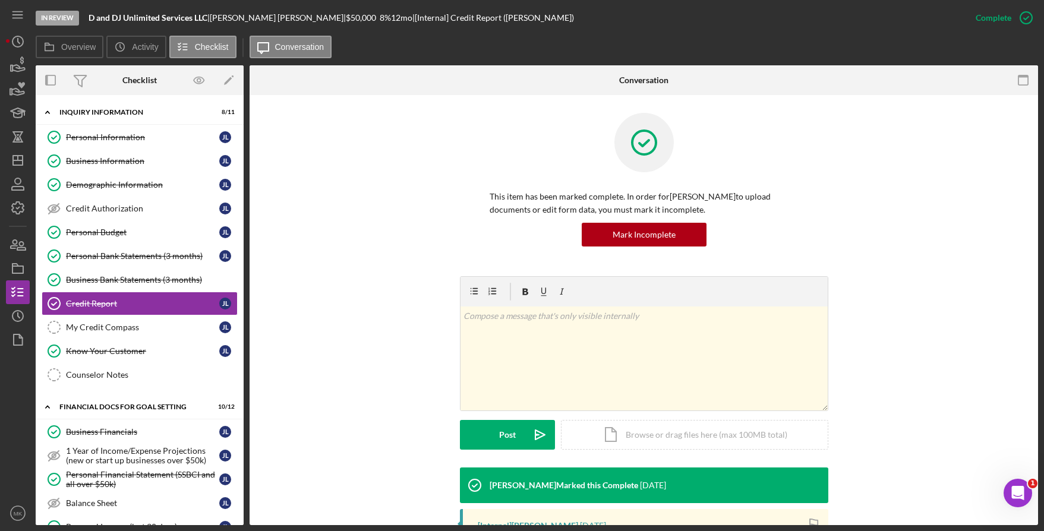
scroll to position [177, 0]
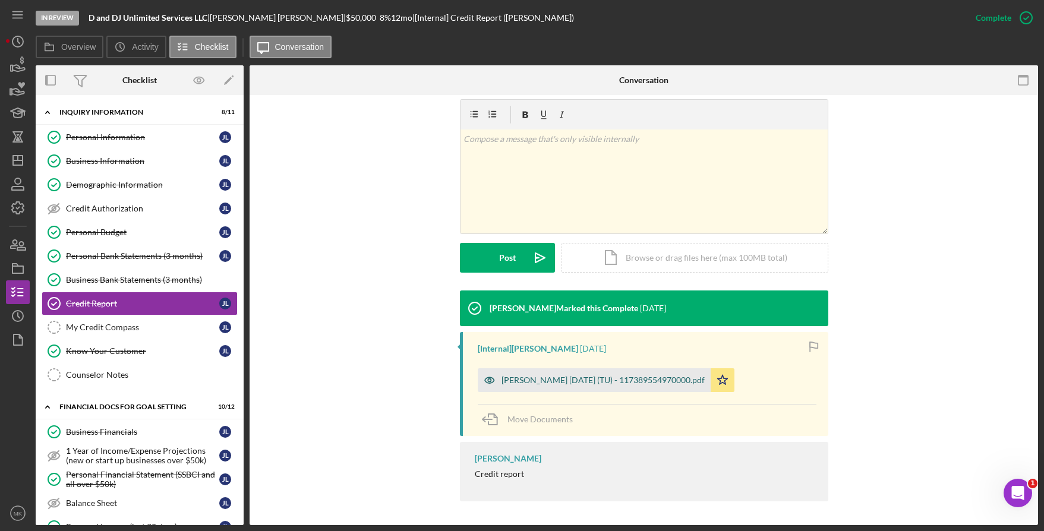
click at [523, 374] on div "[PERSON_NAME] [DATE] (TU) - 117389554970000.pdf" at bounding box center [594, 380] width 233 height 24
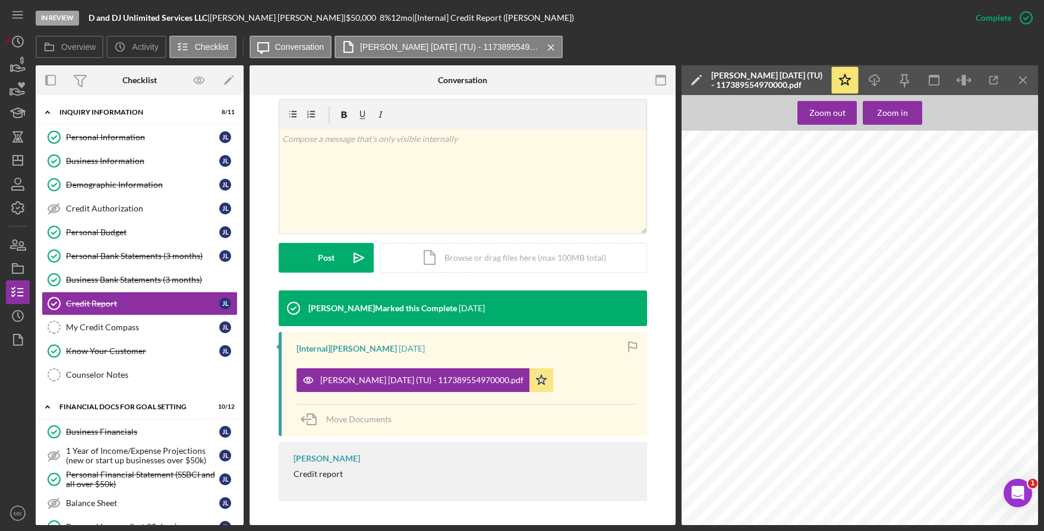
scroll to position [59, 0]
click at [983, 75] on icon "button" at bounding box center [993, 80] width 27 height 27
click at [14, 160] on line "button" at bounding box center [18, 160] width 10 height 0
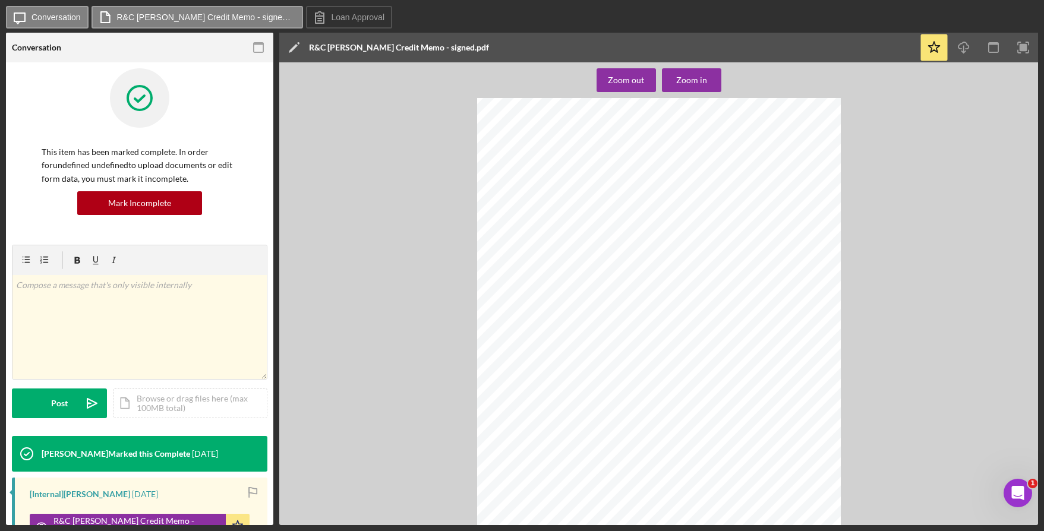
scroll to position [1455, 0]
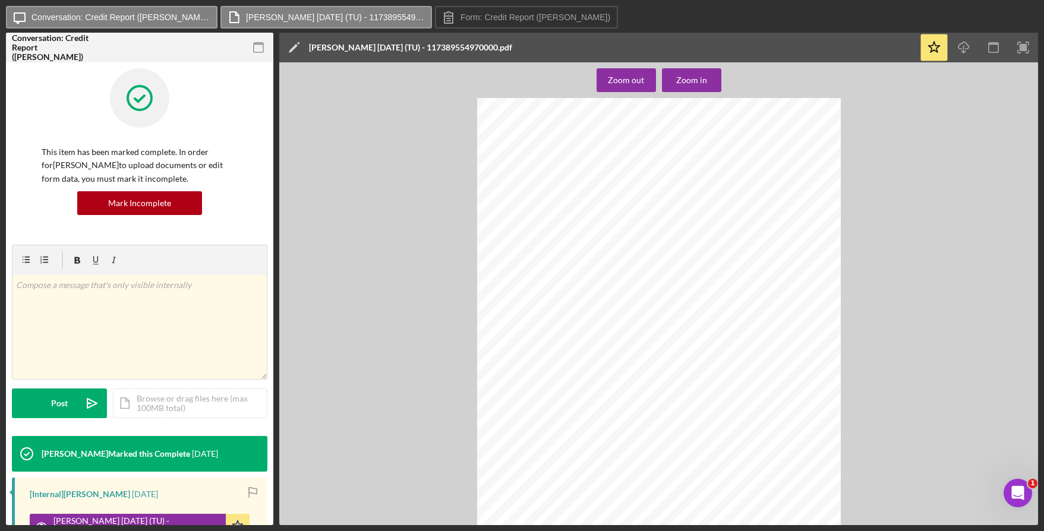
click at [449, 324] on div "Zoom out Zoom in Credco Instant Merge Credit Report Add or Upgrade Product Ref#…" at bounding box center [658, 293] width 759 height 463
